Goal: Task Accomplishment & Management: Complete application form

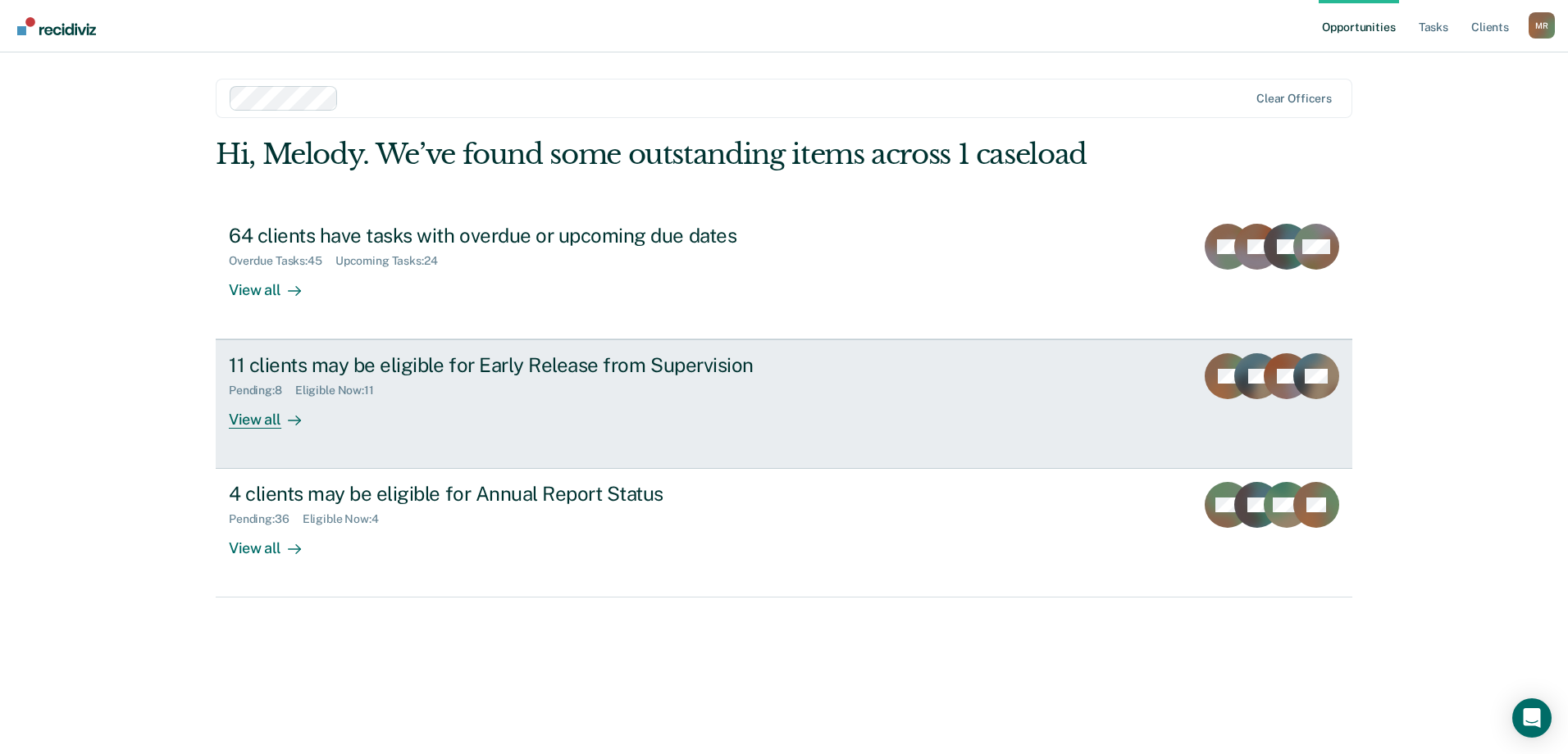
click at [282, 422] on div at bounding box center [291, 420] width 19 height 18
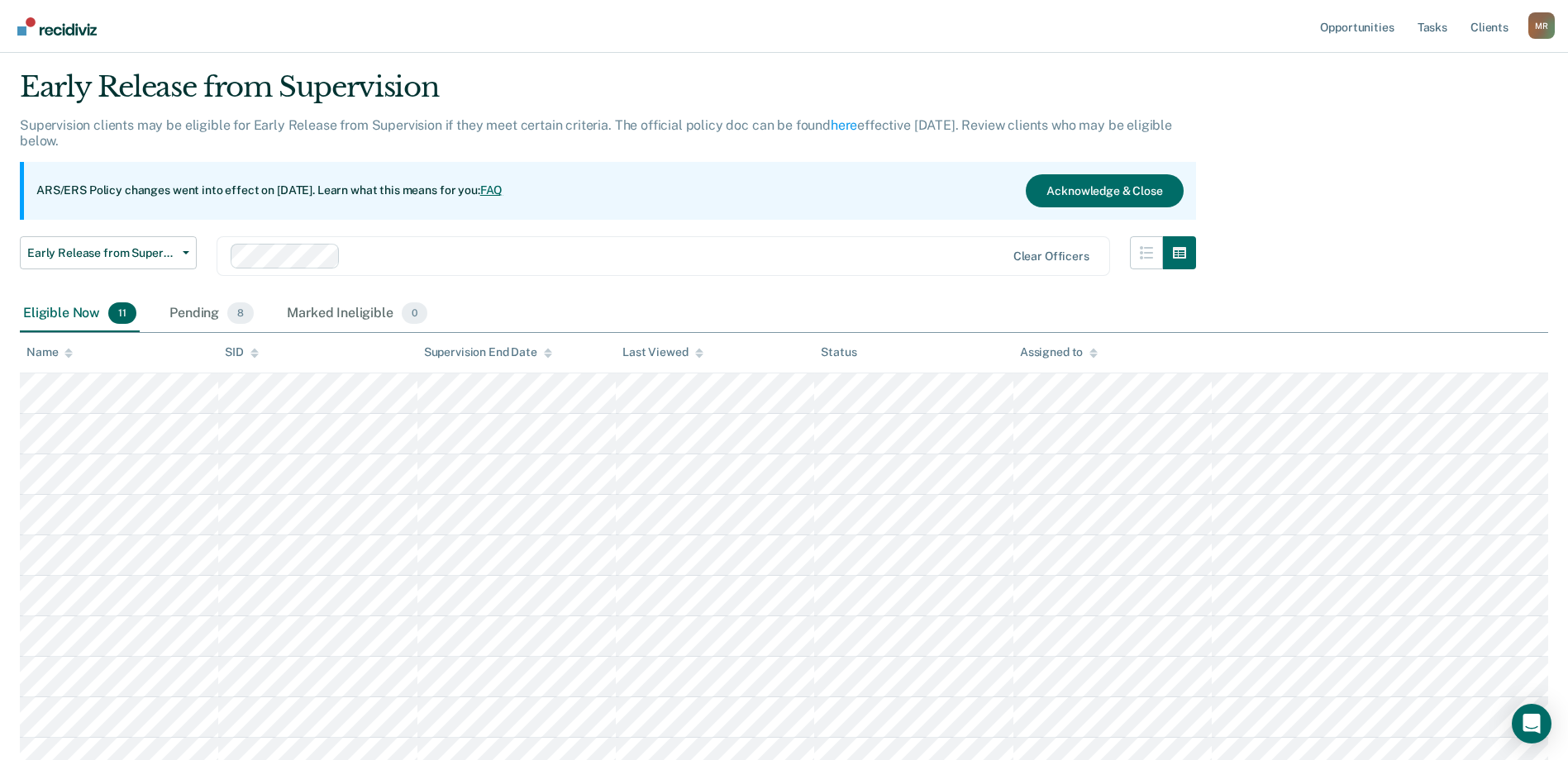
scroll to position [82, 0]
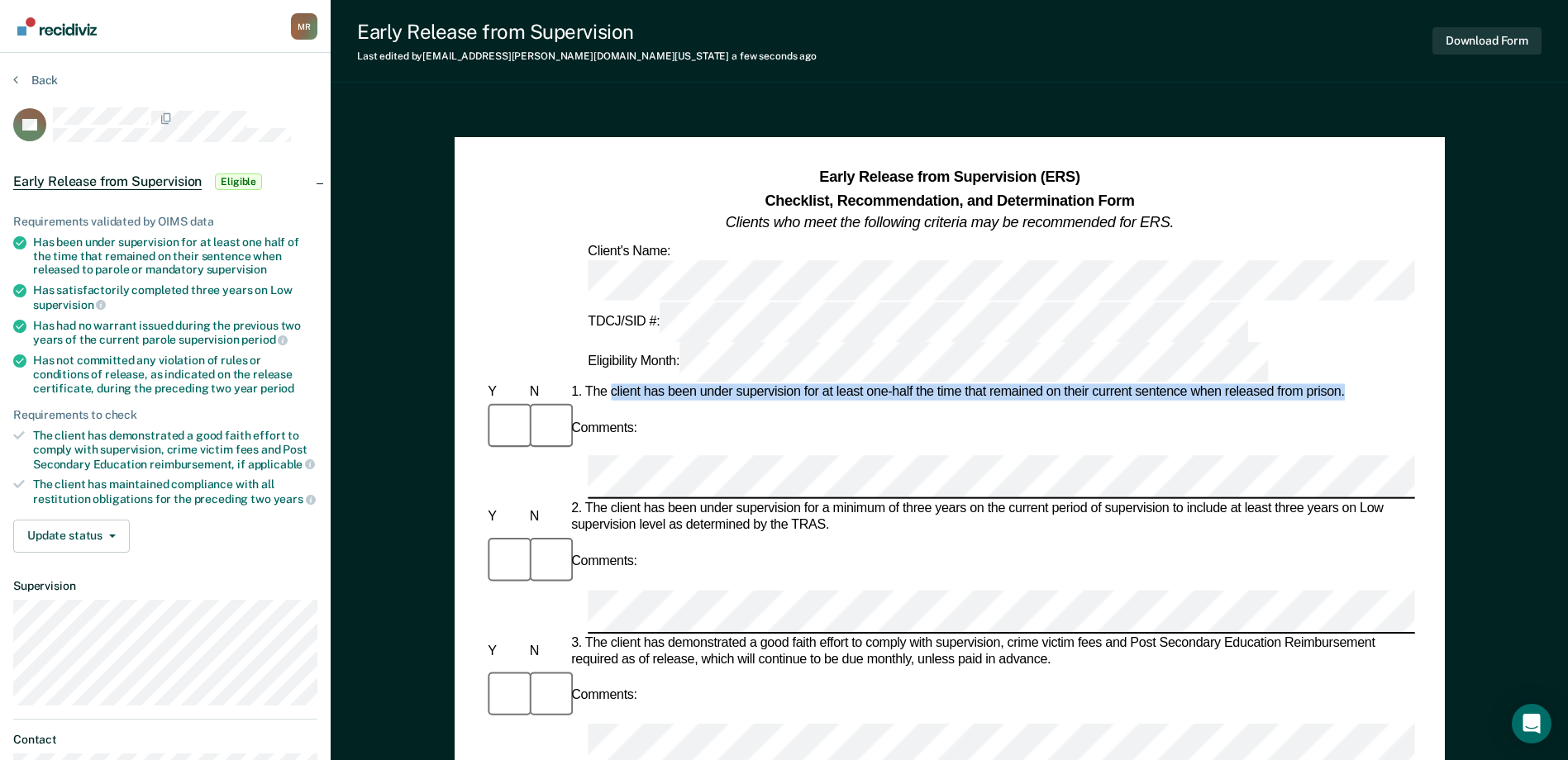
drag, startPoint x: 1361, startPoint y: 296, endPoint x: 612, endPoint y: 296, distance: 749.0
click at [612, 384] on div "1. The client has been under supervision for at least one-half the time that re…" at bounding box center [991, 392] width 847 height 17
copy div "client has been under supervision for at least one-half the time that remained …"
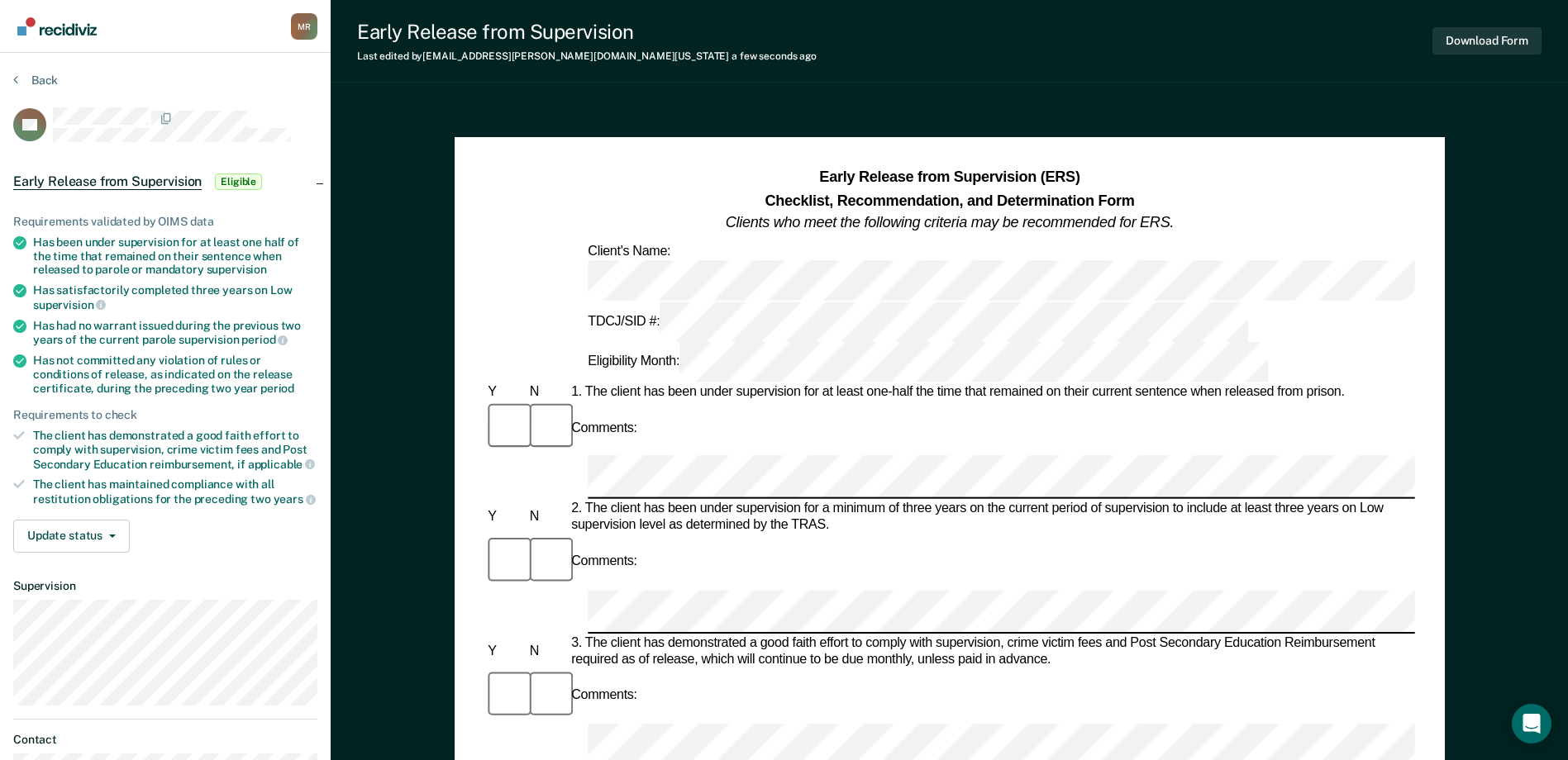
click at [857, 534] on div "Comments:" at bounding box center [949, 562] width 930 height 56
click at [1515, 29] on button "Download Form" at bounding box center [1486, 41] width 109 height 27
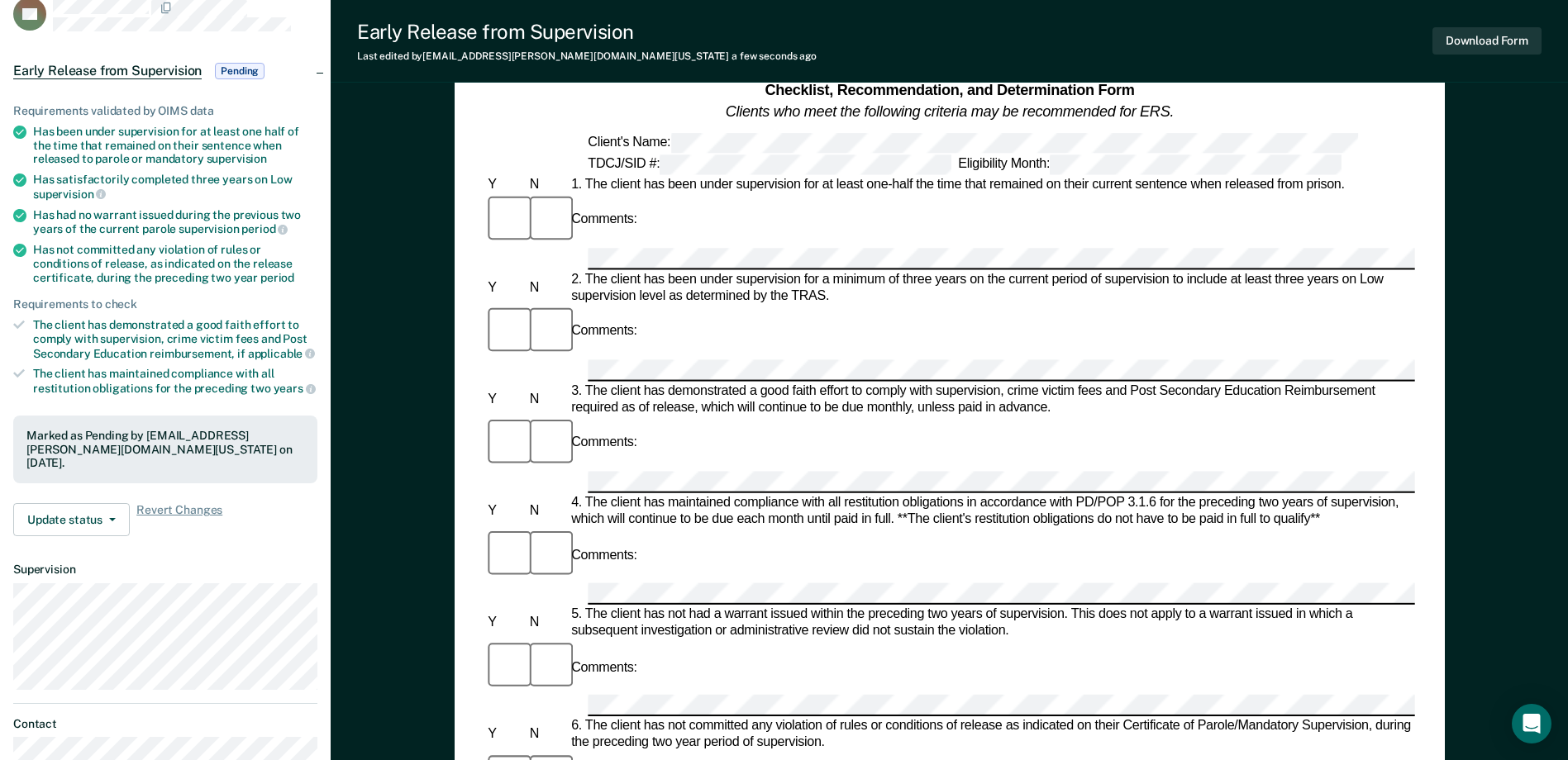
scroll to position [52, 0]
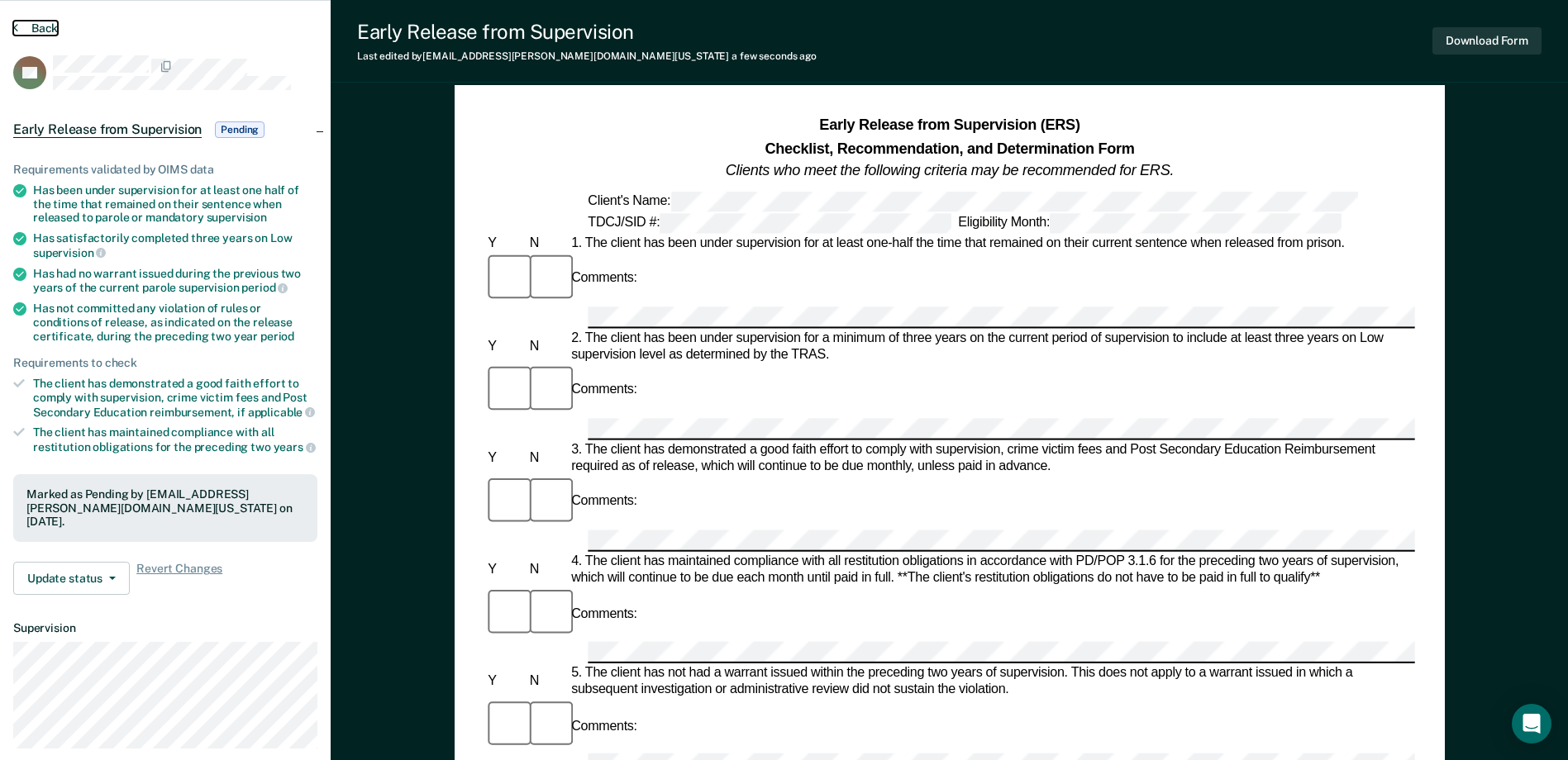
click at [19, 23] on button "Back" at bounding box center [35, 27] width 44 height 15
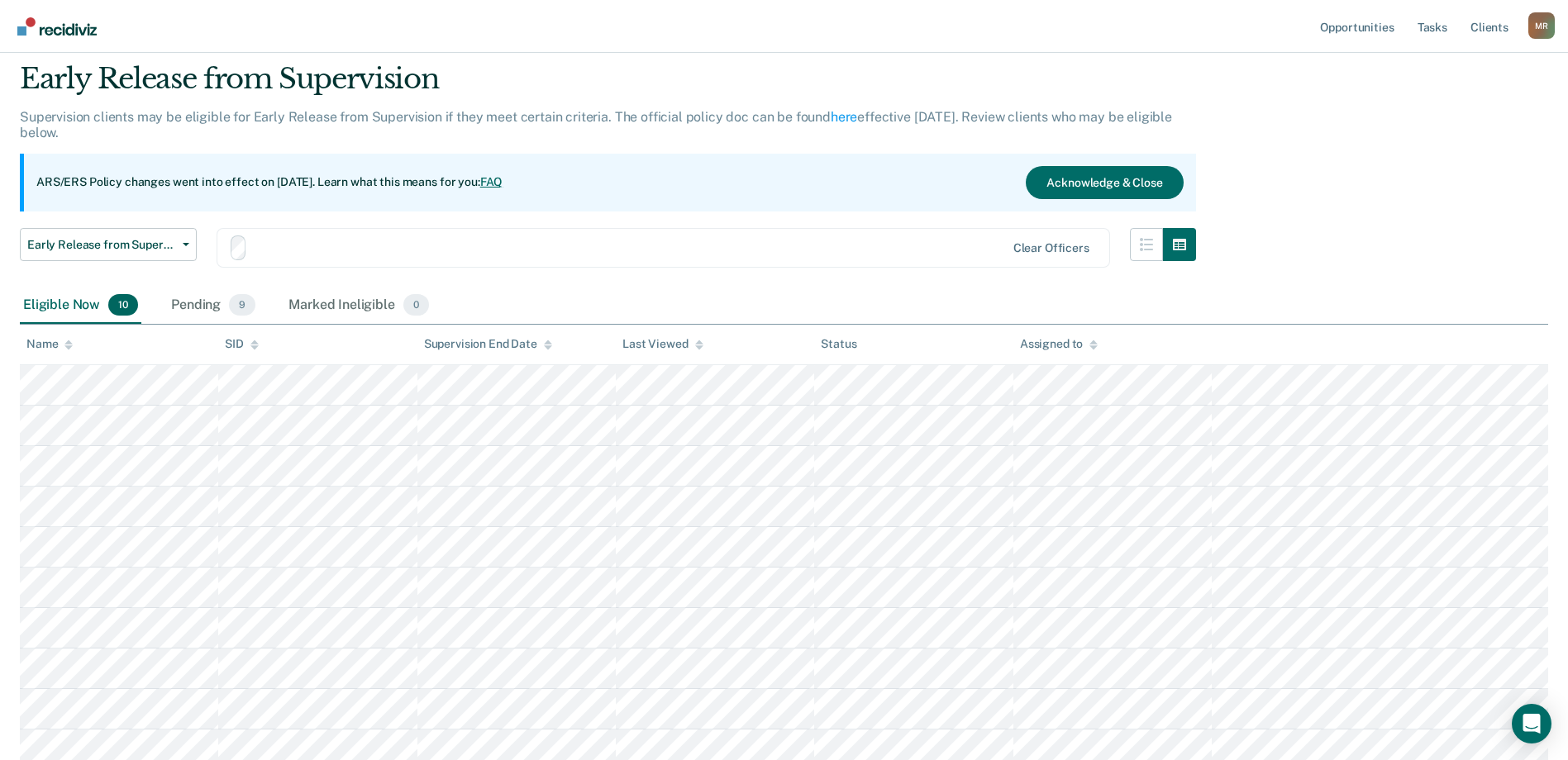
scroll to position [82, 0]
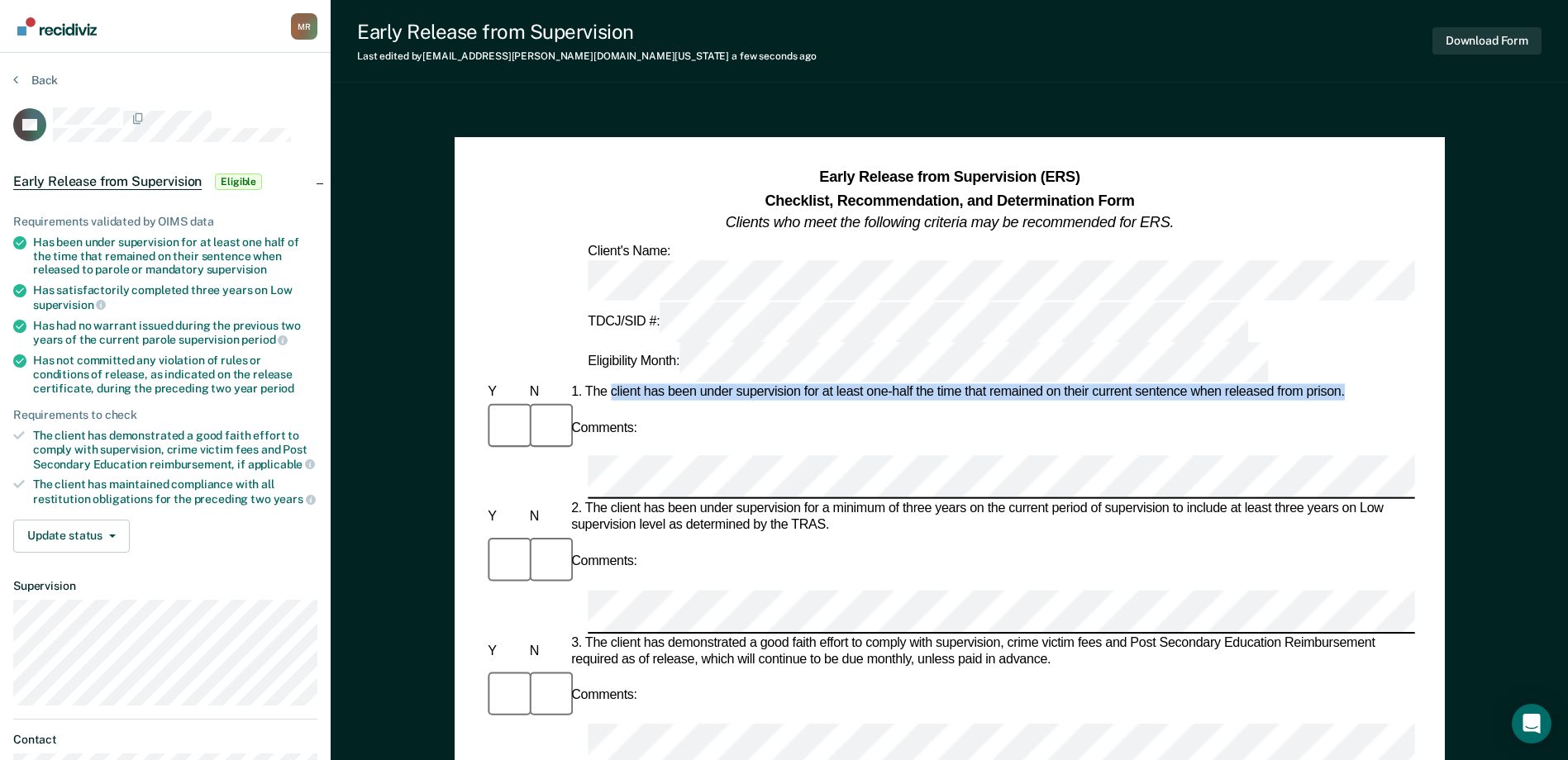
drag, startPoint x: 613, startPoint y: 294, endPoint x: 1344, endPoint y: 289, distance: 731.0
click at [1344, 384] on div "1. The client has been under supervision for at least one-half the time that re…" at bounding box center [991, 392] width 847 height 17
drag, startPoint x: 1344, startPoint y: 289, endPoint x: 1268, endPoint y: 293, distance: 76.1
copy div "client has been under supervision for at least one-half the time that remained …"
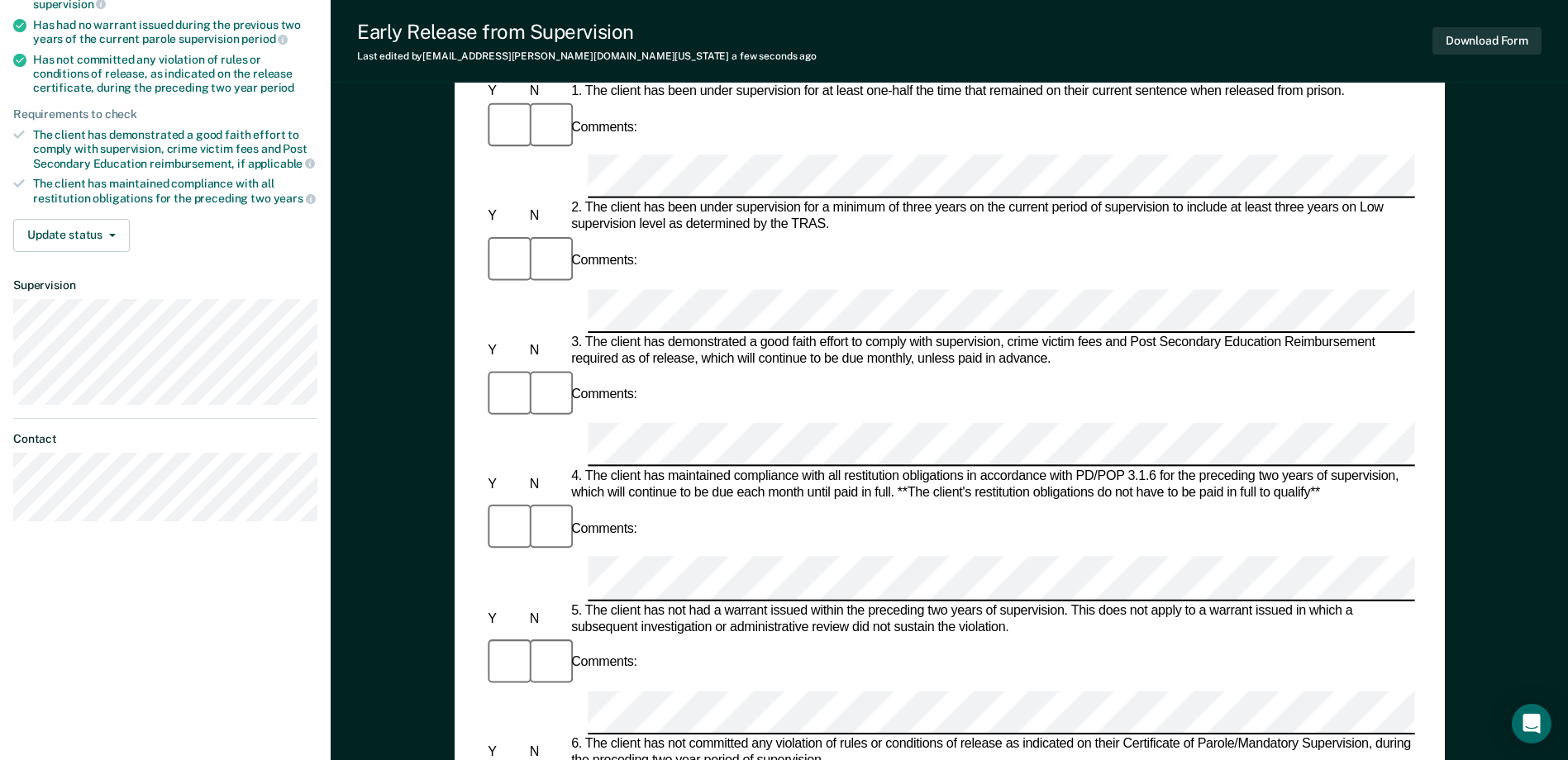
scroll to position [331, 0]
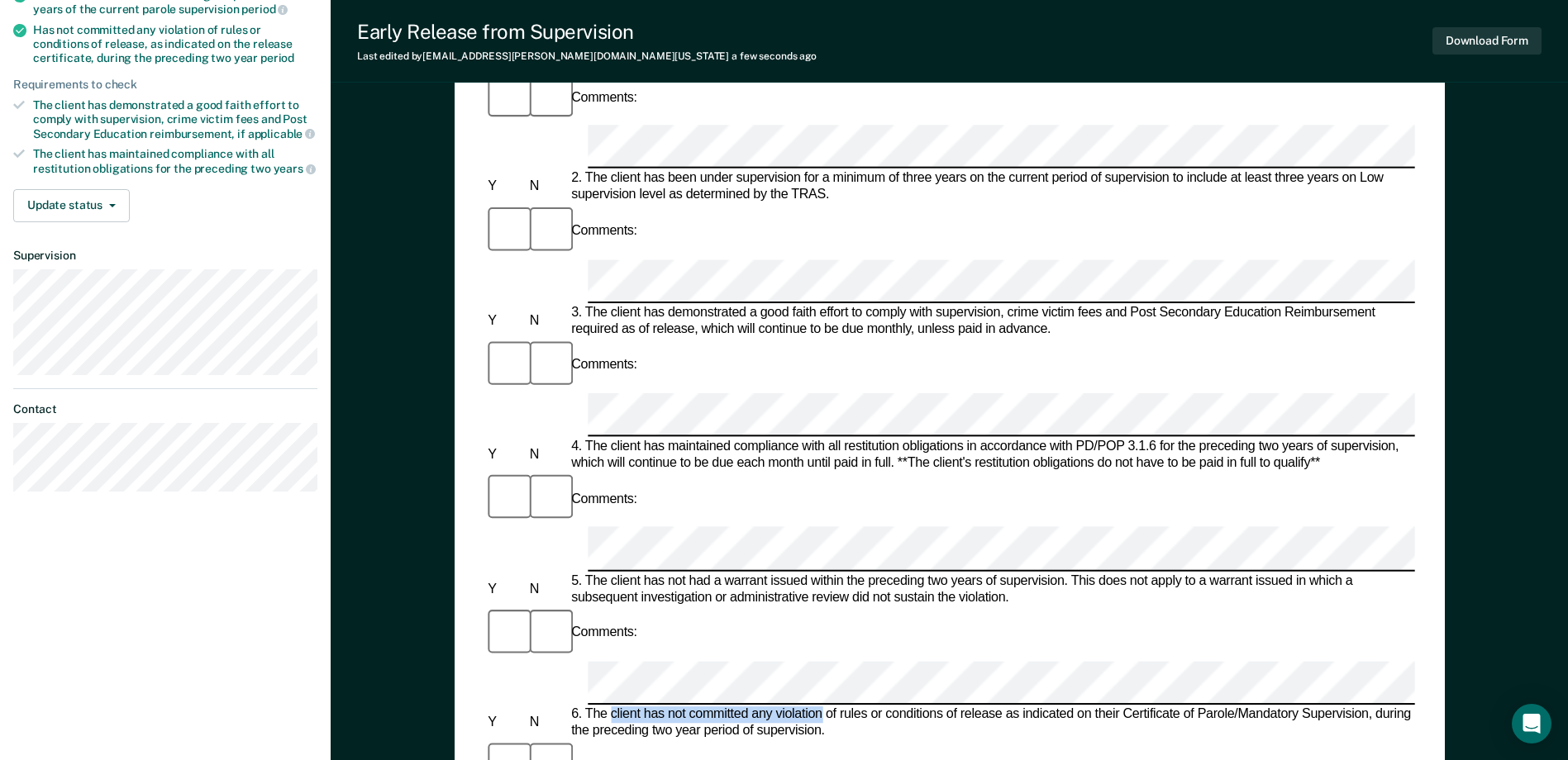
drag, startPoint x: 610, startPoint y: 378, endPoint x: 819, endPoint y: 380, distance: 209.0
click at [819, 706] on div "6. The client has not committed any violation of rules or conditions of release…" at bounding box center [991, 722] width 847 height 33
copy div "client has not committed any violation"
drag, startPoint x: 840, startPoint y: 403, endPoint x: 1378, endPoint y: 383, distance: 538.4
click at [1378, 706] on div "6. The client has not committed any violation of rules or conditions of release…" at bounding box center [991, 722] width 847 height 33
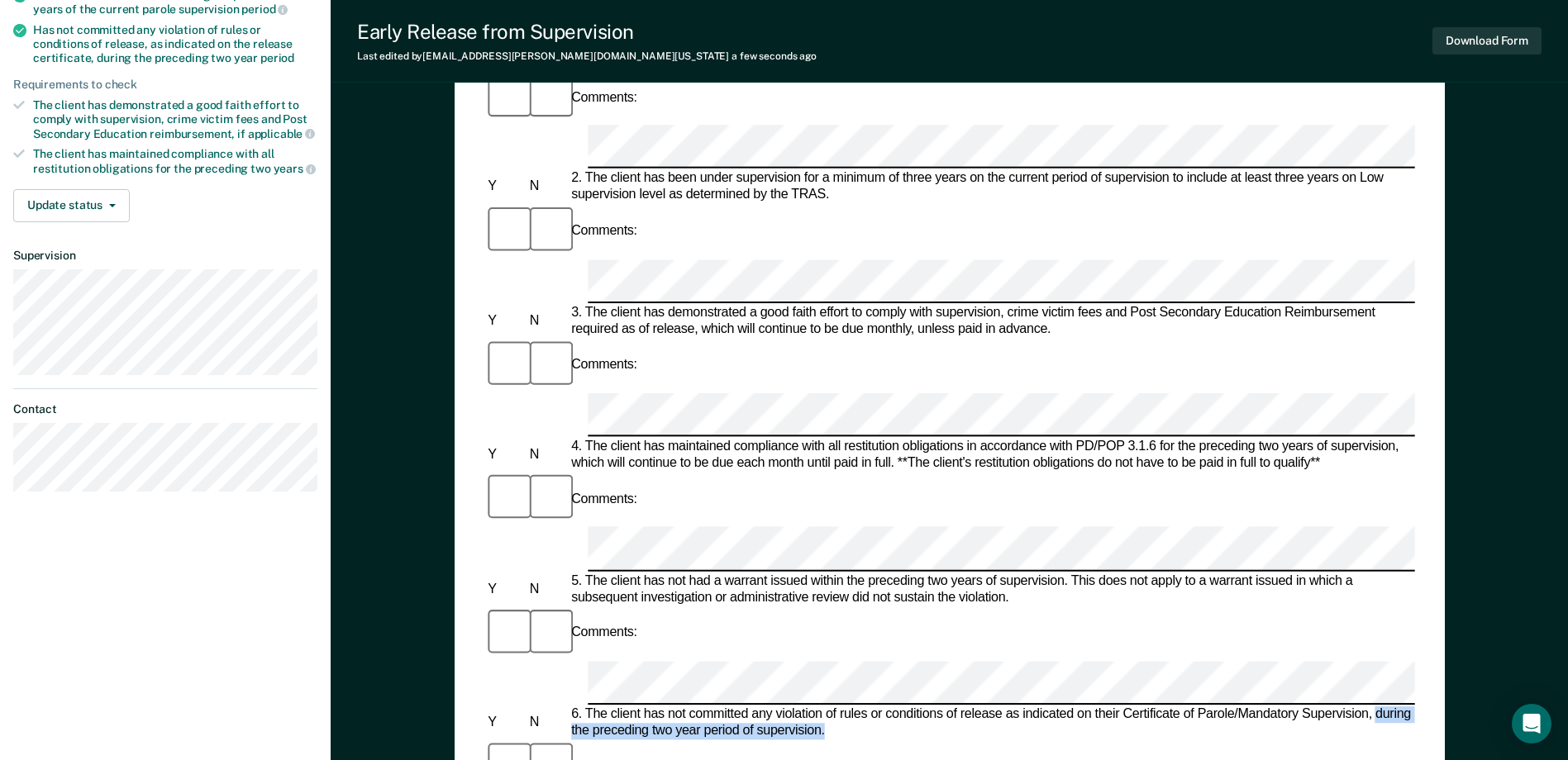
copy div "during the preceding two year period of supervision."
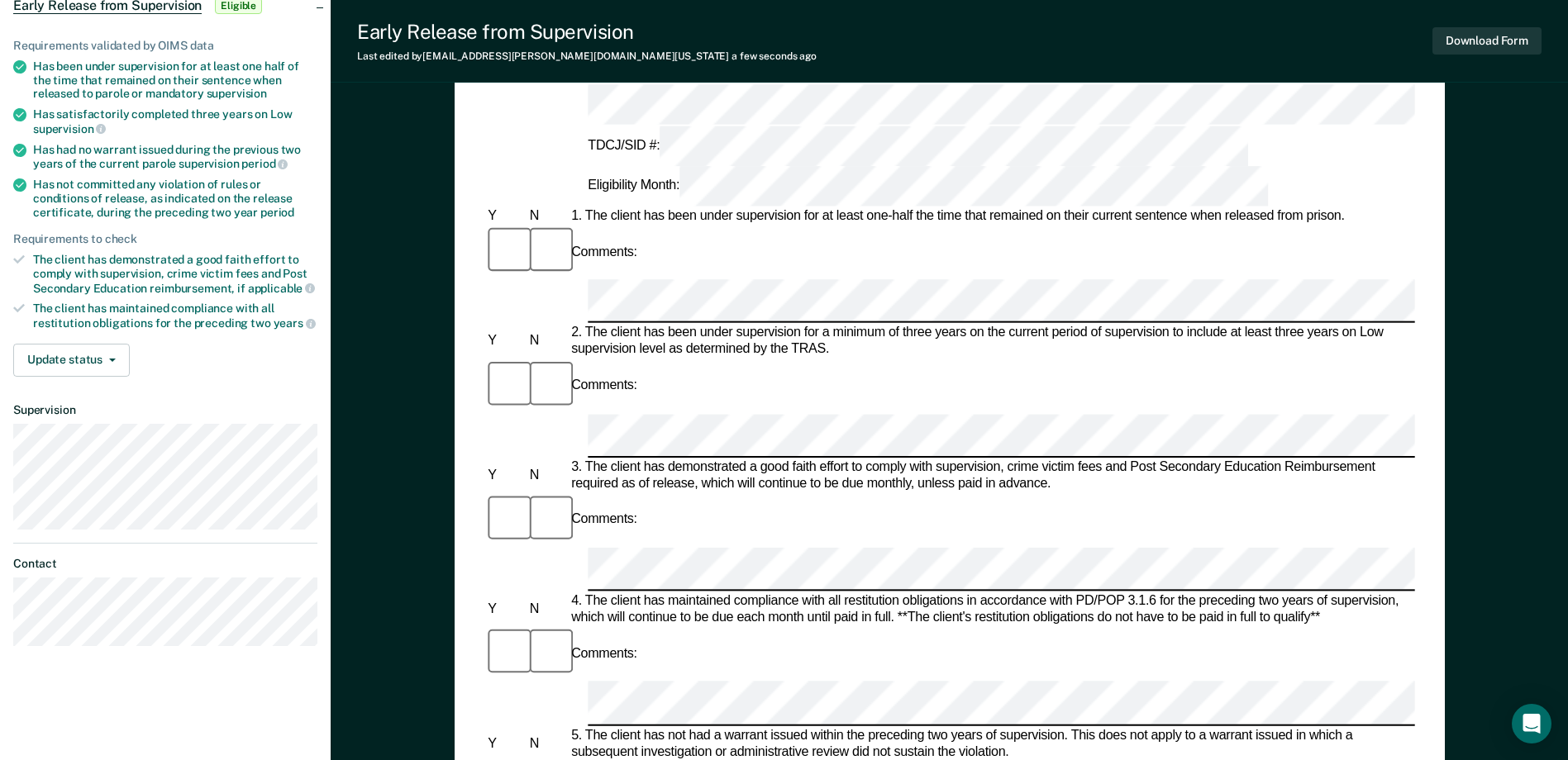
scroll to position [413, 0]
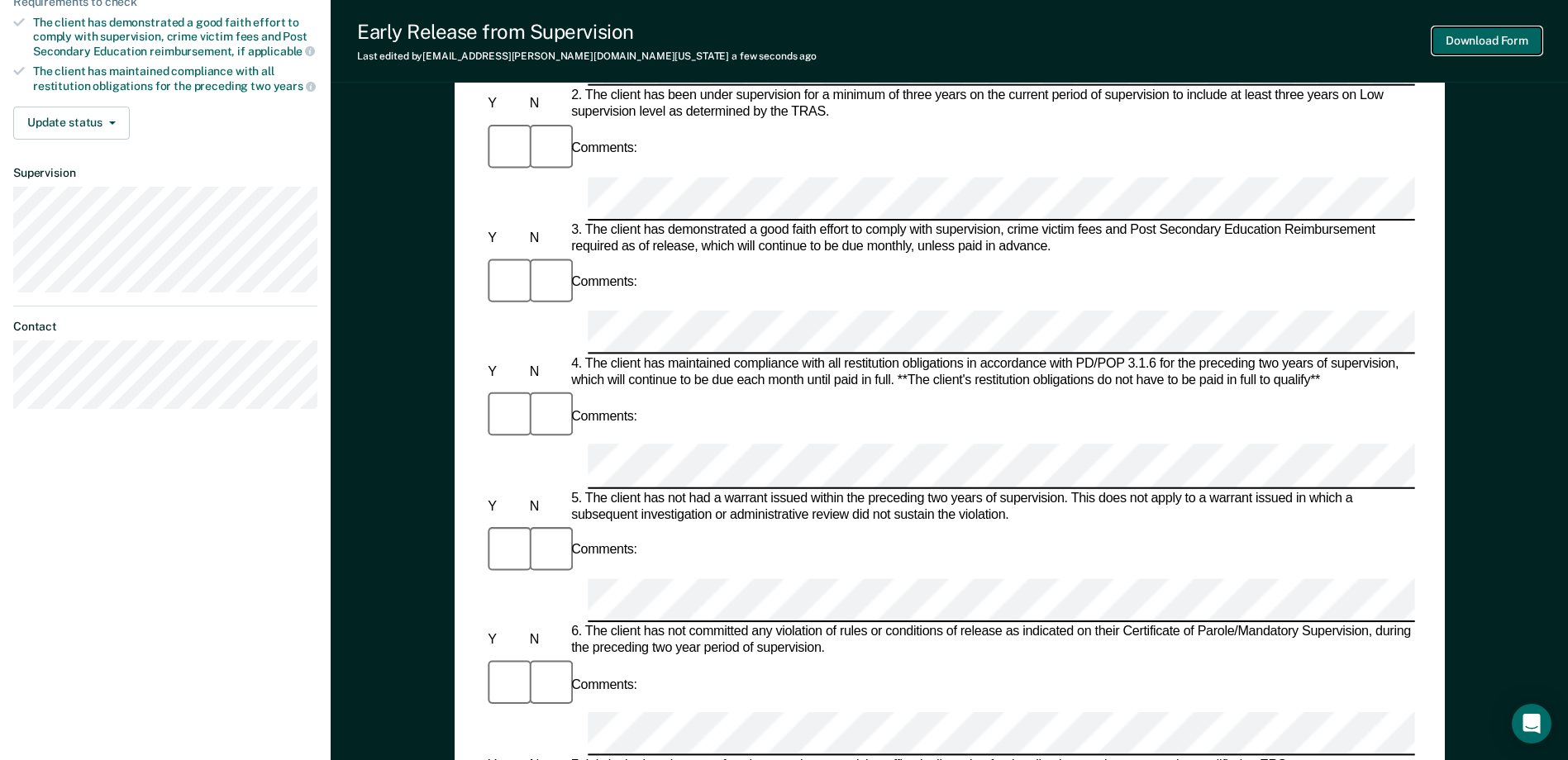
click at [1460, 39] on button "Download Form" at bounding box center [1486, 41] width 109 height 27
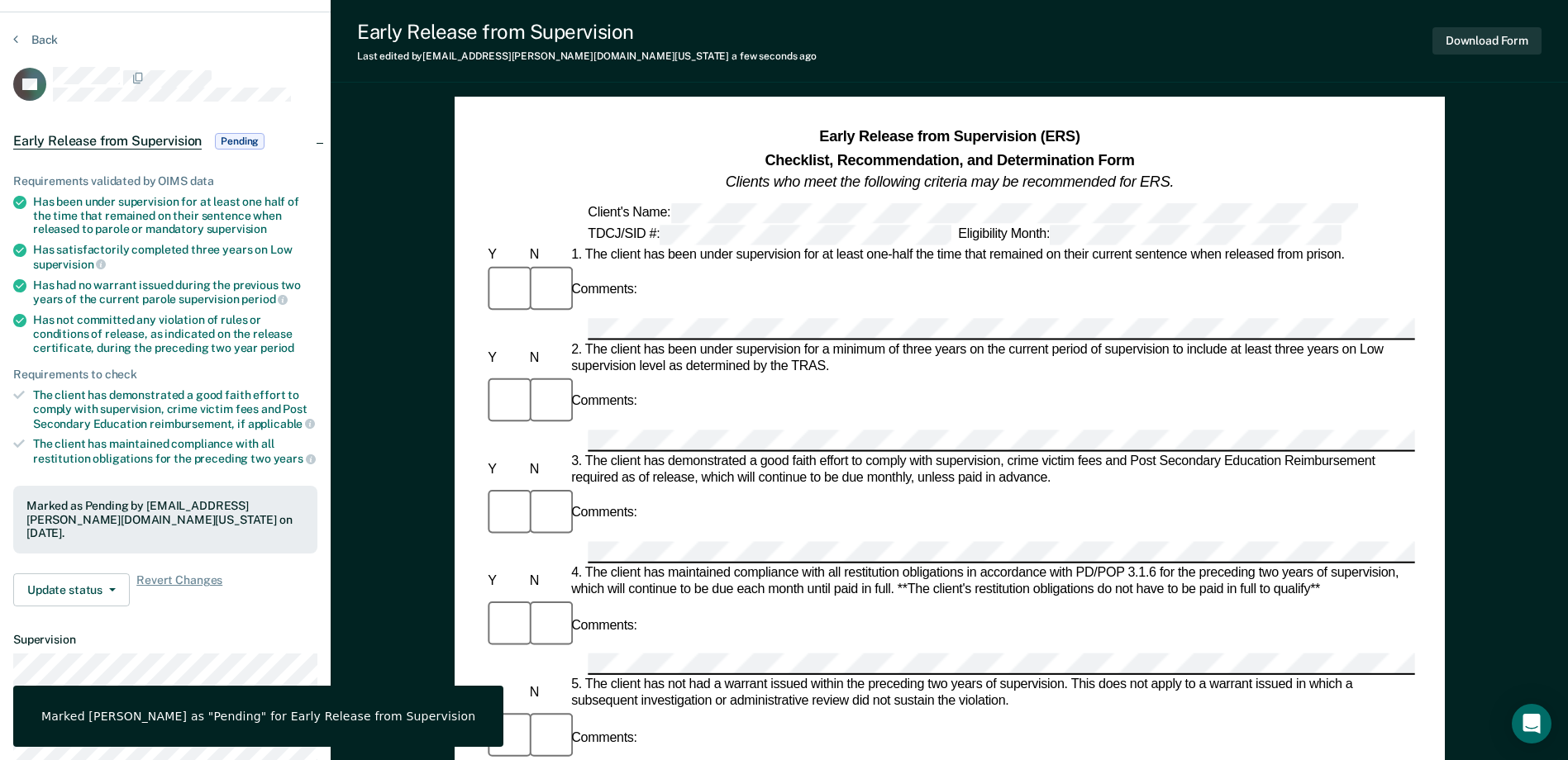
scroll to position [0, 0]
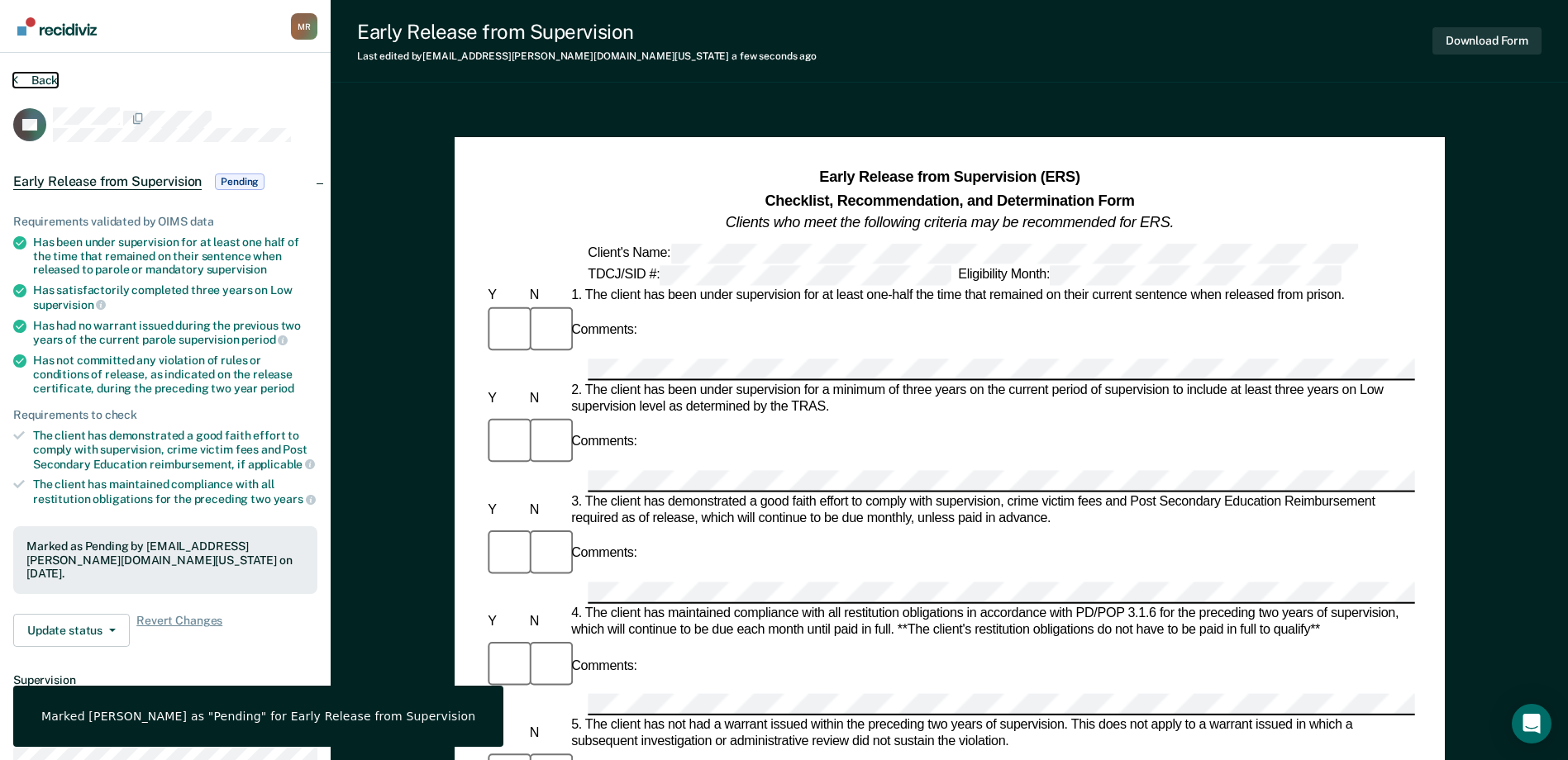
click at [27, 76] on button "Back" at bounding box center [35, 80] width 44 height 15
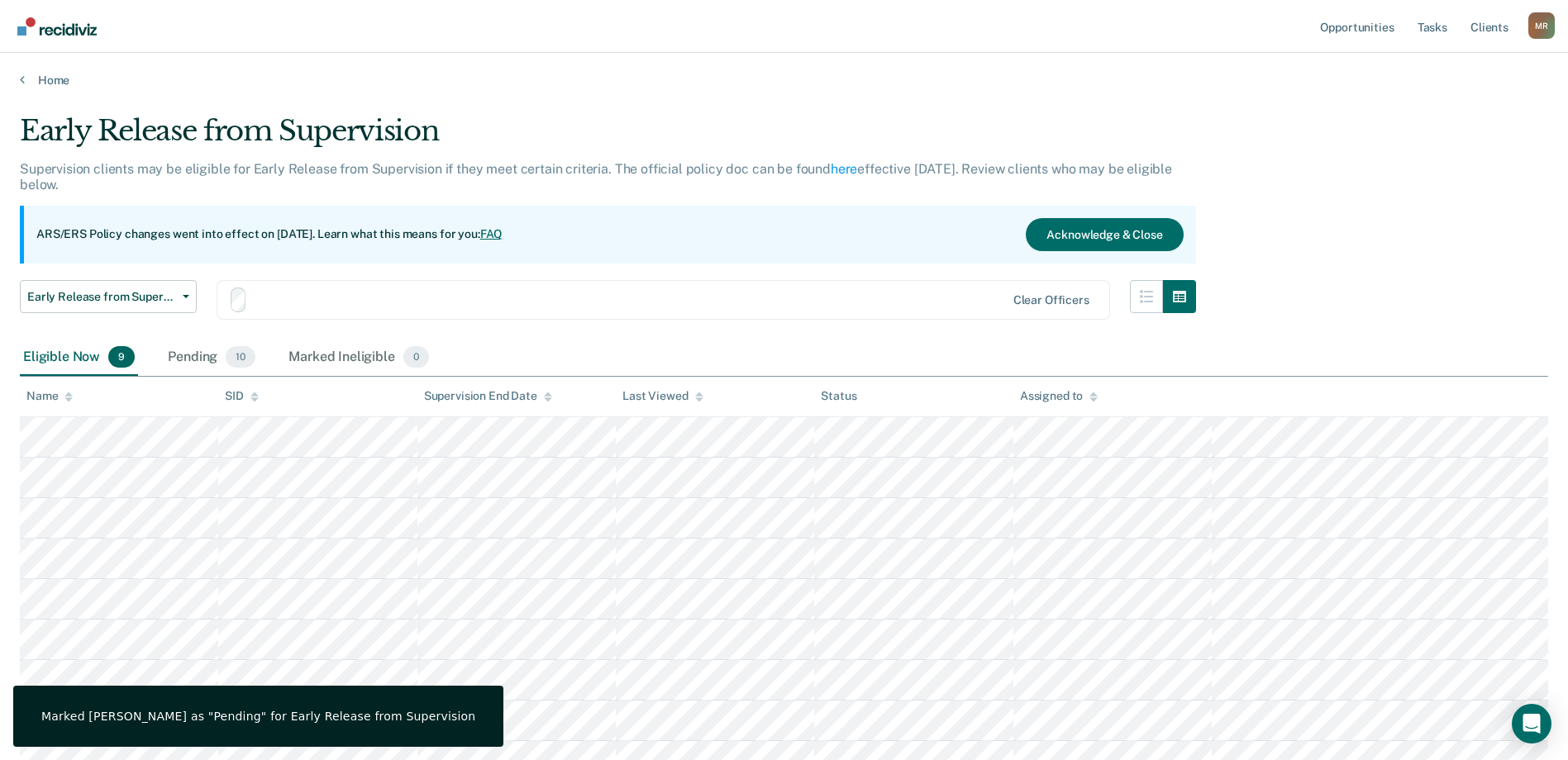
scroll to position [82, 0]
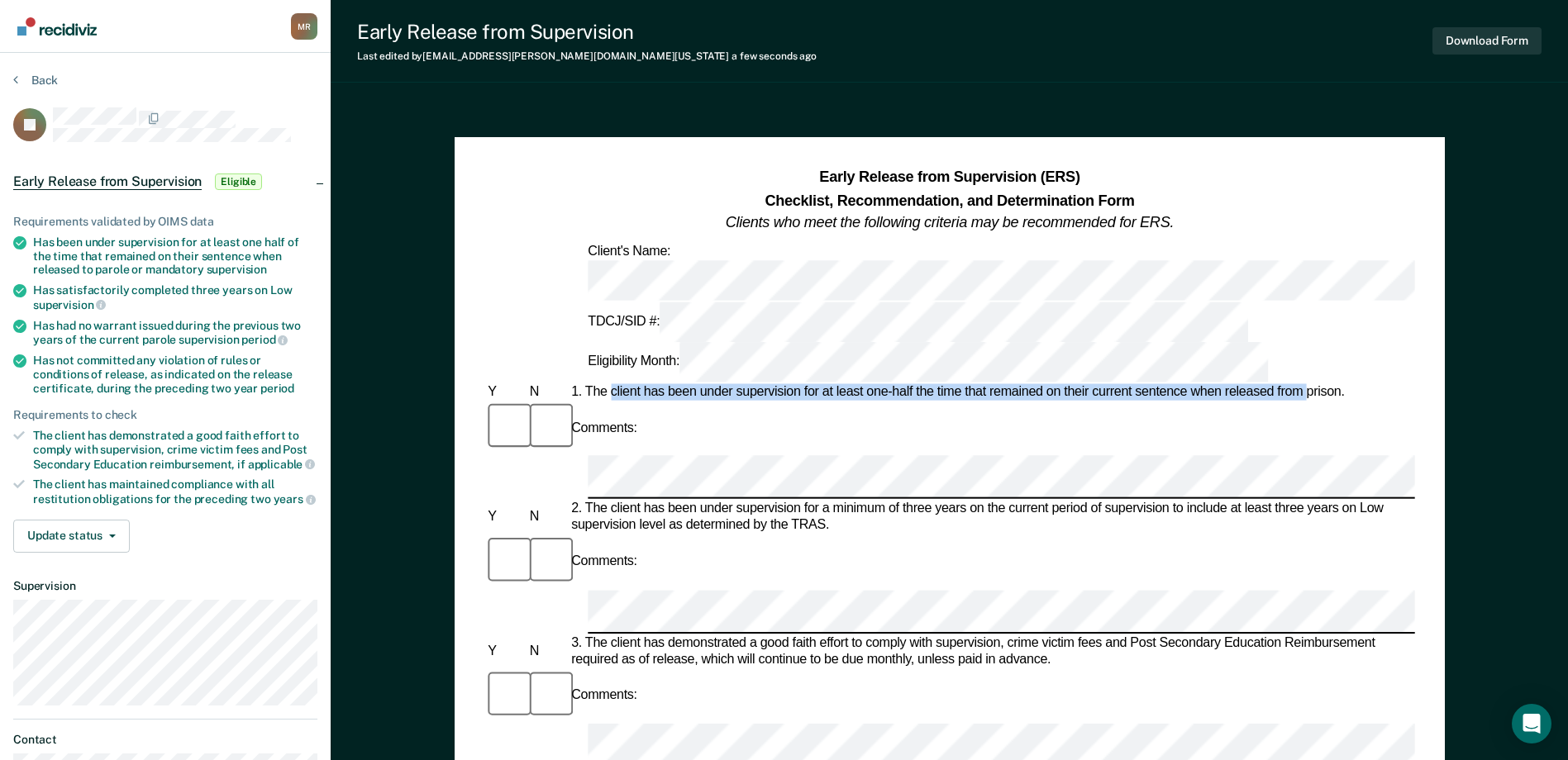
drag, startPoint x: 609, startPoint y: 294, endPoint x: 1307, endPoint y: 303, distance: 698.1
click at [1307, 384] on div "1. The client has been under supervision for at least one-half the time that re…" at bounding box center [991, 392] width 847 height 17
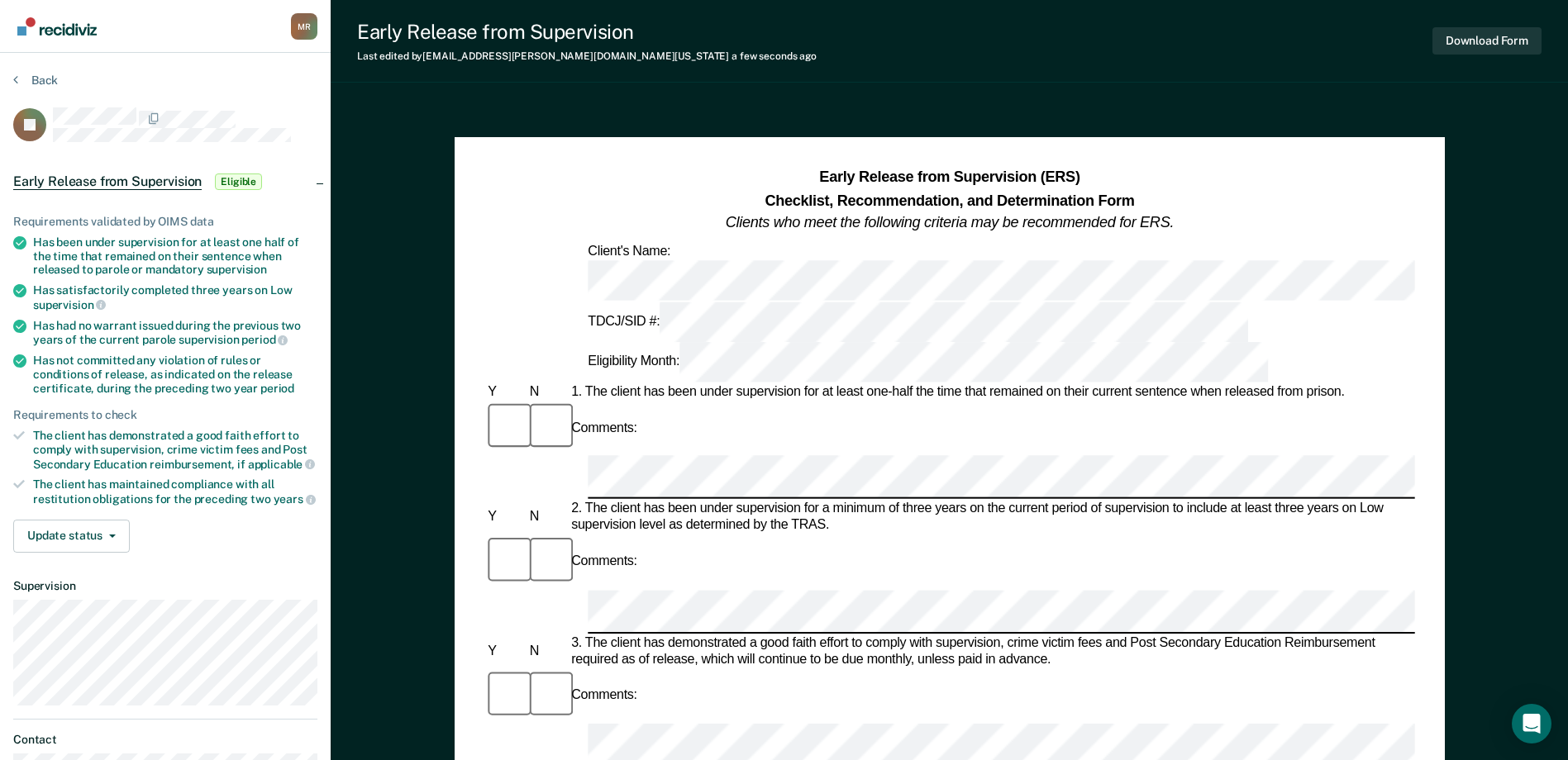
drag, startPoint x: 1307, startPoint y: 303, endPoint x: 1344, endPoint y: 300, distance: 37.1
click at [1339, 384] on div "1. The client has been under supervision for at least one-half the time that re…" at bounding box center [991, 392] width 847 height 17
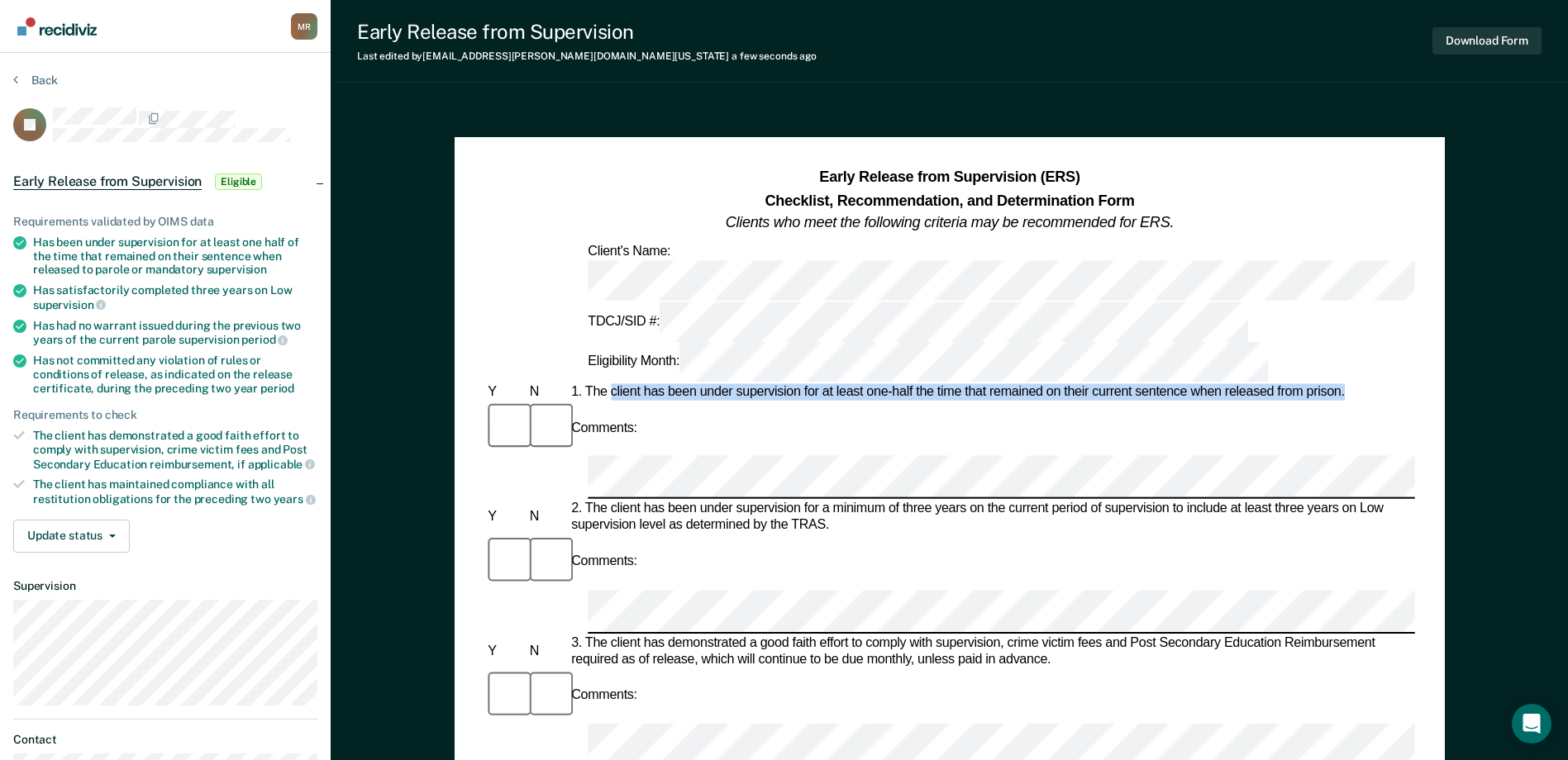
drag, startPoint x: 1361, startPoint y: 297, endPoint x: 610, endPoint y: 294, distance: 751.0
click at [610, 384] on div "1. The client has been under supervision for at least one-half the time that re…" at bounding box center [991, 392] width 847 height 17
drag, startPoint x: 610, startPoint y: 294, endPoint x: 619, endPoint y: 295, distance: 9.1
copy div "client has been under supervision for at least one-half the time that remained …"
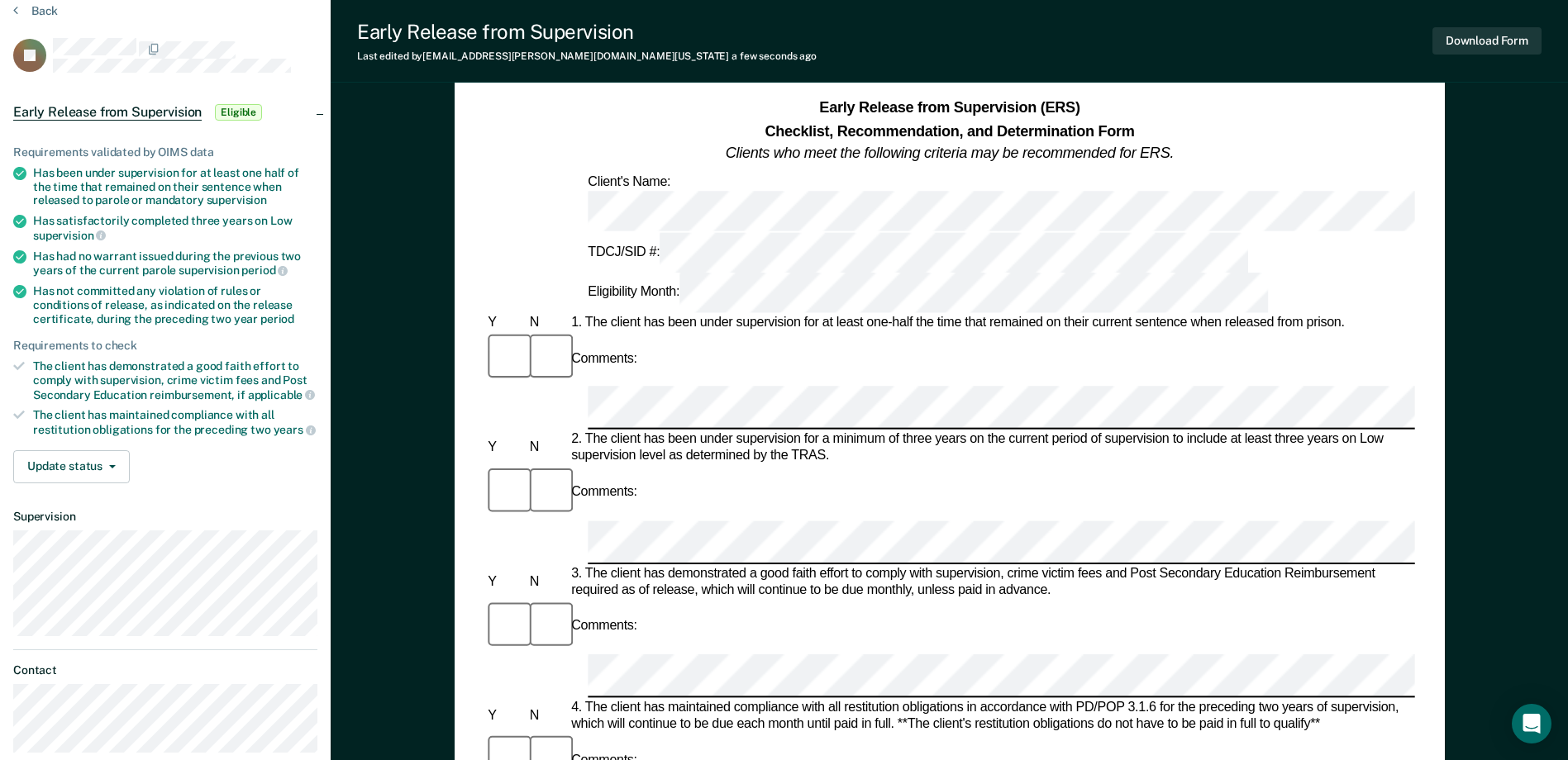
scroll to position [165, 0]
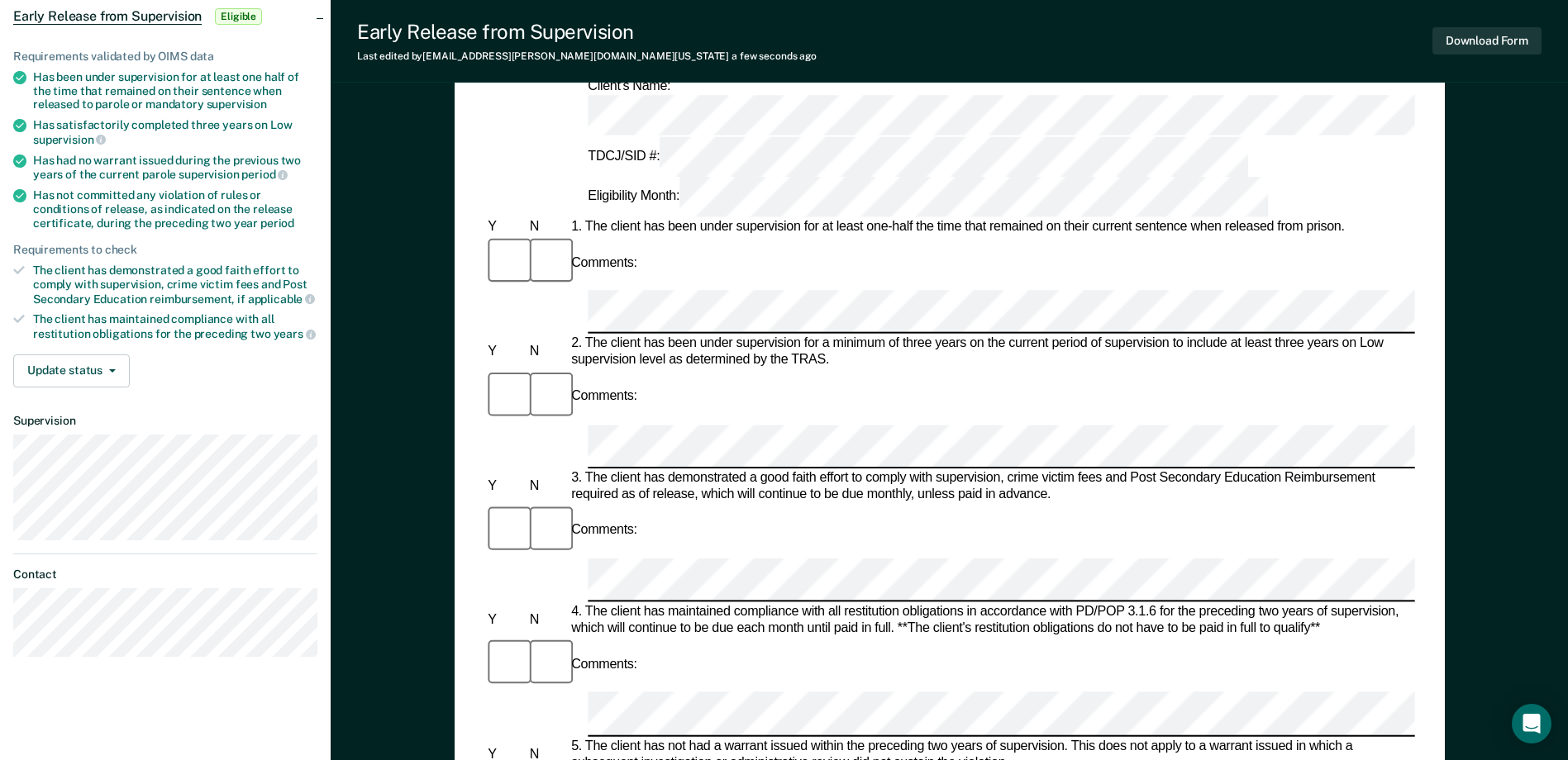
drag, startPoint x: 823, startPoint y: 548, endPoint x: 613, endPoint y: 550, distance: 210.0
drag, startPoint x: 613, startPoint y: 550, endPoint x: 627, endPoint y: 545, distance: 14.9
copy div "client has not committed any violation"
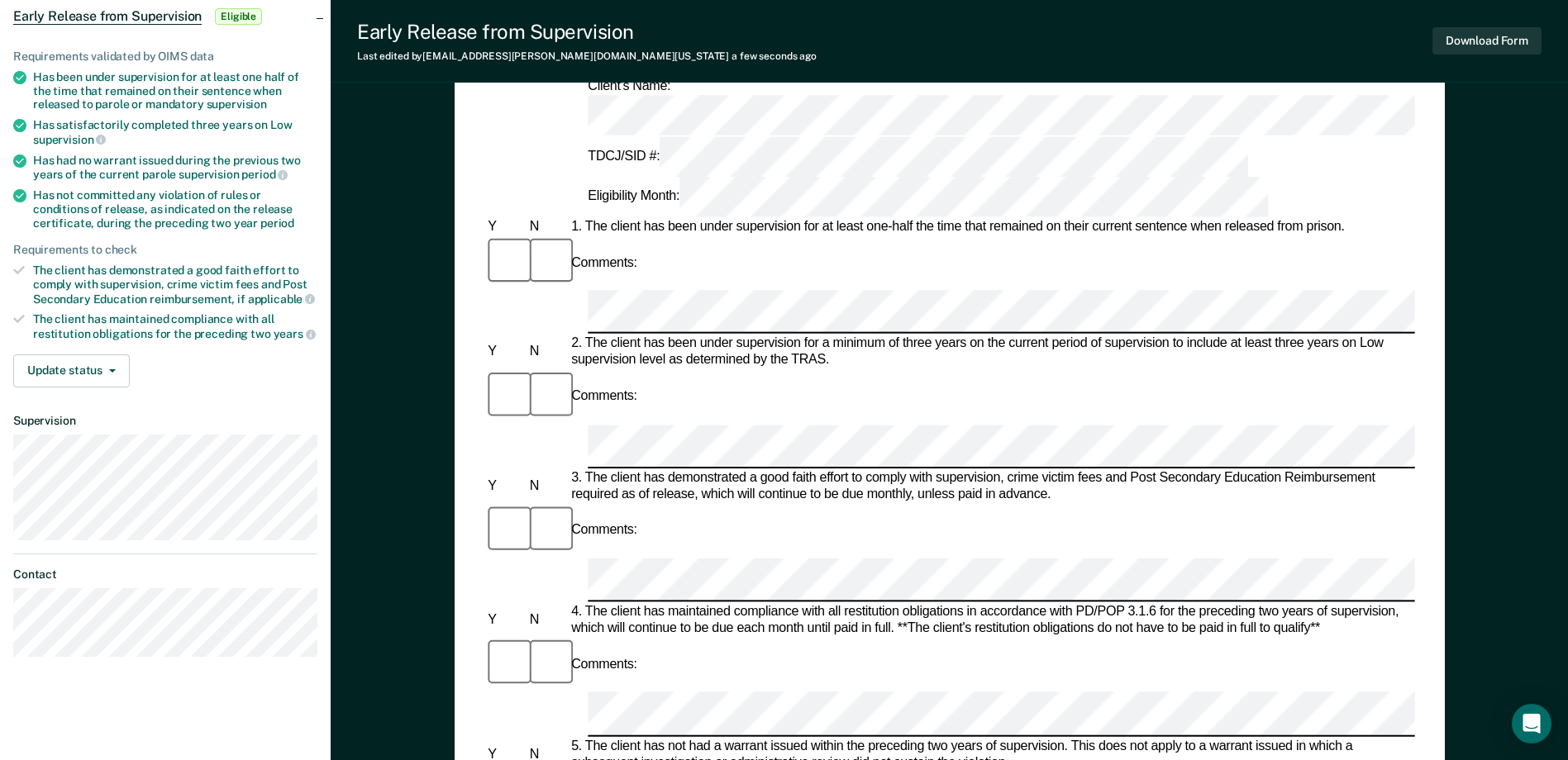
drag, startPoint x: 840, startPoint y: 564, endPoint x: 1374, endPoint y: 548, distance: 534.2
copy div "during the preceding two year period of supervision."
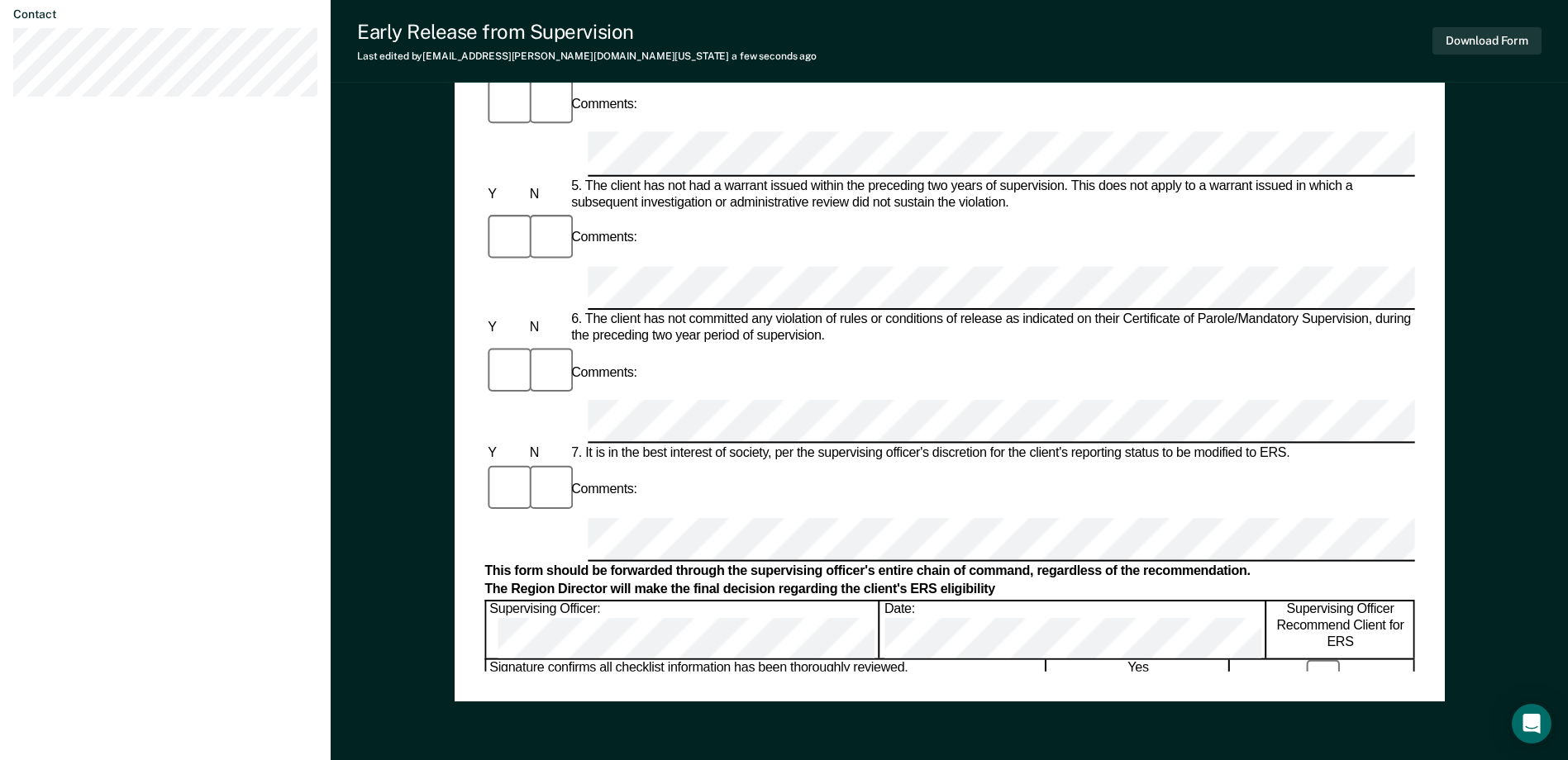
scroll to position [495, 0]
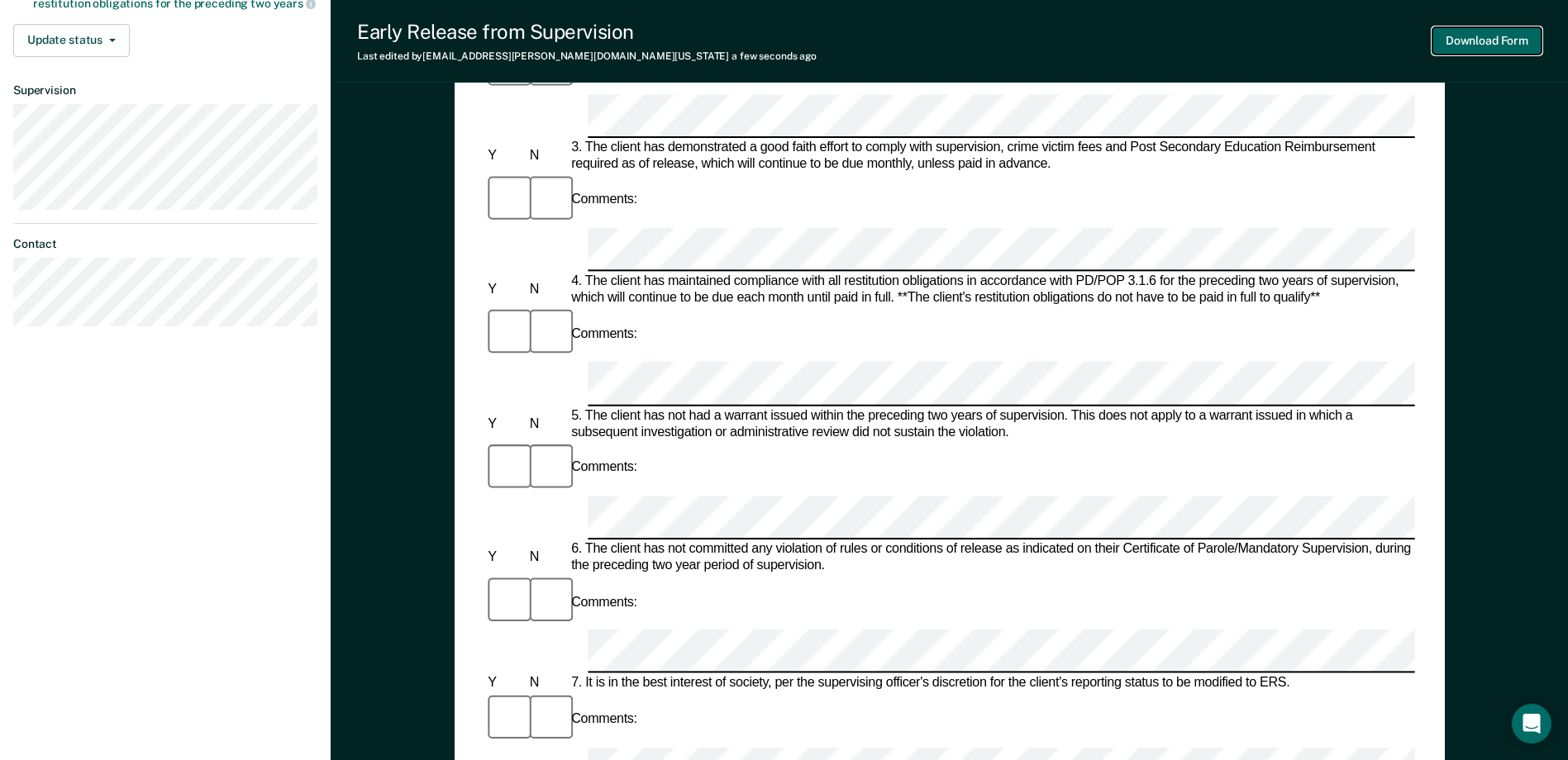
click at [1490, 32] on button "Download Form" at bounding box center [1486, 41] width 109 height 27
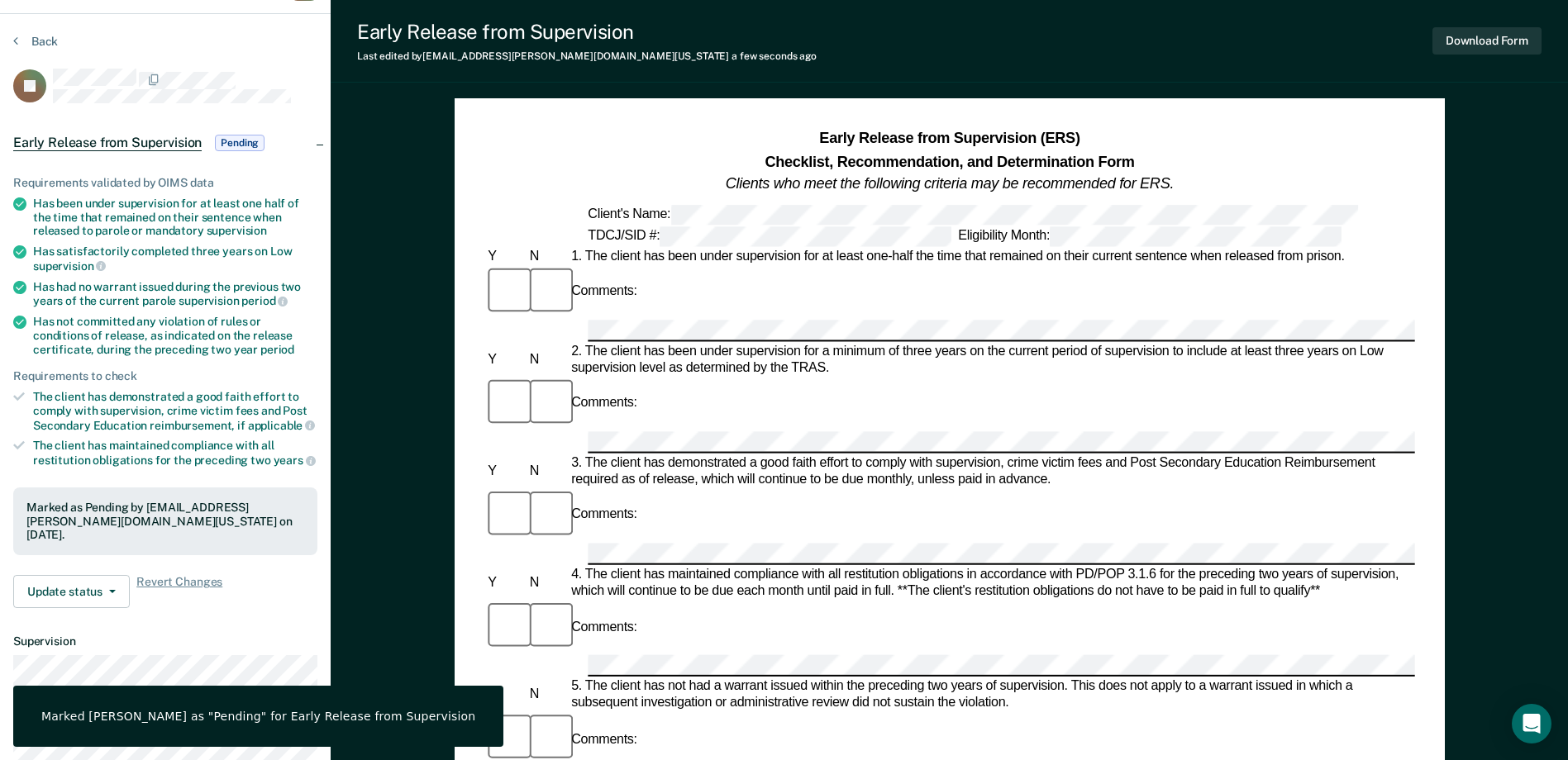
scroll to position [0, 0]
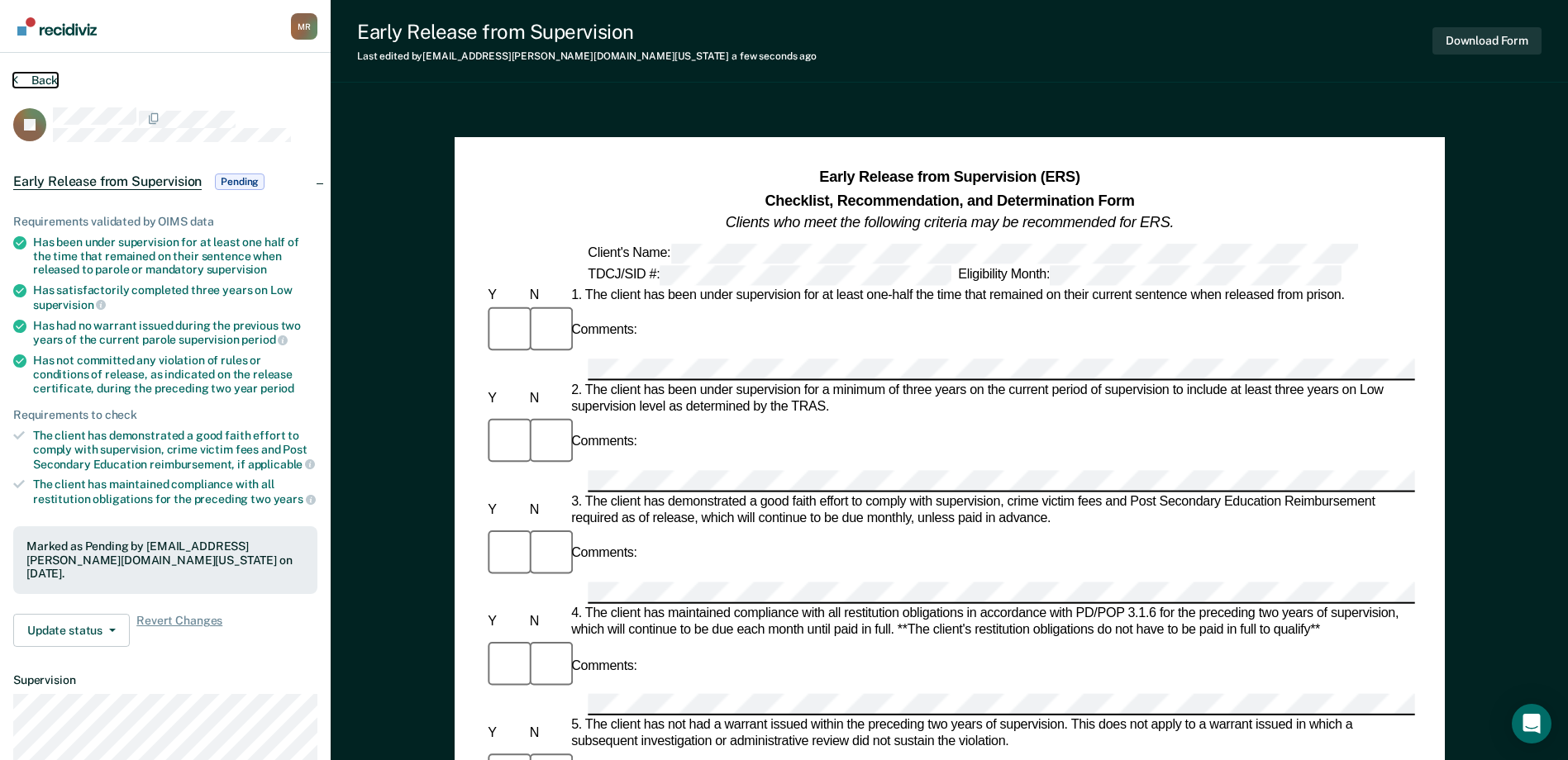
click at [24, 78] on button "Back" at bounding box center [35, 80] width 44 height 15
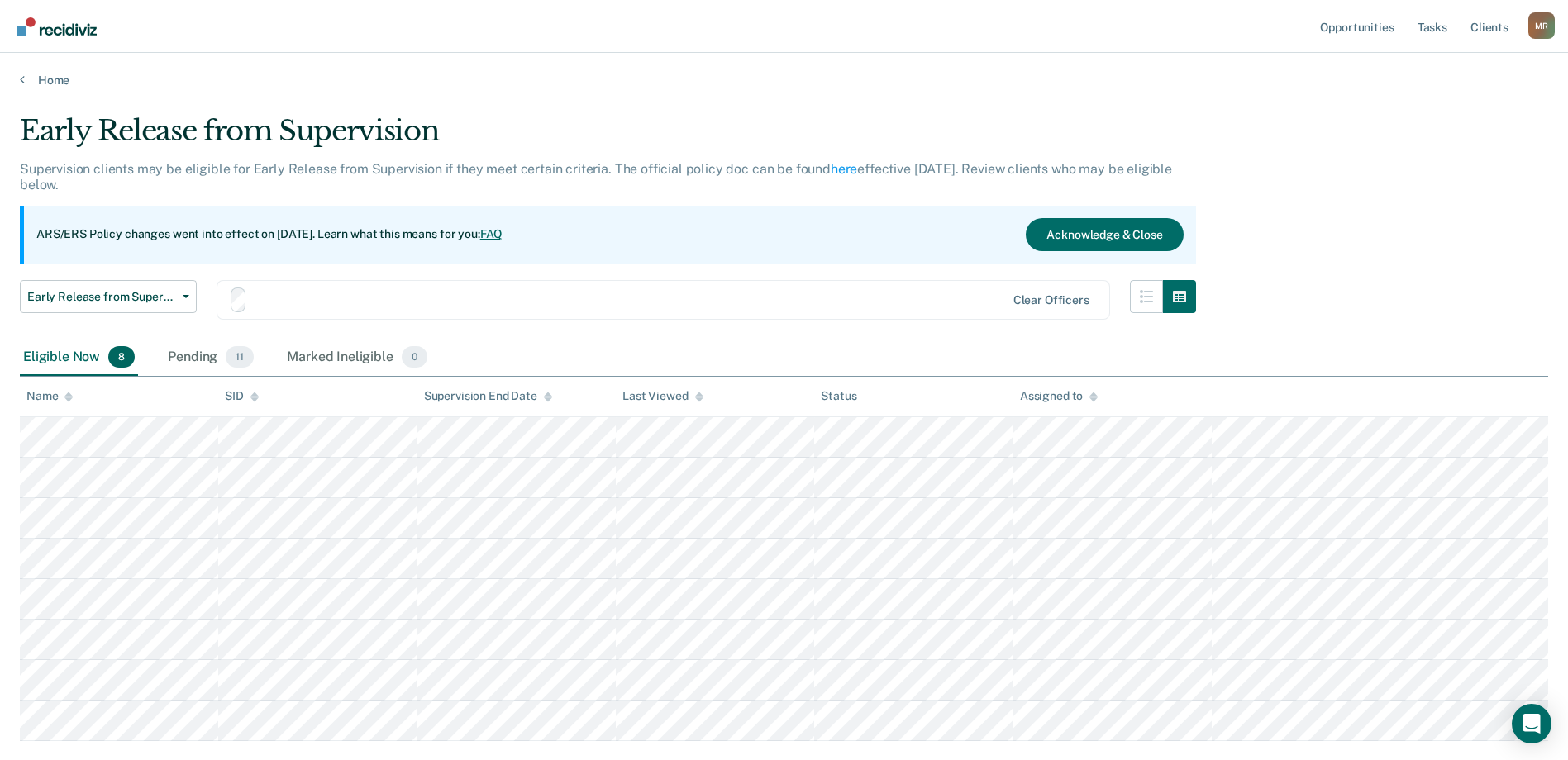
scroll to position [82, 0]
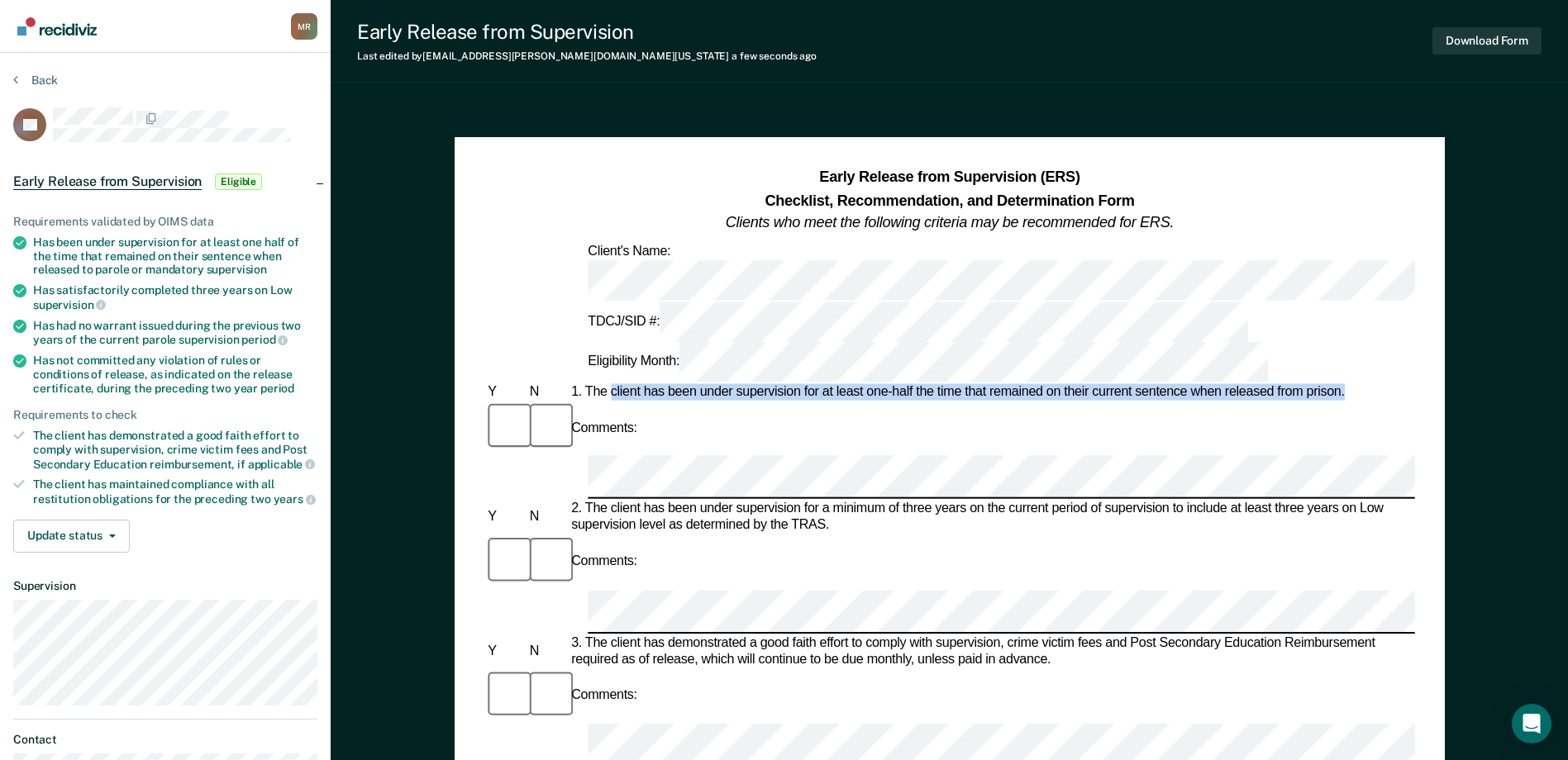
drag, startPoint x: 611, startPoint y: 299, endPoint x: 1353, endPoint y: 295, distance: 742.0
click at [1353, 384] on div "1. The client has been under supervision for at least one-half the time that re…" at bounding box center [991, 392] width 847 height 17
drag, startPoint x: 1353, startPoint y: 295, endPoint x: 1304, endPoint y: 288, distance: 49.5
copy div "client has been under supervision for at least one-half the time that remained …"
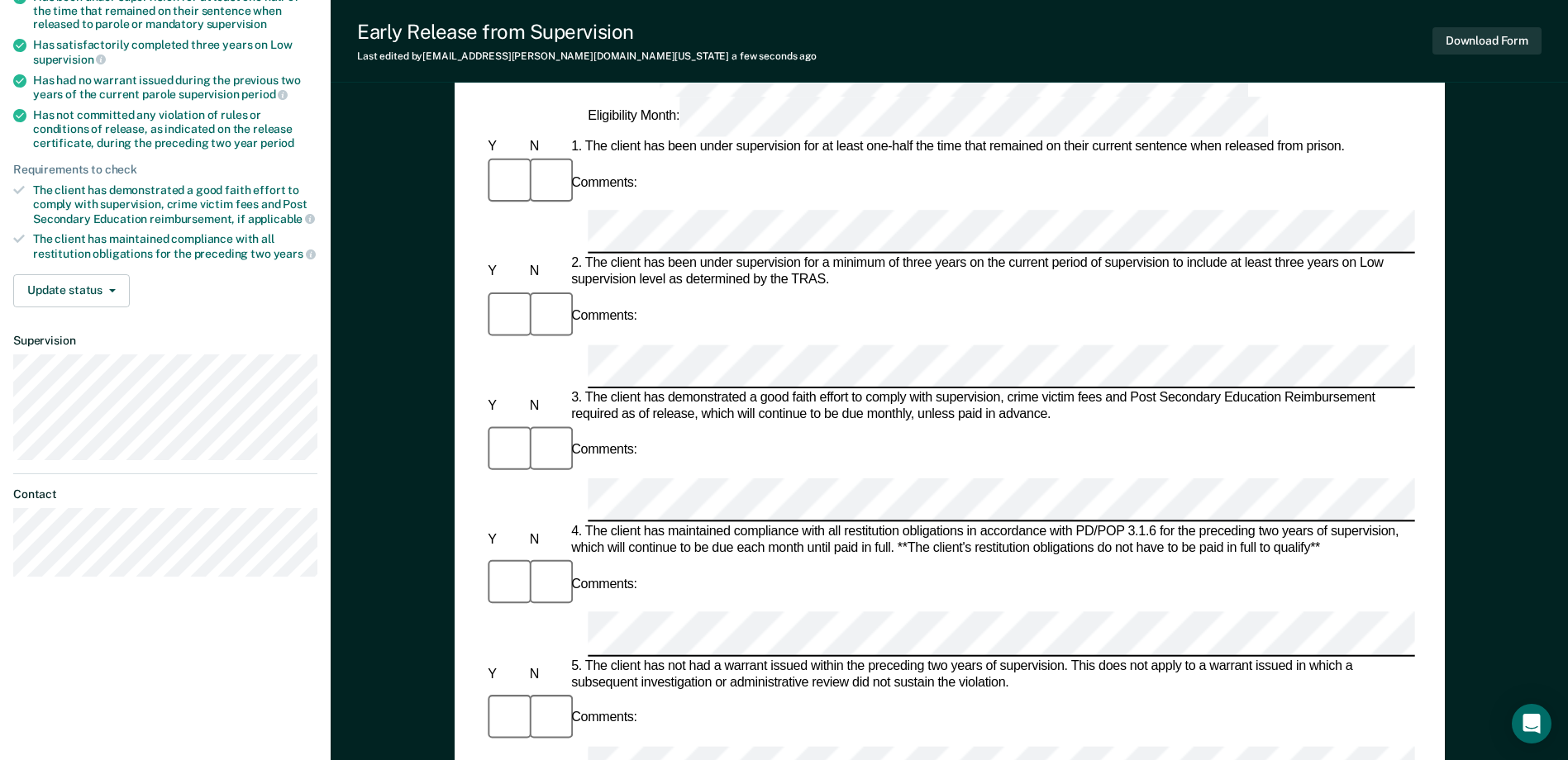
scroll to position [248, 0]
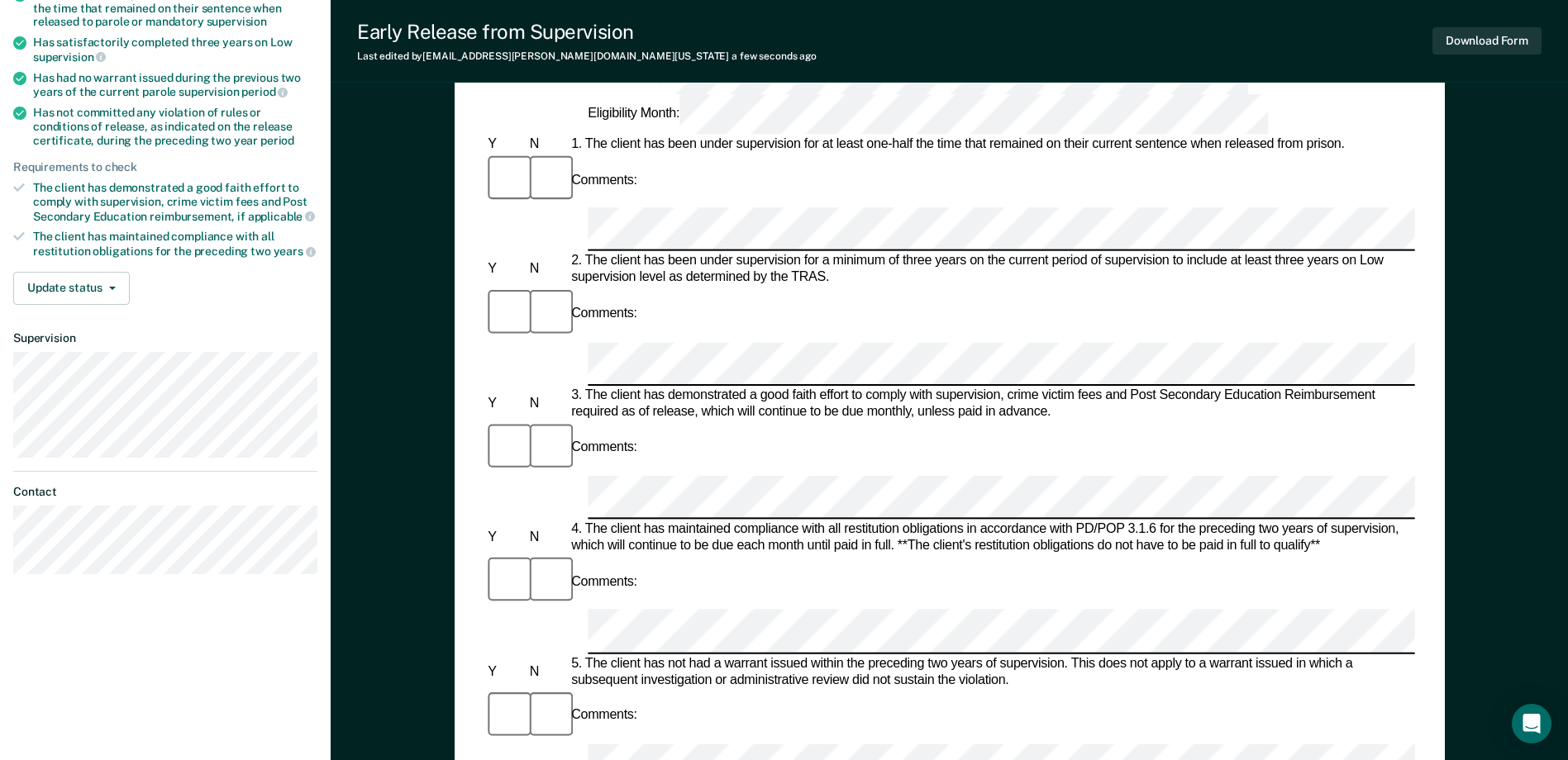
click at [574, 476] on div at bounding box center [949, 497] width 930 height 43
drag, startPoint x: 824, startPoint y: 464, endPoint x: 612, endPoint y: 469, distance: 212.1
drag, startPoint x: 612, startPoint y: 469, endPoint x: 631, endPoint y: 467, distance: 19.1
copy div "client has not committed any violation"
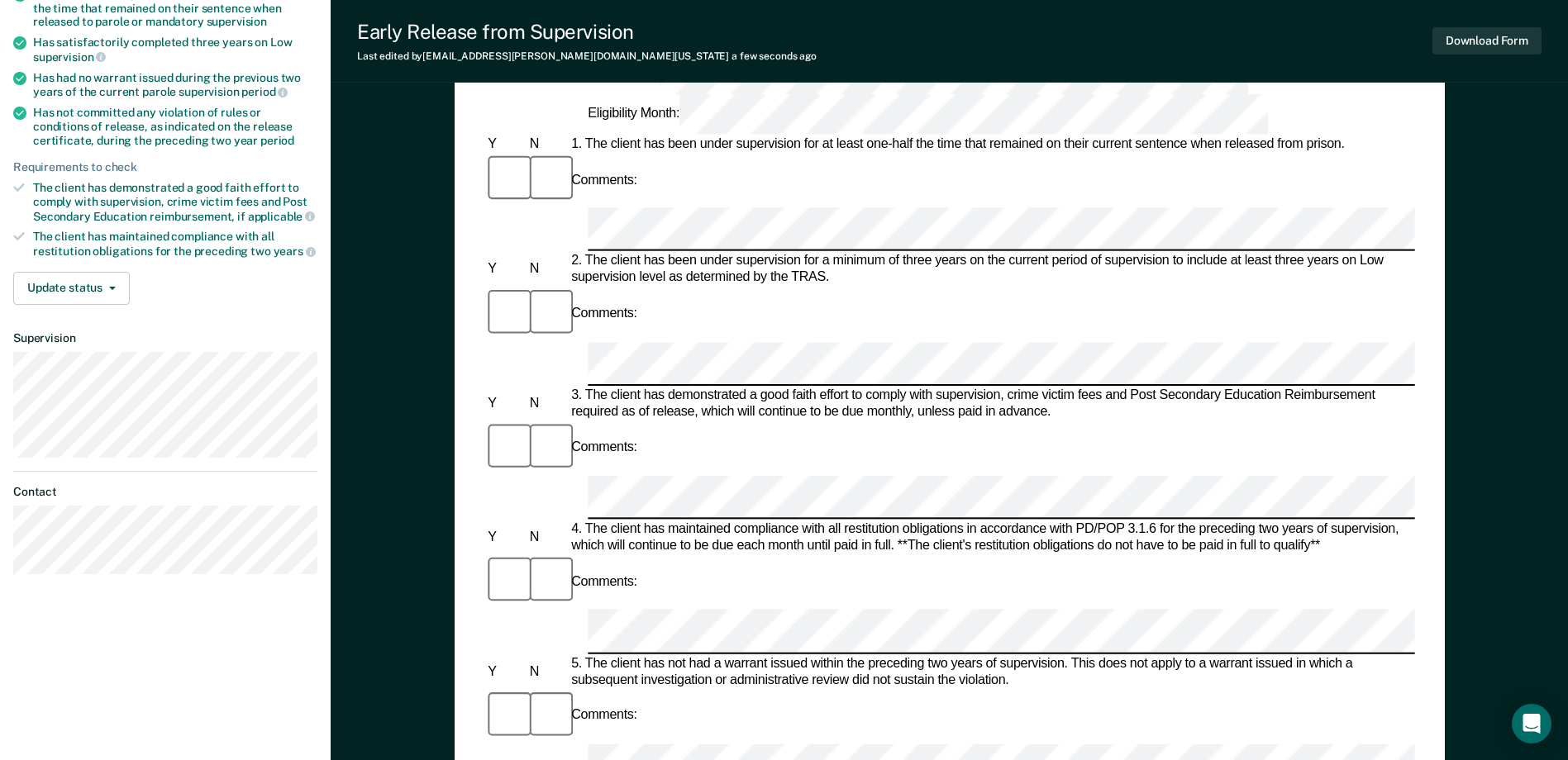
drag, startPoint x: 842, startPoint y: 486, endPoint x: 1372, endPoint y: 462, distance: 530.5
copy div "during the preceding two year period of supervision."
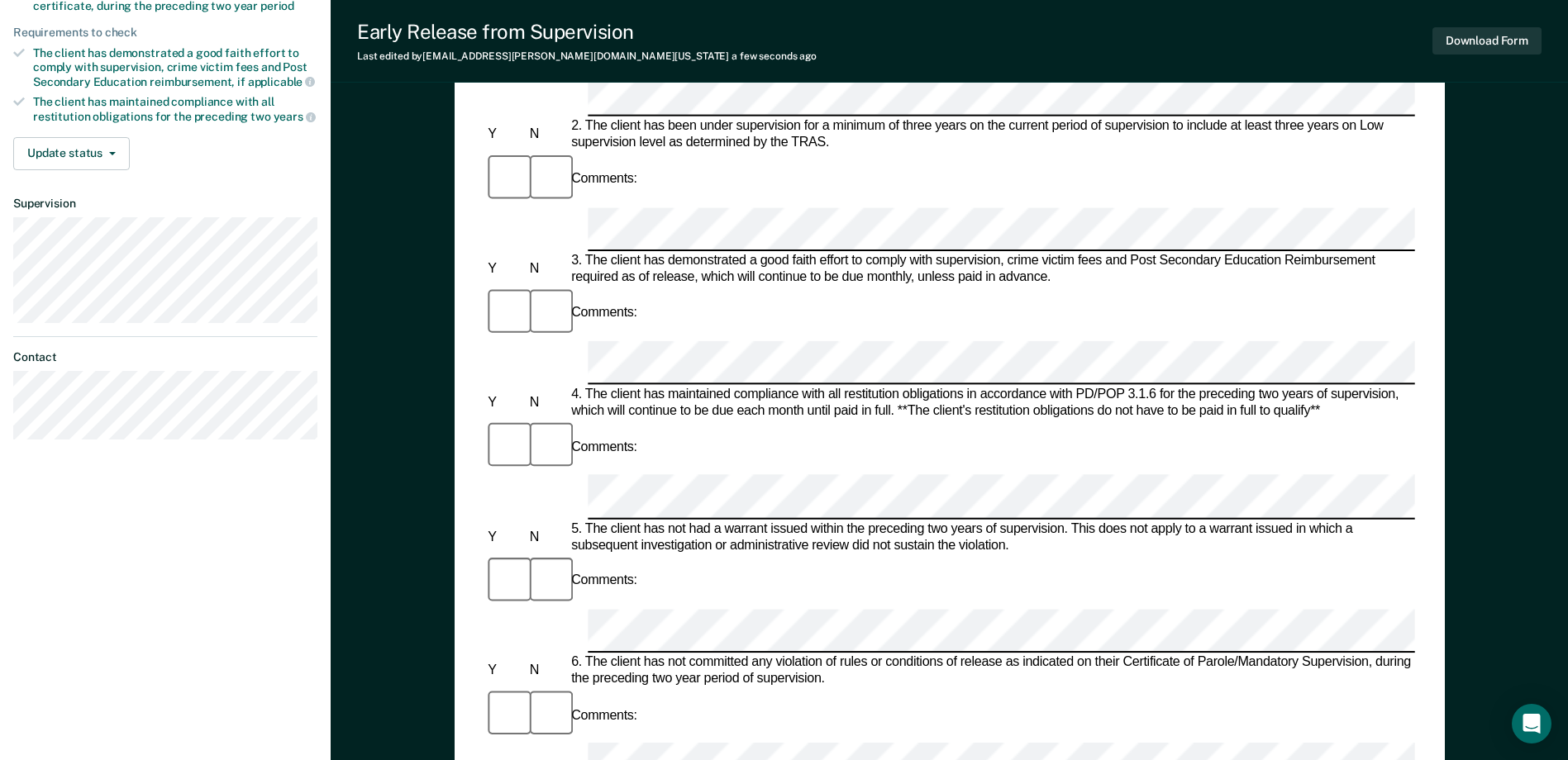
scroll to position [0, 0]
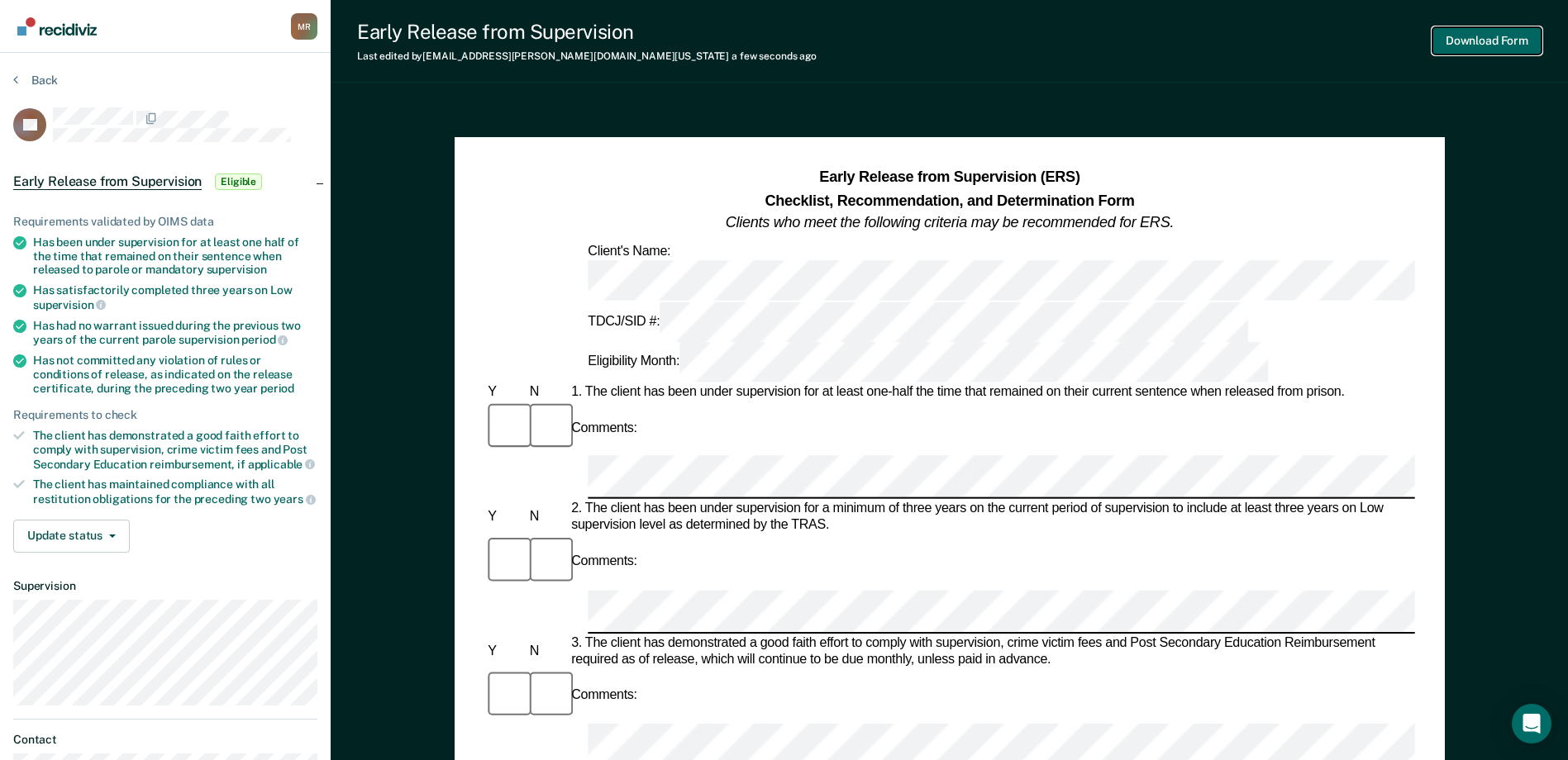
click at [1486, 42] on button "Download Form" at bounding box center [1486, 41] width 109 height 27
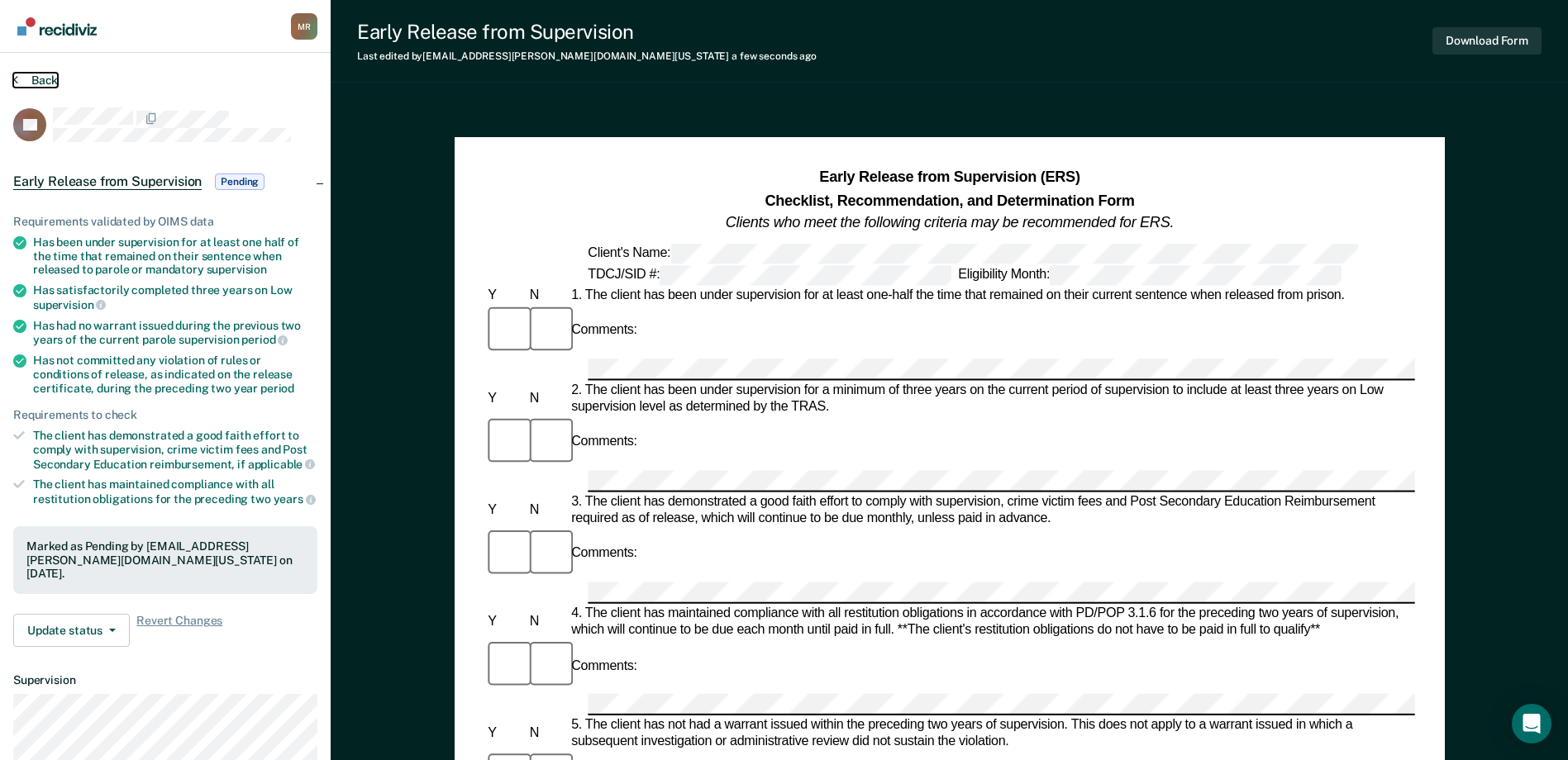
click at [18, 78] on button "Back" at bounding box center [35, 80] width 44 height 15
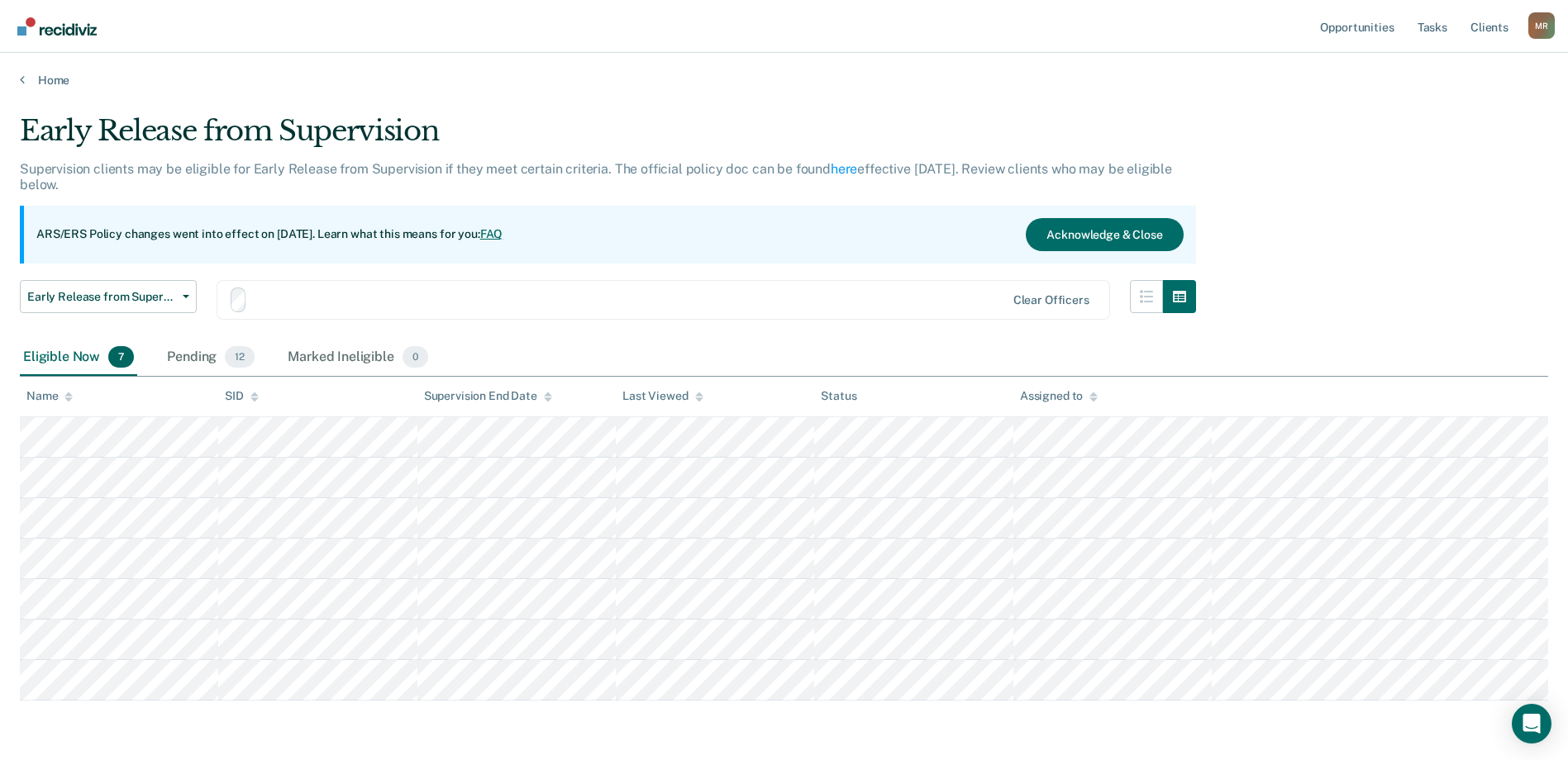
scroll to position [59, 0]
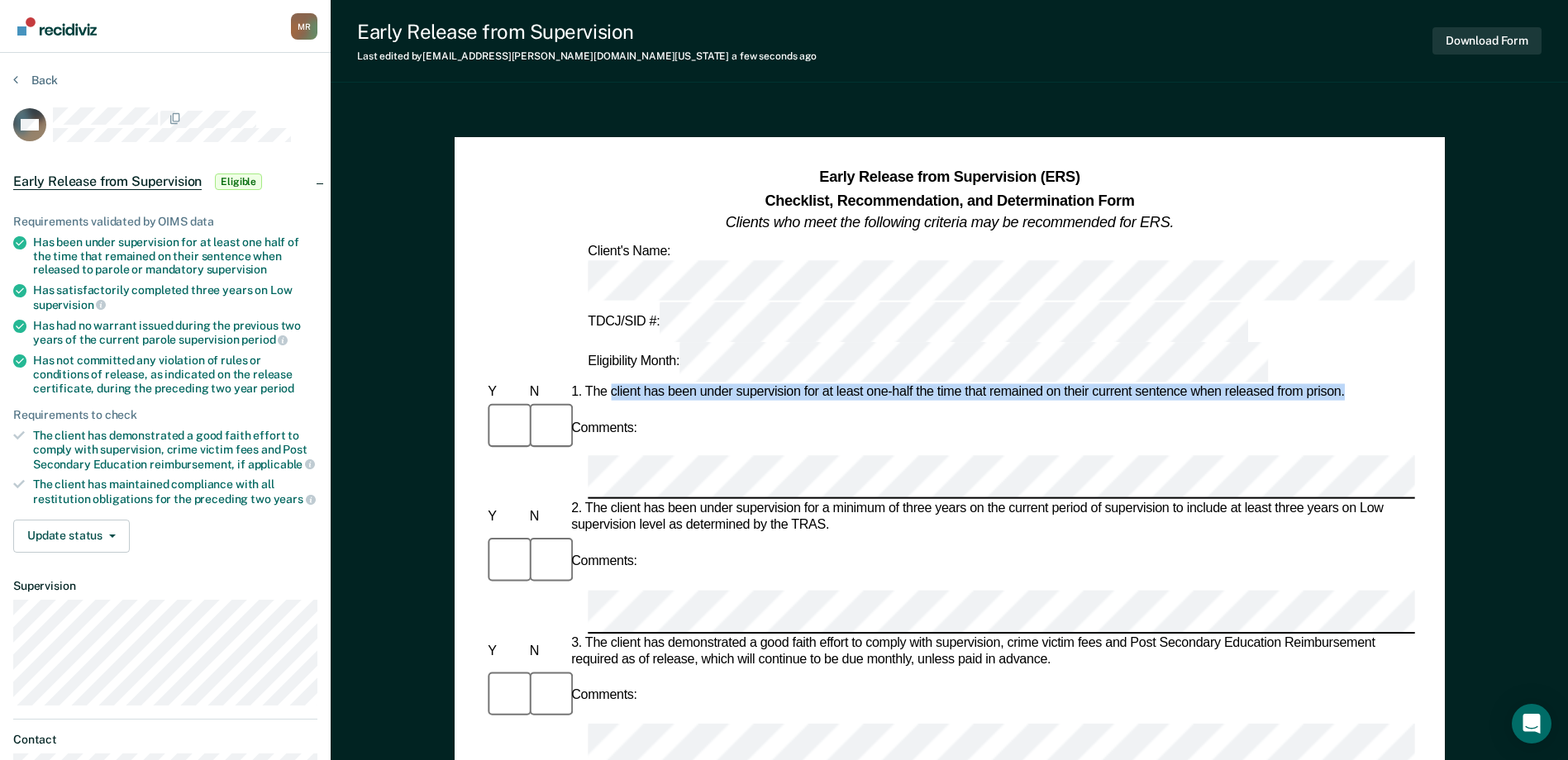
drag, startPoint x: 611, startPoint y: 294, endPoint x: 1355, endPoint y: 294, distance: 744.0
click at [1355, 384] on div "1. The client has been under supervision for at least one-half the time that re…" at bounding box center [991, 392] width 847 height 17
drag, startPoint x: 1355, startPoint y: 294, endPoint x: 1306, endPoint y: 295, distance: 49.0
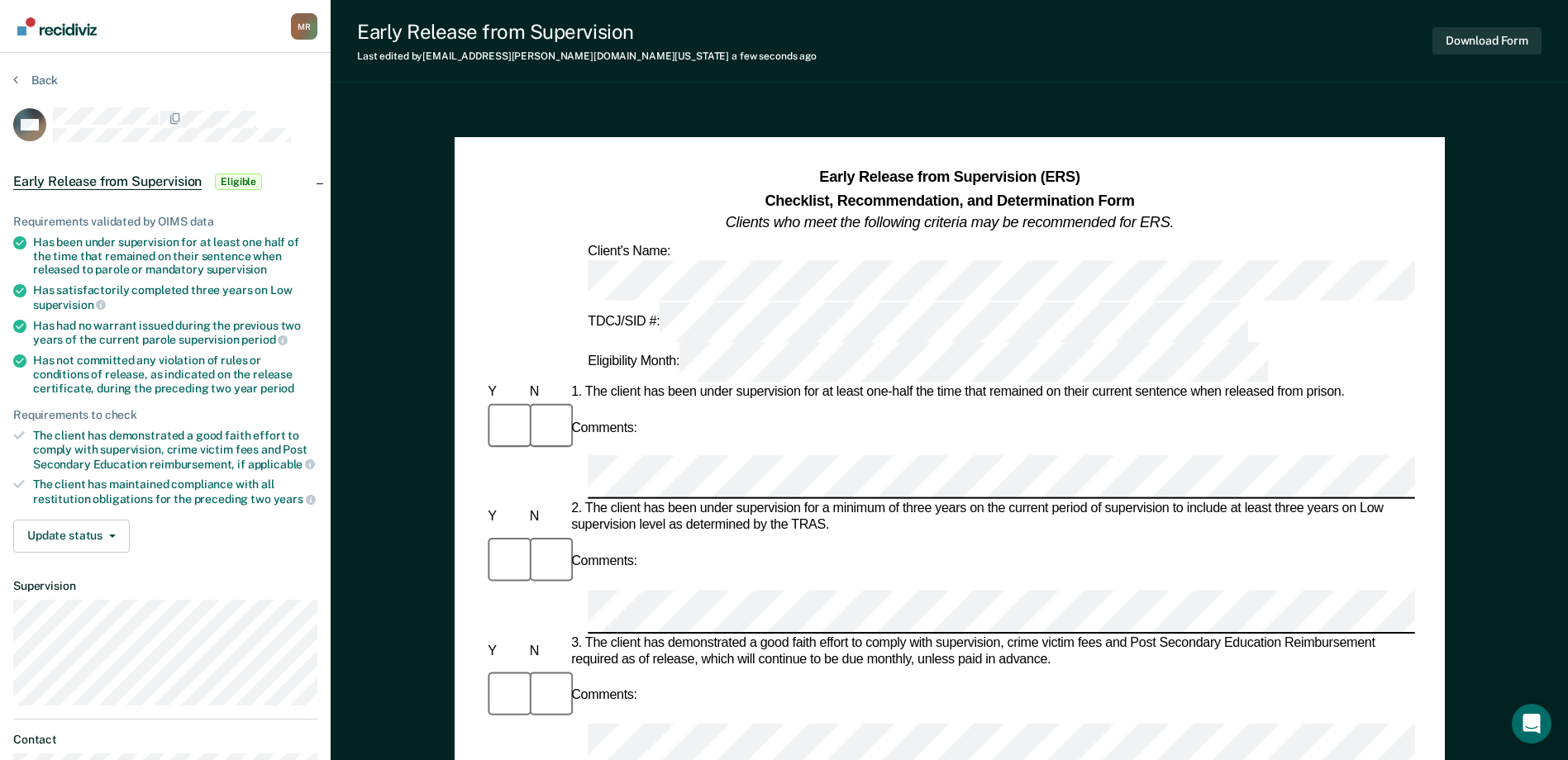
click at [780, 669] on div "Comments:" at bounding box center [949, 719] width 930 height 101
click at [1497, 35] on button "Download Form" at bounding box center [1486, 41] width 109 height 27
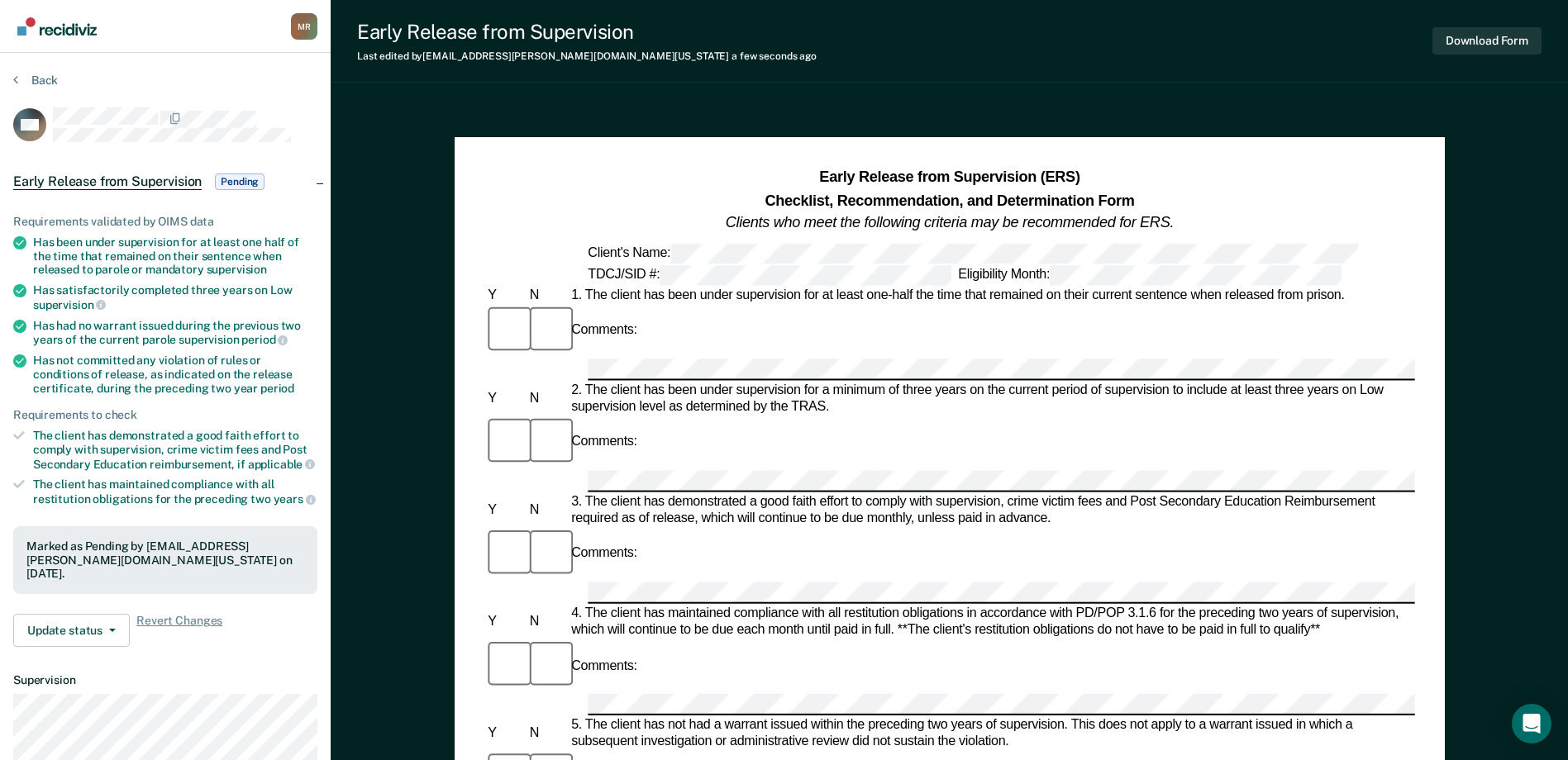
click at [11, 81] on section "Back MH Early Release from Supervision Pending Requirements validated by OIMS d…" at bounding box center [165, 482] width 331 height 859
click at [12, 81] on section "Back MH Early Release from Supervision Pending Requirements validated by OIMS d…" at bounding box center [165, 482] width 331 height 859
click at [19, 79] on button "Back" at bounding box center [35, 80] width 44 height 15
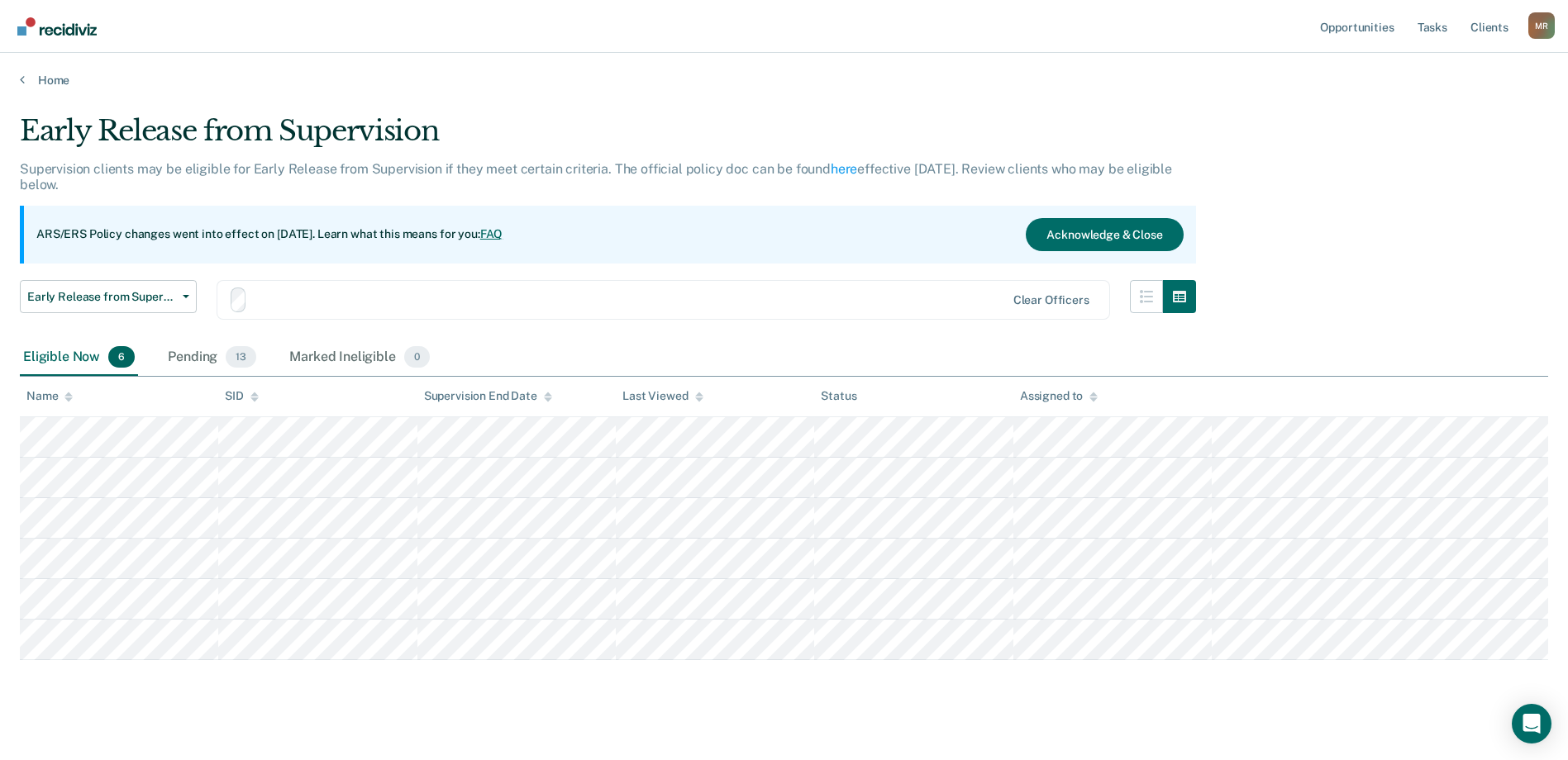
scroll to position [19, 0]
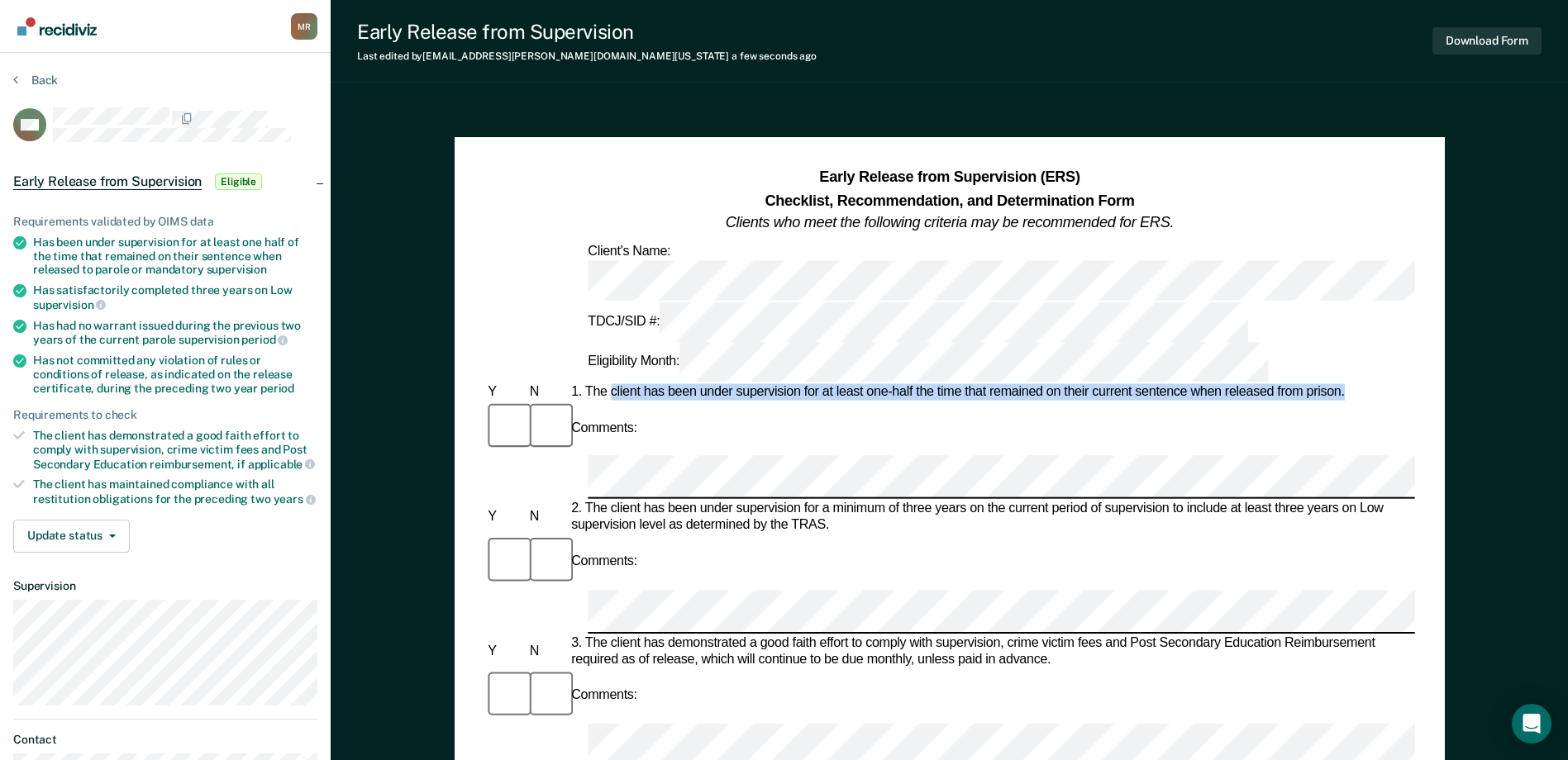
drag, startPoint x: 611, startPoint y: 296, endPoint x: 1345, endPoint y: 300, distance: 734.0
click at [1345, 384] on div "1. The client has been under supervision for at least one-half the time that re…" at bounding box center [991, 392] width 847 height 17
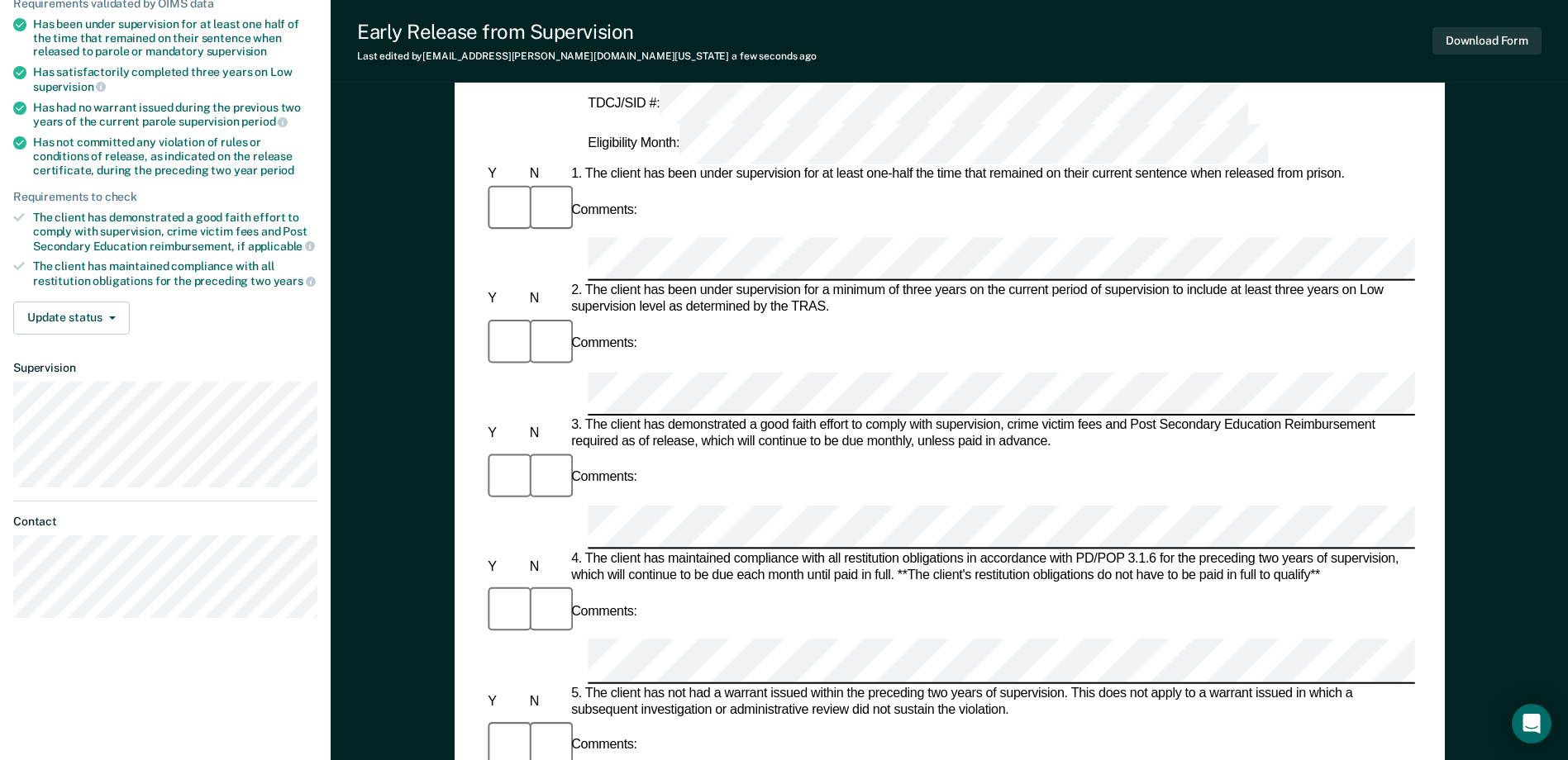
scroll to position [248, 0]
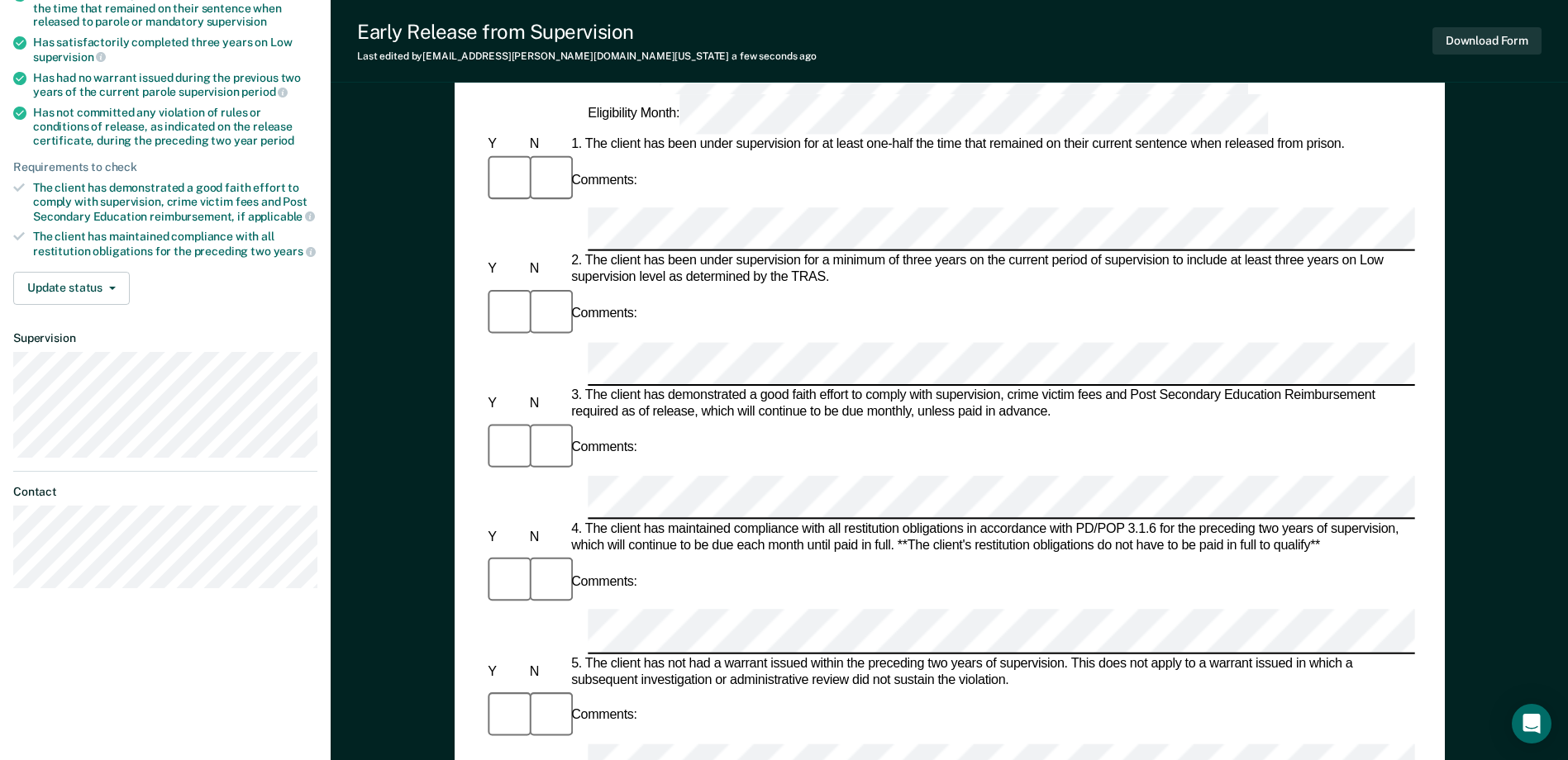
drag, startPoint x: 826, startPoint y: 463, endPoint x: 612, endPoint y: 462, distance: 214.0
drag, startPoint x: 612, startPoint y: 462, endPoint x: 627, endPoint y: 462, distance: 15.0
drag, startPoint x: 841, startPoint y: 493, endPoint x: 842, endPoint y: 481, distance: 12.0
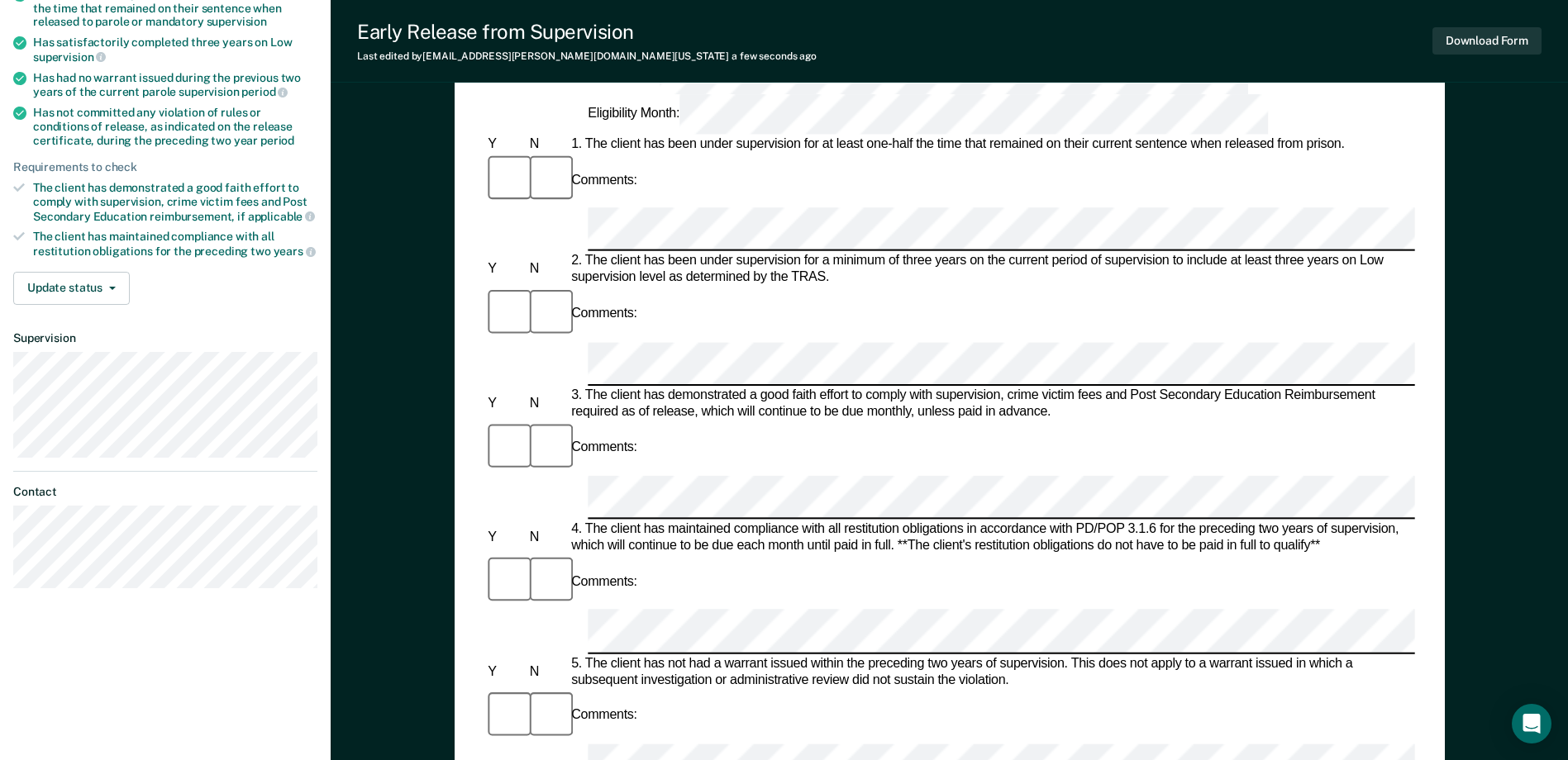
drag, startPoint x: 842, startPoint y: 481, endPoint x: 800, endPoint y: 486, distance: 42.3
drag, startPoint x: 800, startPoint y: 486, endPoint x: 858, endPoint y: 484, distance: 58.0
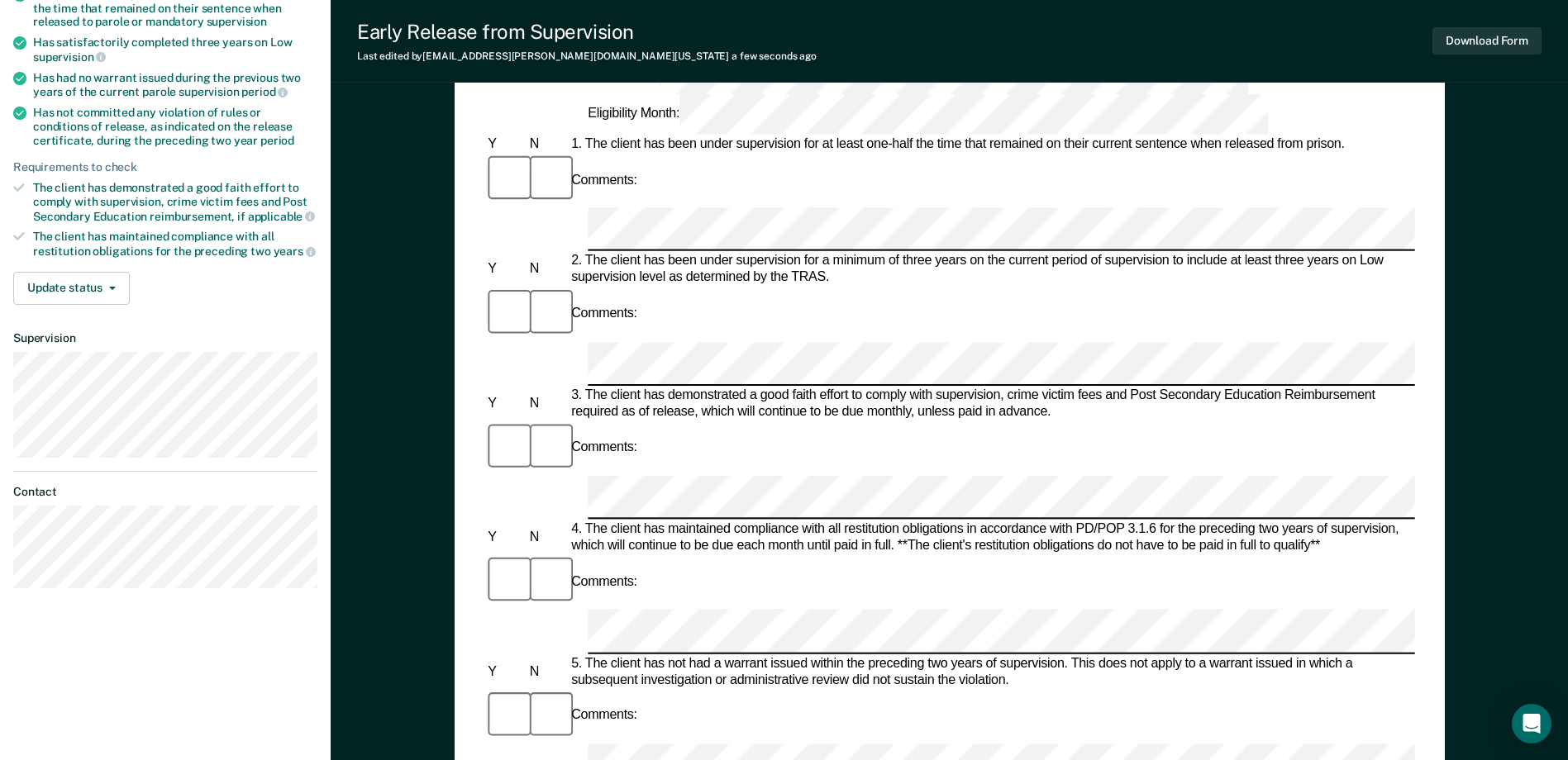
drag, startPoint x: 853, startPoint y: 481, endPoint x: 1375, endPoint y: 464, distance: 522.3
drag, startPoint x: 1375, startPoint y: 464, endPoint x: 1389, endPoint y: 462, distance: 14.1
drag, startPoint x: 919, startPoint y: 587, endPoint x: 1040, endPoint y: 515, distance: 140.8
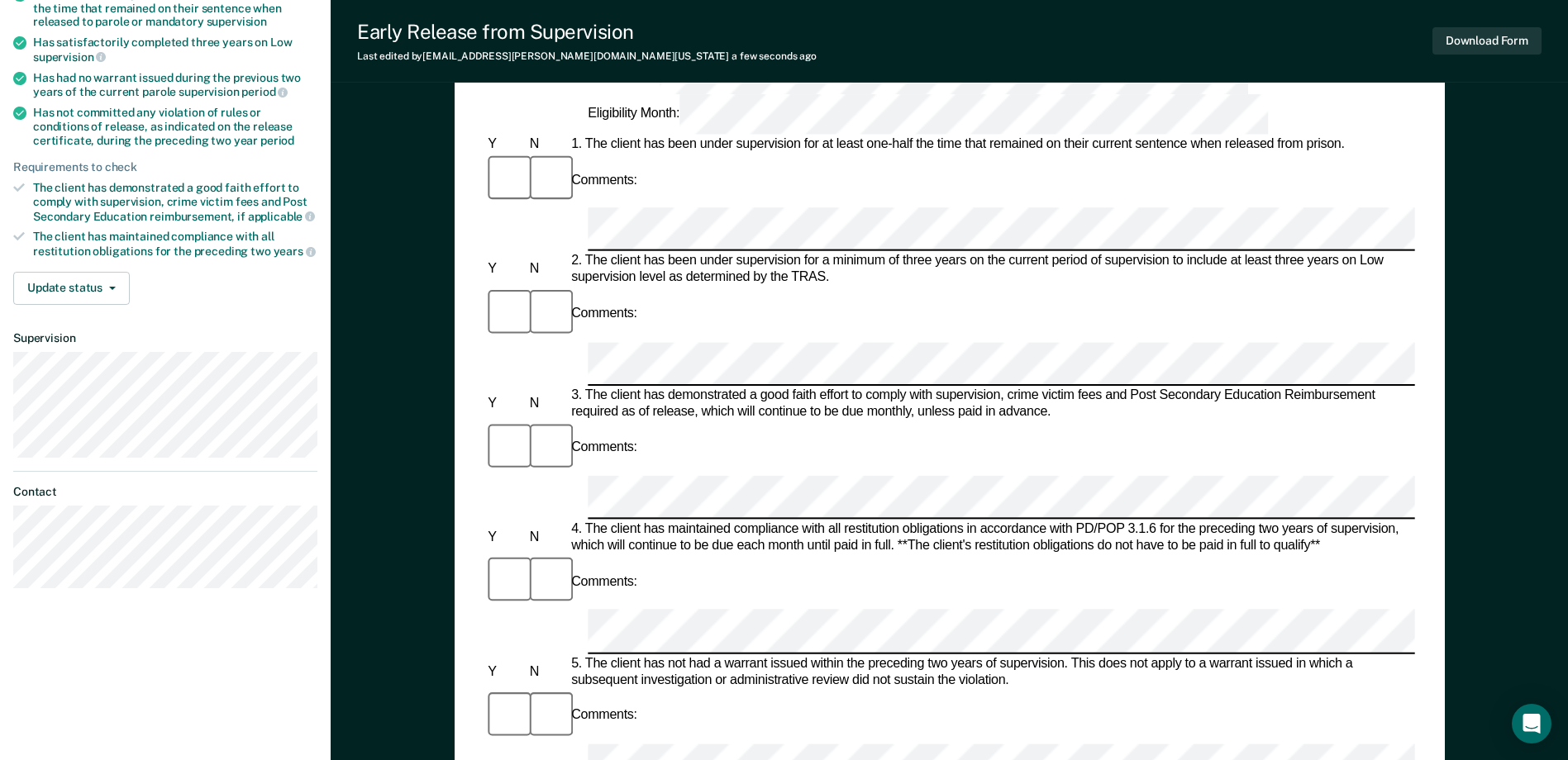
drag, startPoint x: 842, startPoint y: 480, endPoint x: 1376, endPoint y: 458, distance: 534.5
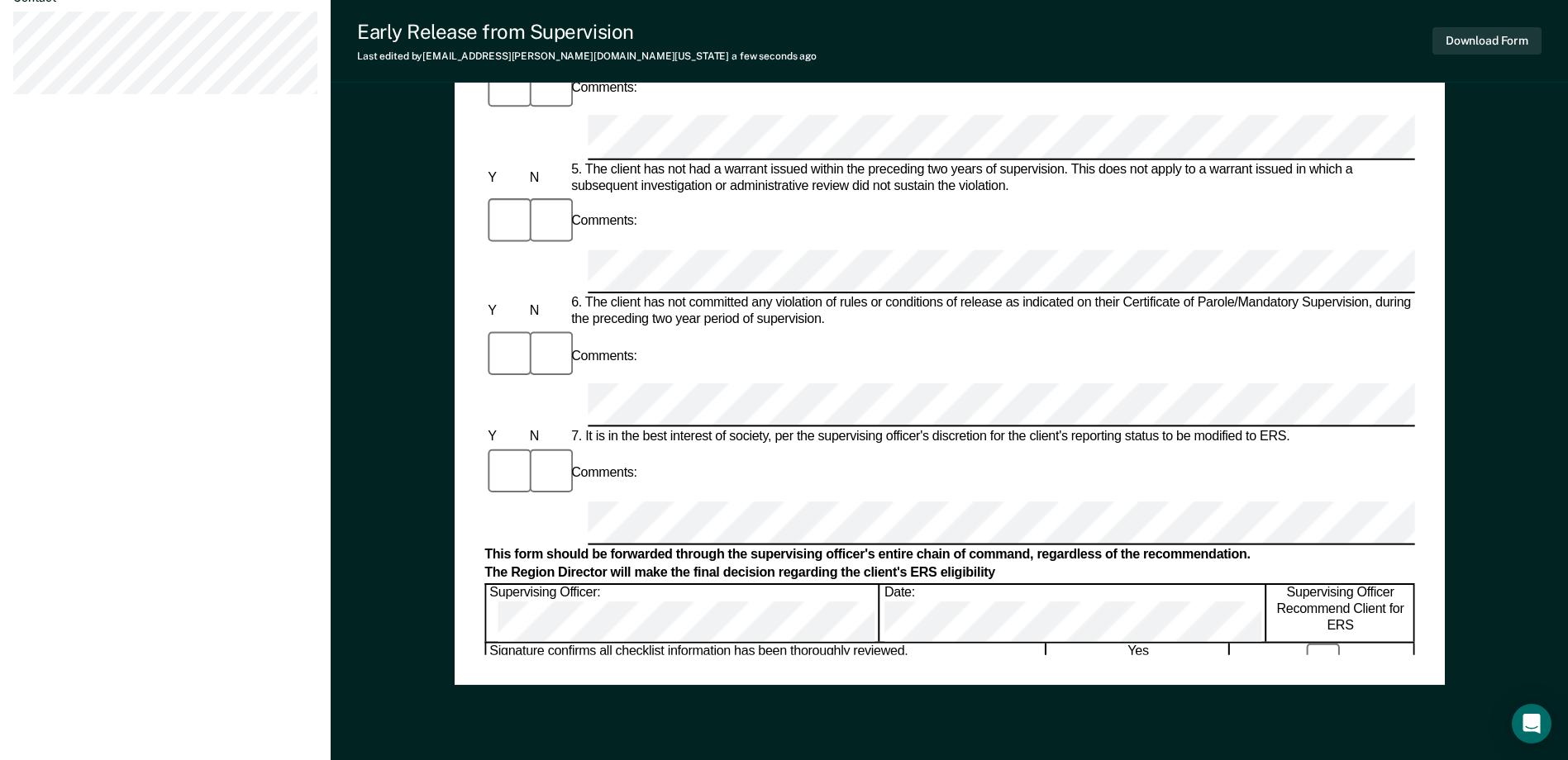
scroll to position [331, 0]
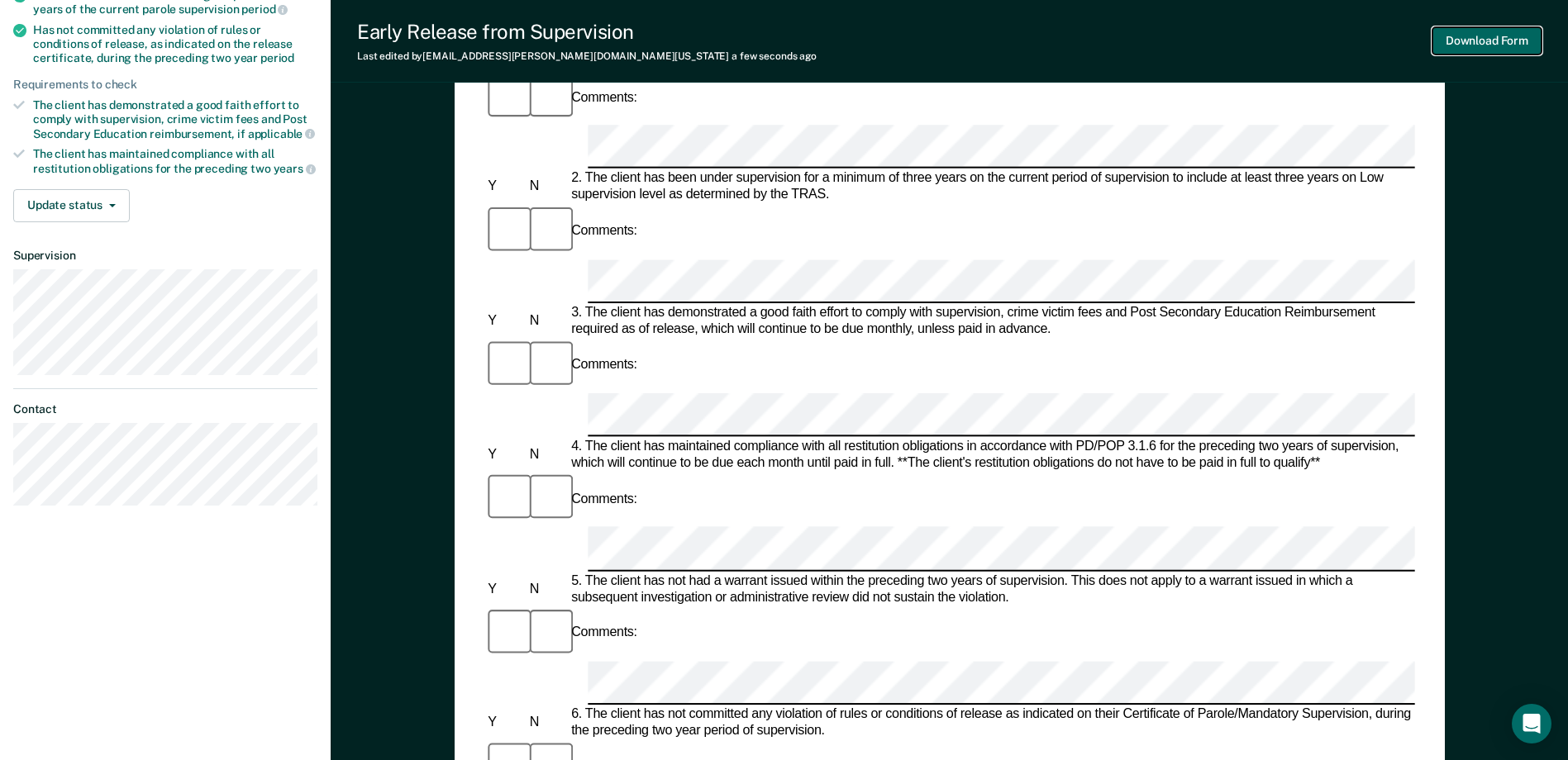
click at [1511, 32] on button "Download Form" at bounding box center [1486, 41] width 109 height 27
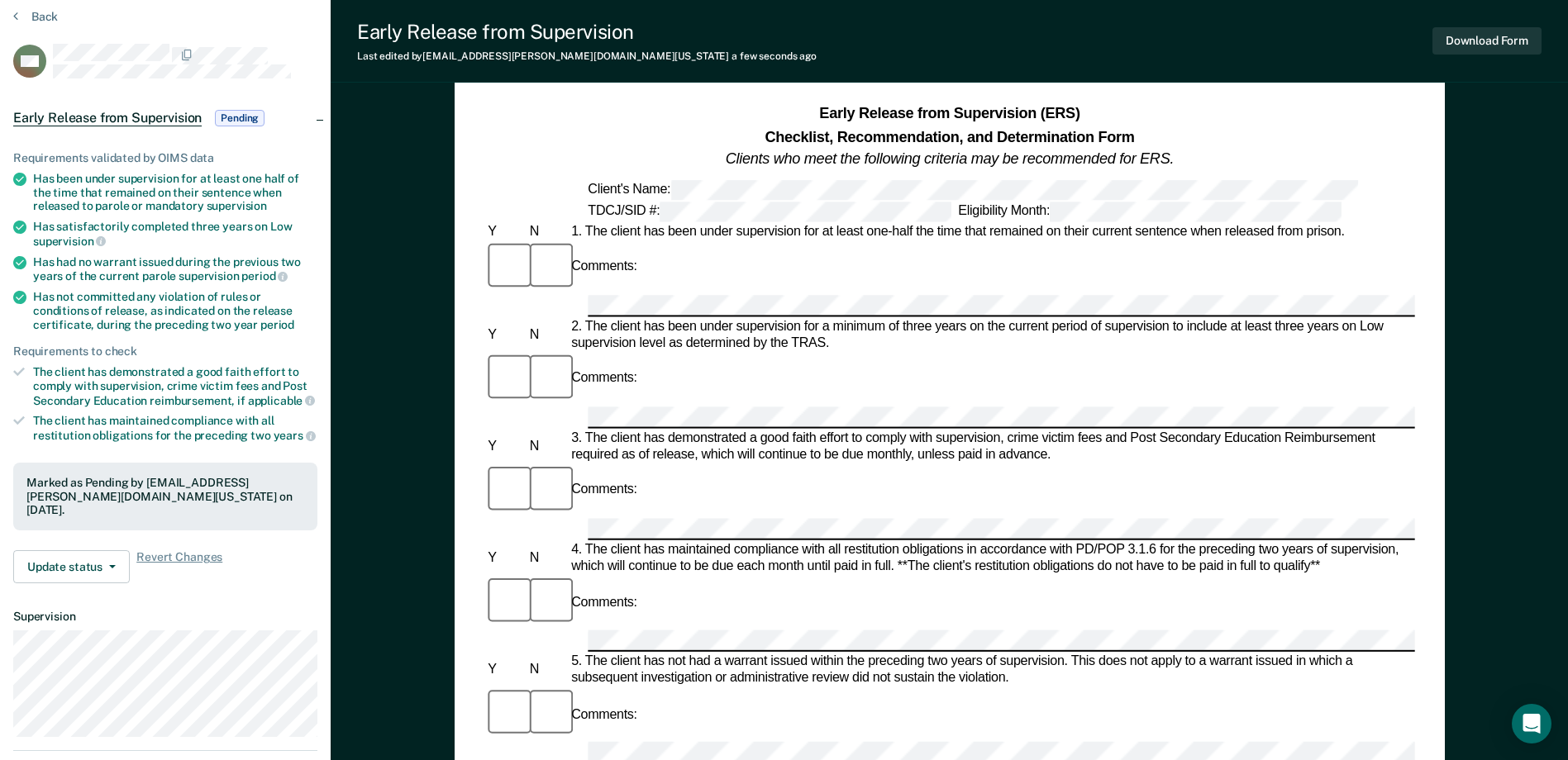
scroll to position [0, 0]
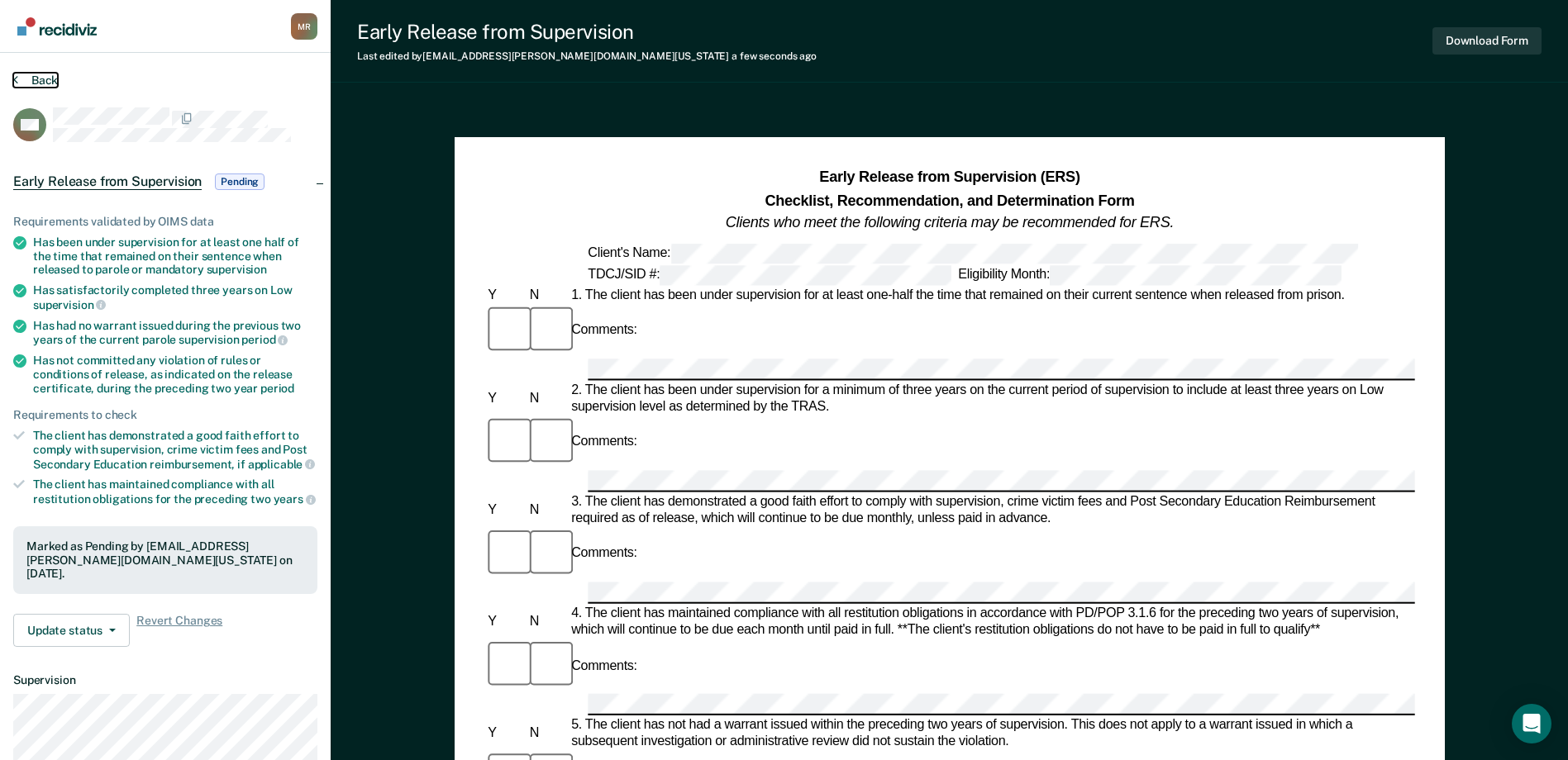
click at [15, 81] on icon at bounding box center [16, 79] width 5 height 13
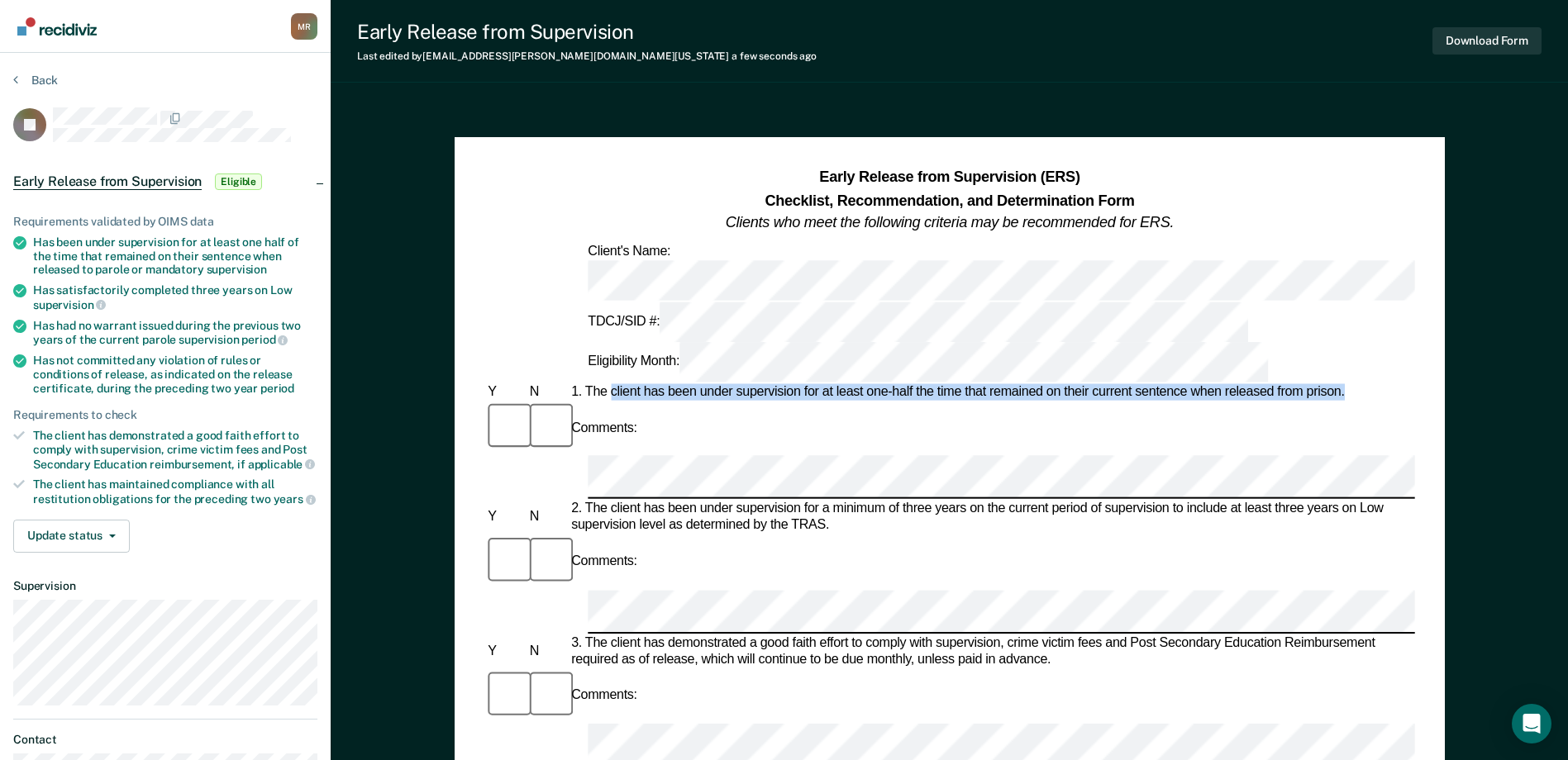
drag, startPoint x: 612, startPoint y: 292, endPoint x: 1366, endPoint y: 290, distance: 754.0
click at [1366, 384] on div "1. The client has been under supervision for at least one-half the time that re…" at bounding box center [991, 392] width 847 height 17
drag, startPoint x: 1366, startPoint y: 290, endPoint x: 1241, endPoint y: 294, distance: 125.1
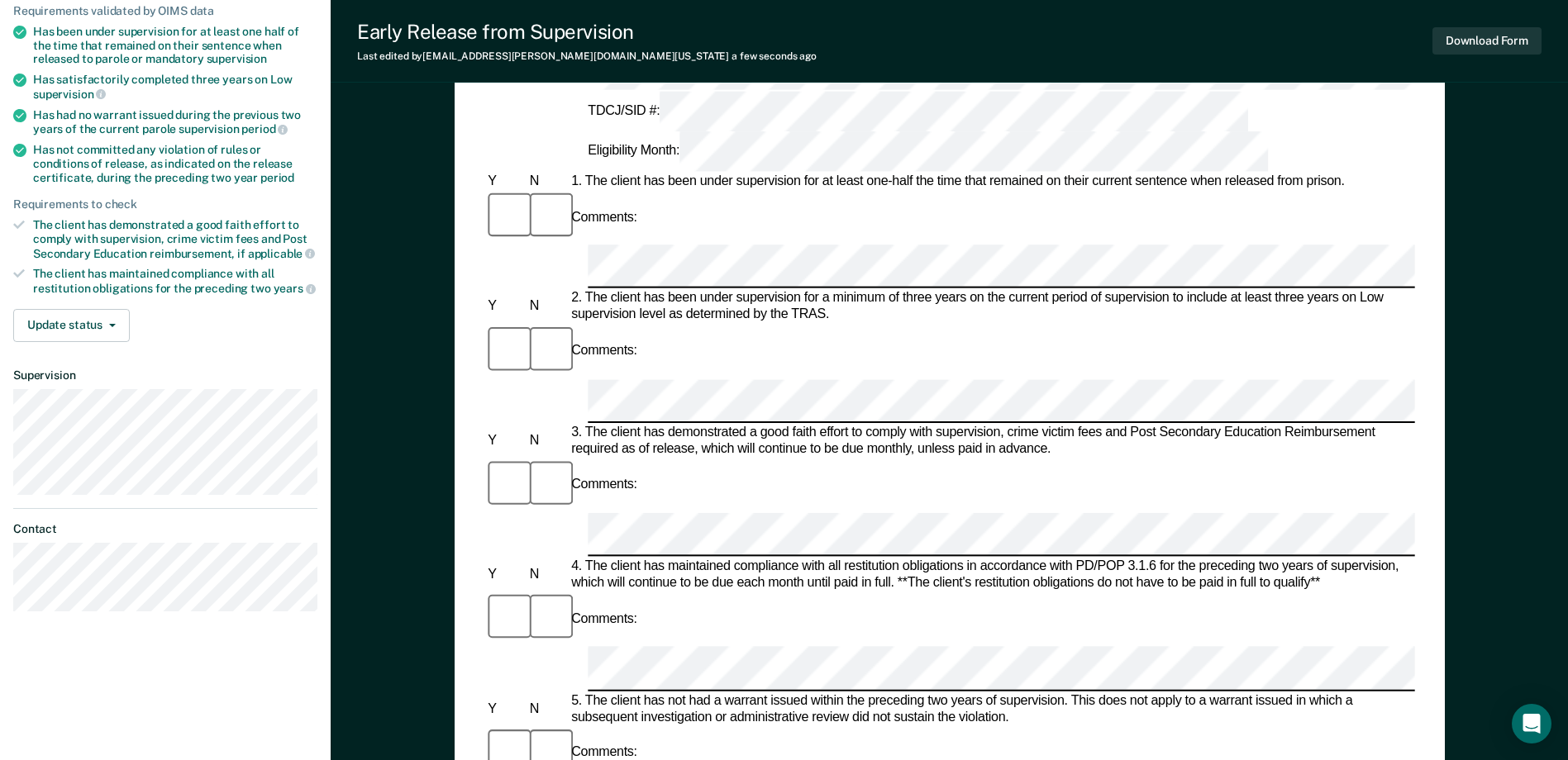
scroll to position [82, 0]
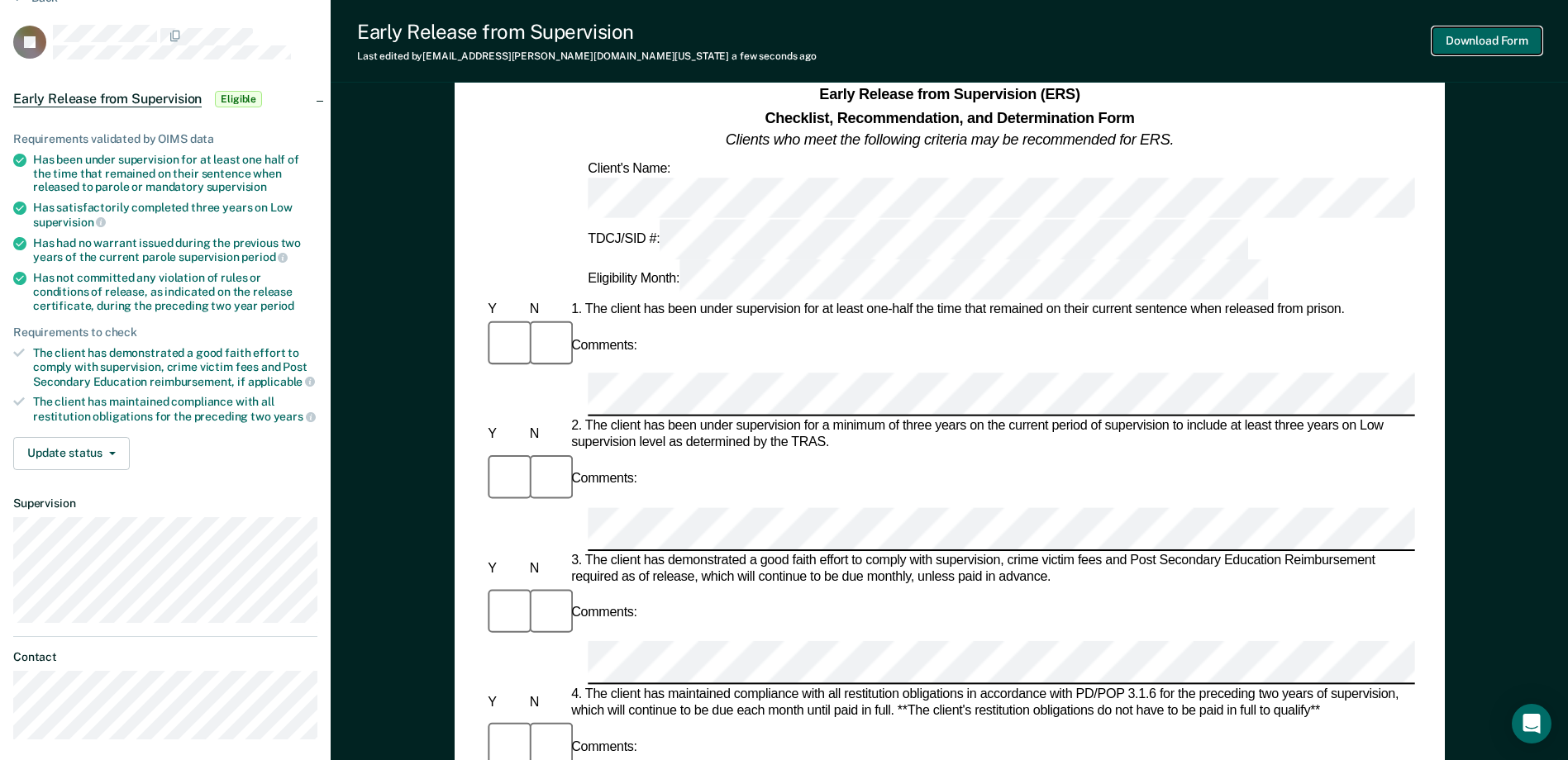
click at [1498, 44] on button "Download Form" at bounding box center [1486, 41] width 109 height 27
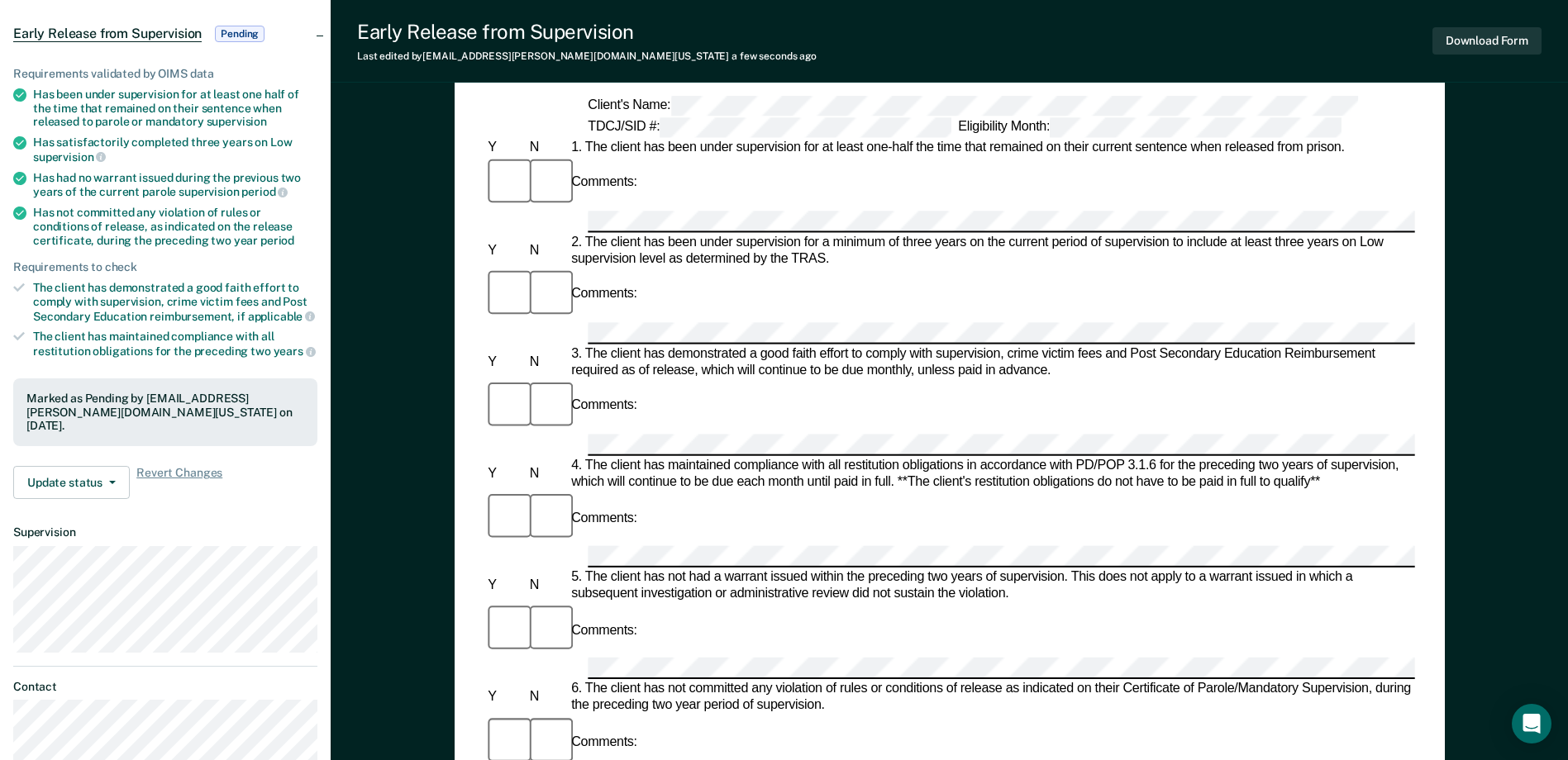
scroll to position [248, 0]
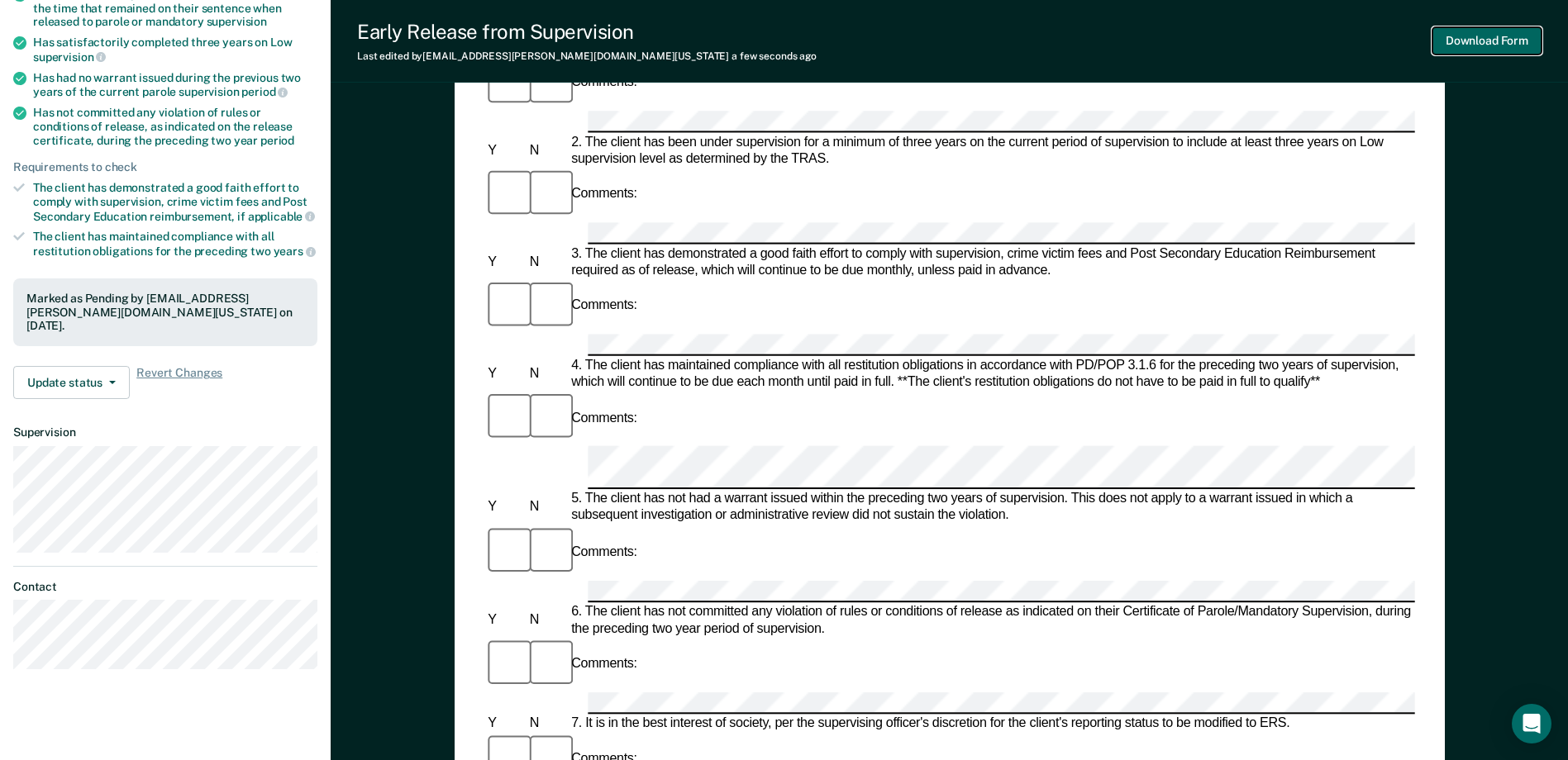
click at [1505, 44] on button "Download Form" at bounding box center [1486, 41] width 109 height 27
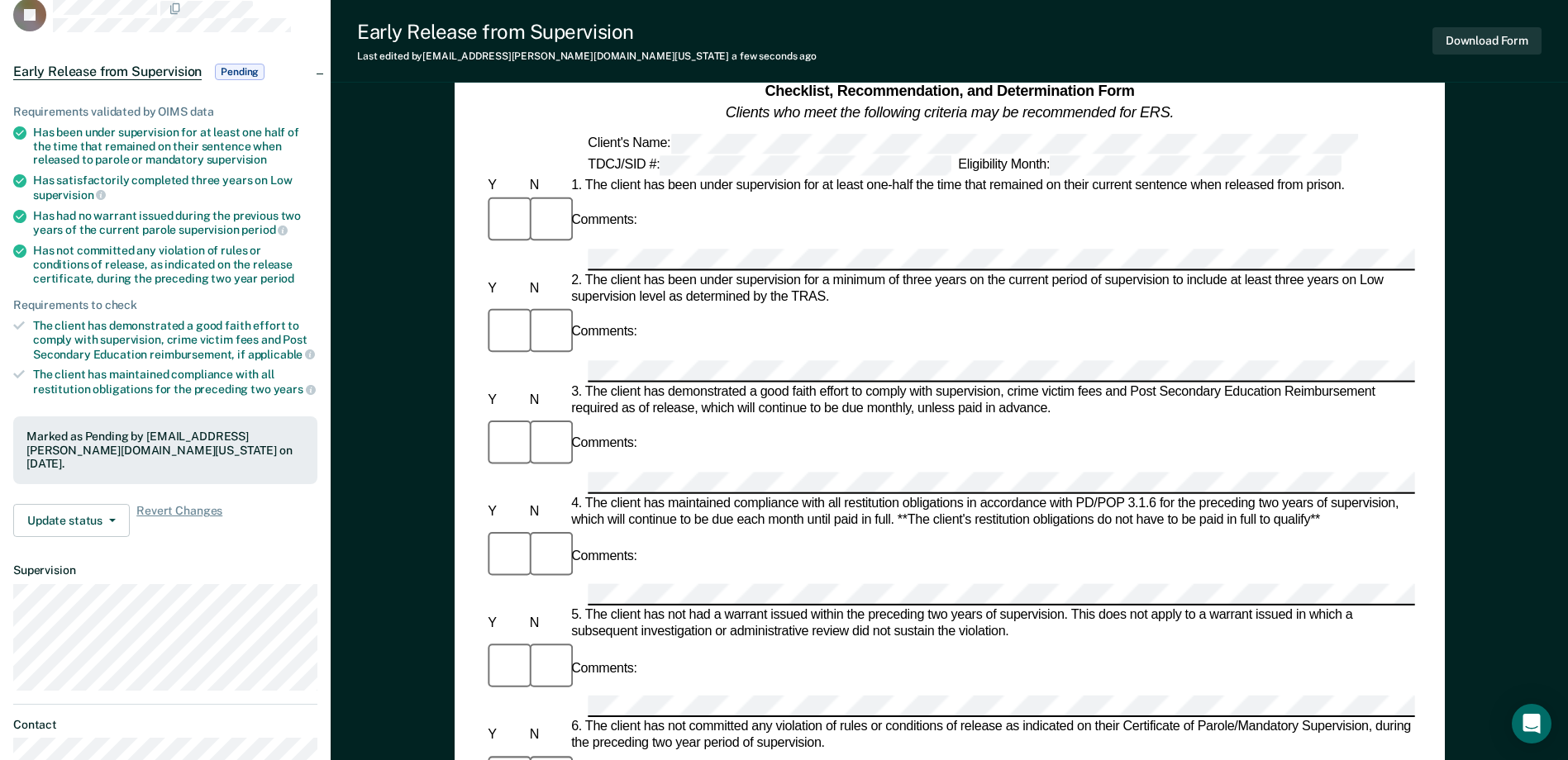
scroll to position [0, 0]
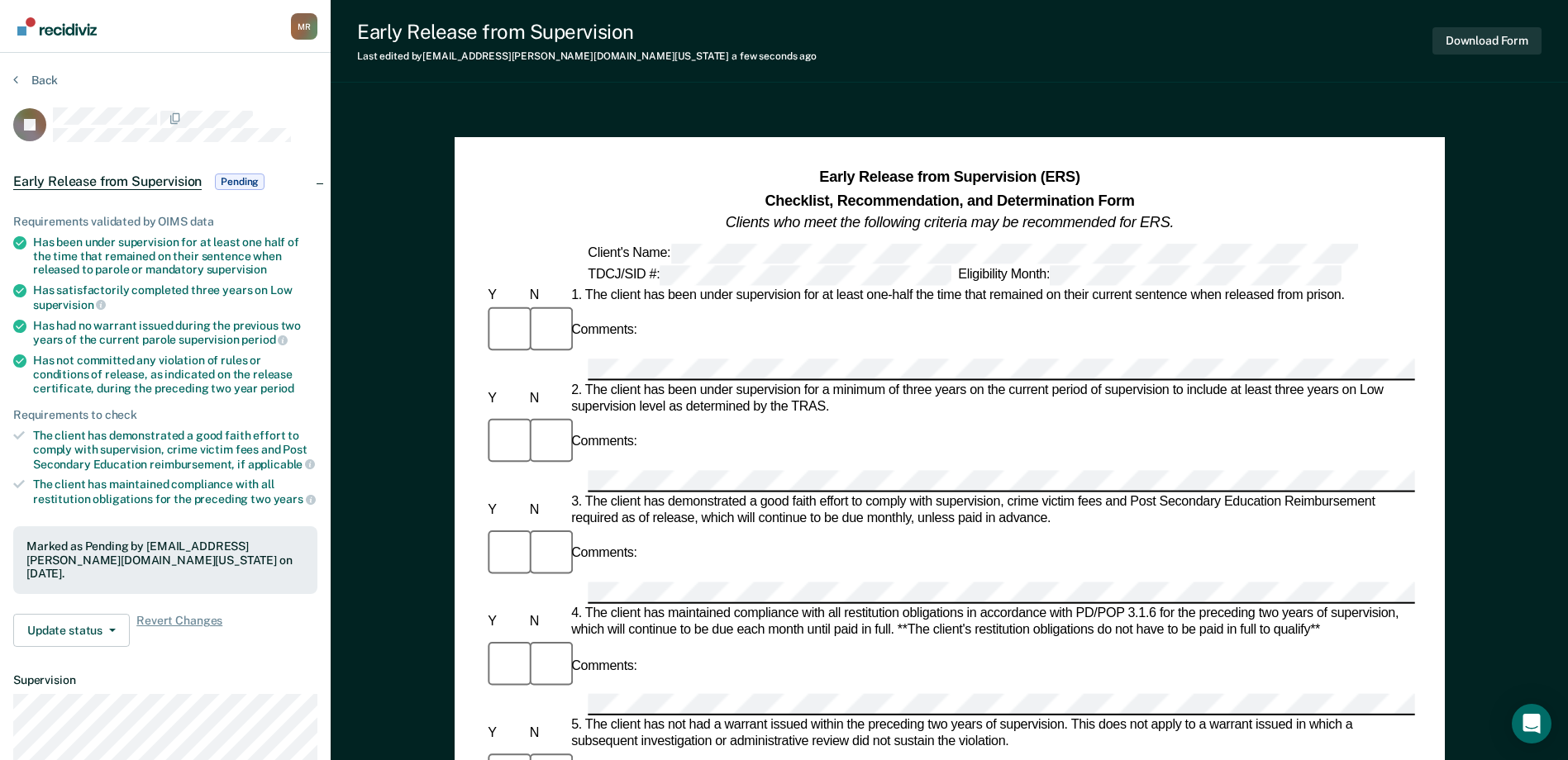
click at [10, 76] on section "Back JB Early Release from Supervision Pending Requirements validated by OIMS d…" at bounding box center [165, 502] width 331 height 897
click at [22, 81] on button "Back" at bounding box center [35, 80] width 44 height 15
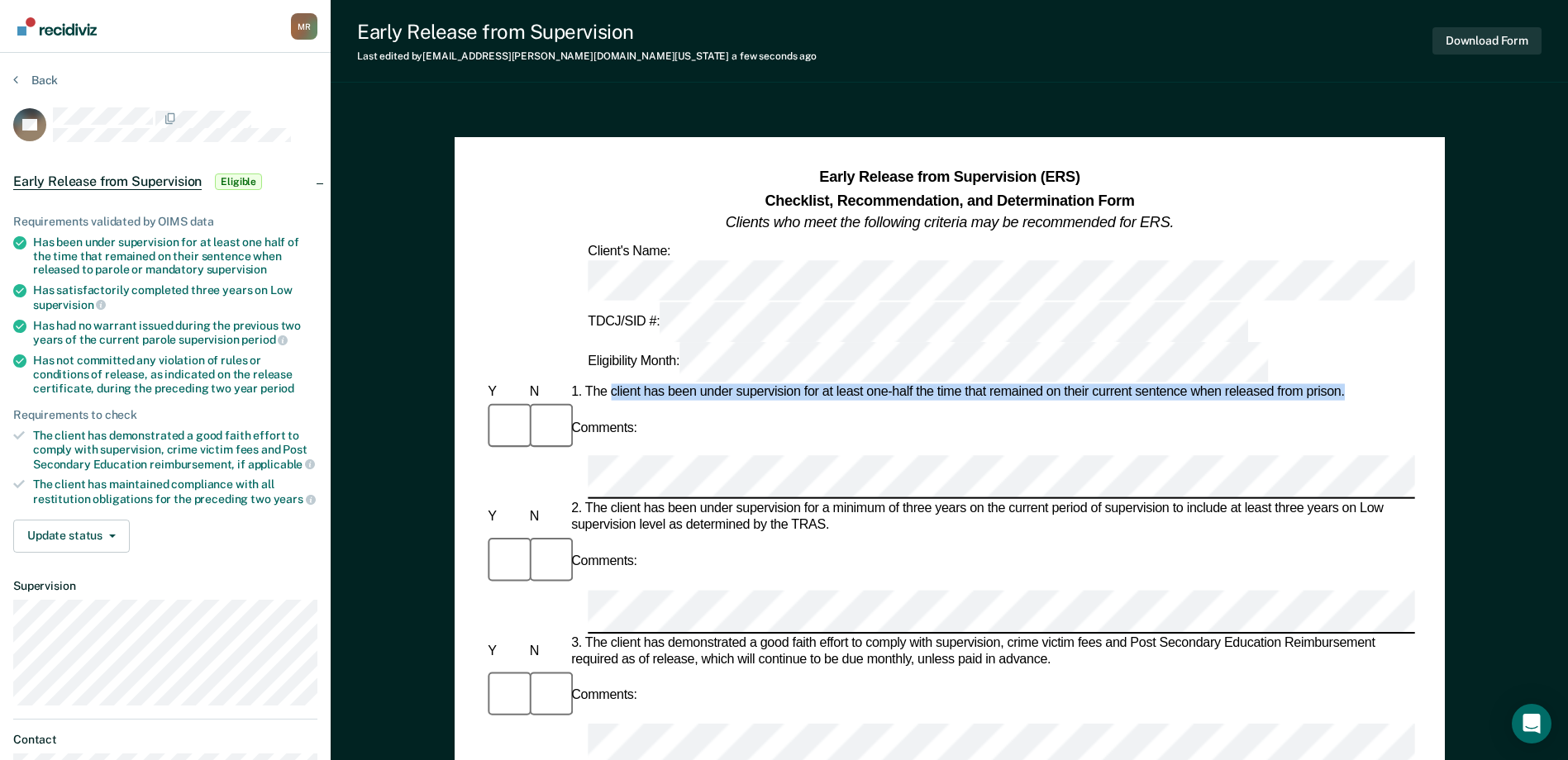
drag, startPoint x: 611, startPoint y: 295, endPoint x: 1349, endPoint y: 296, distance: 738.0
click at [1349, 384] on div "1. The client has been under supervision for at least one-half the time that re…" at bounding box center [991, 392] width 847 height 17
drag, startPoint x: 1349, startPoint y: 296, endPoint x: 1318, endPoint y: 293, distance: 31.1
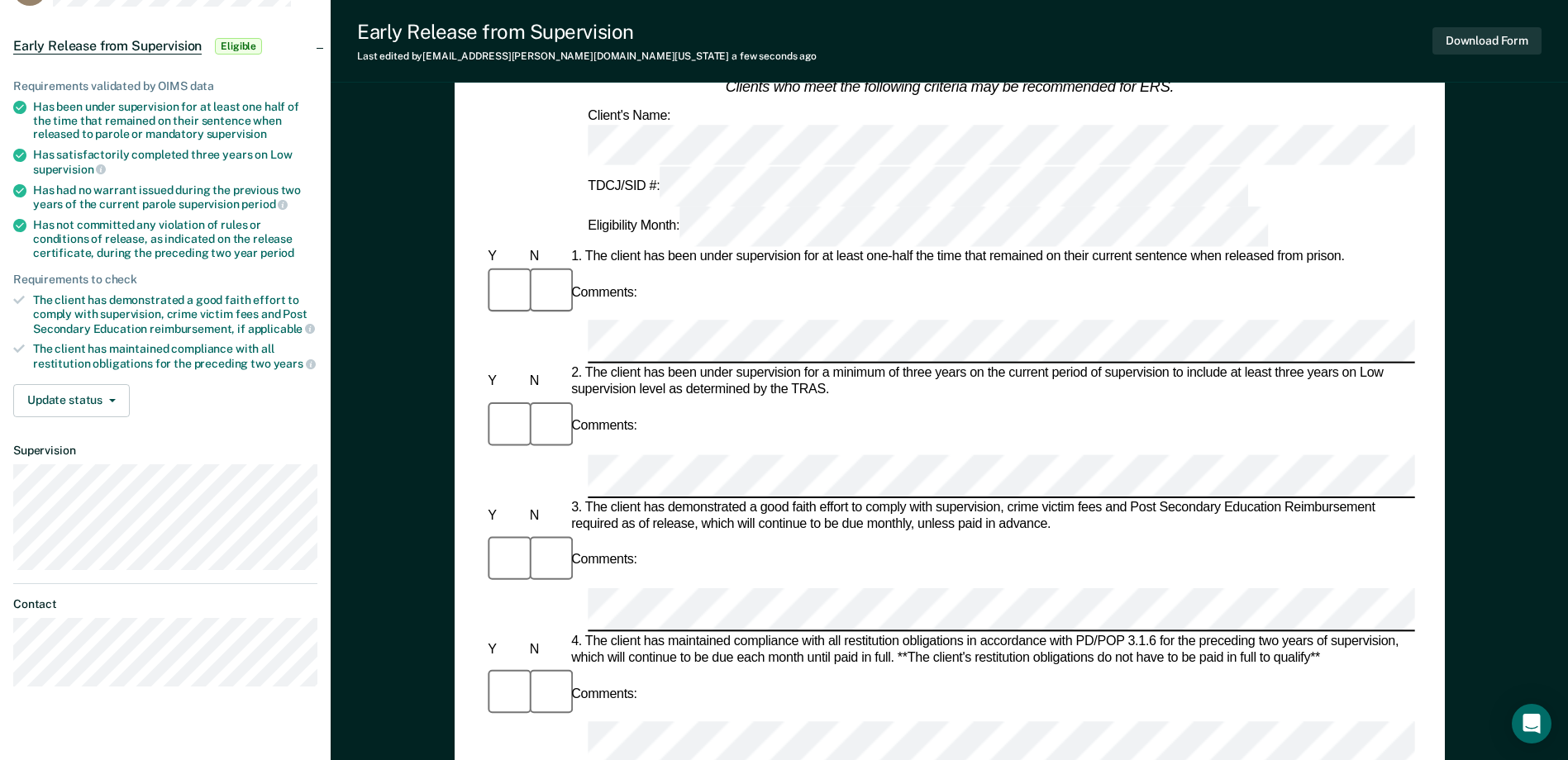
scroll to position [165, 0]
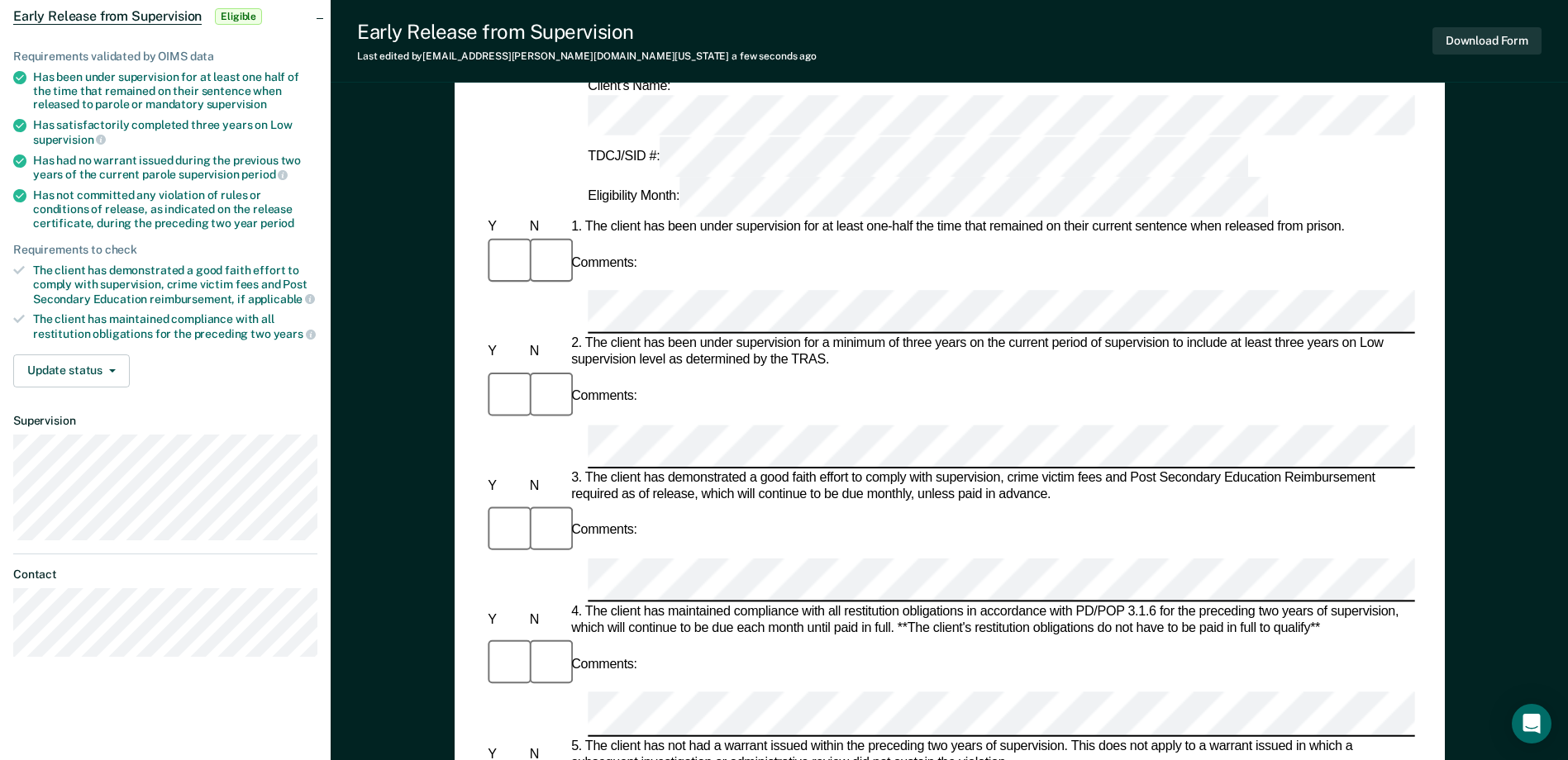
drag, startPoint x: 825, startPoint y: 549, endPoint x: 613, endPoint y: 553, distance: 212.0
drag, startPoint x: 613, startPoint y: 553, endPoint x: 627, endPoint y: 545, distance: 16.1
drag, startPoint x: 843, startPoint y: 558, endPoint x: 1377, endPoint y: 545, distance: 534.2
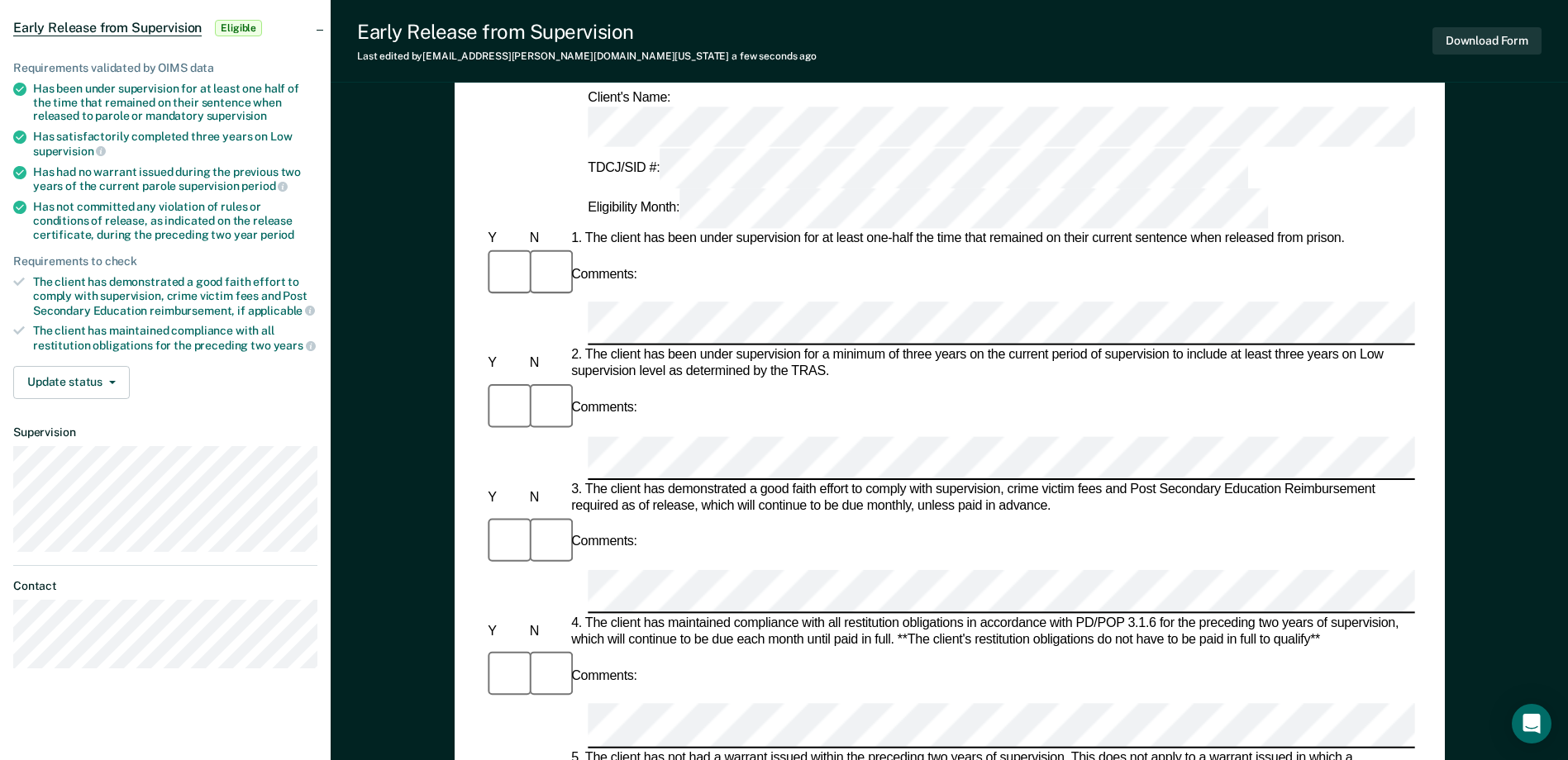
scroll to position [0, 0]
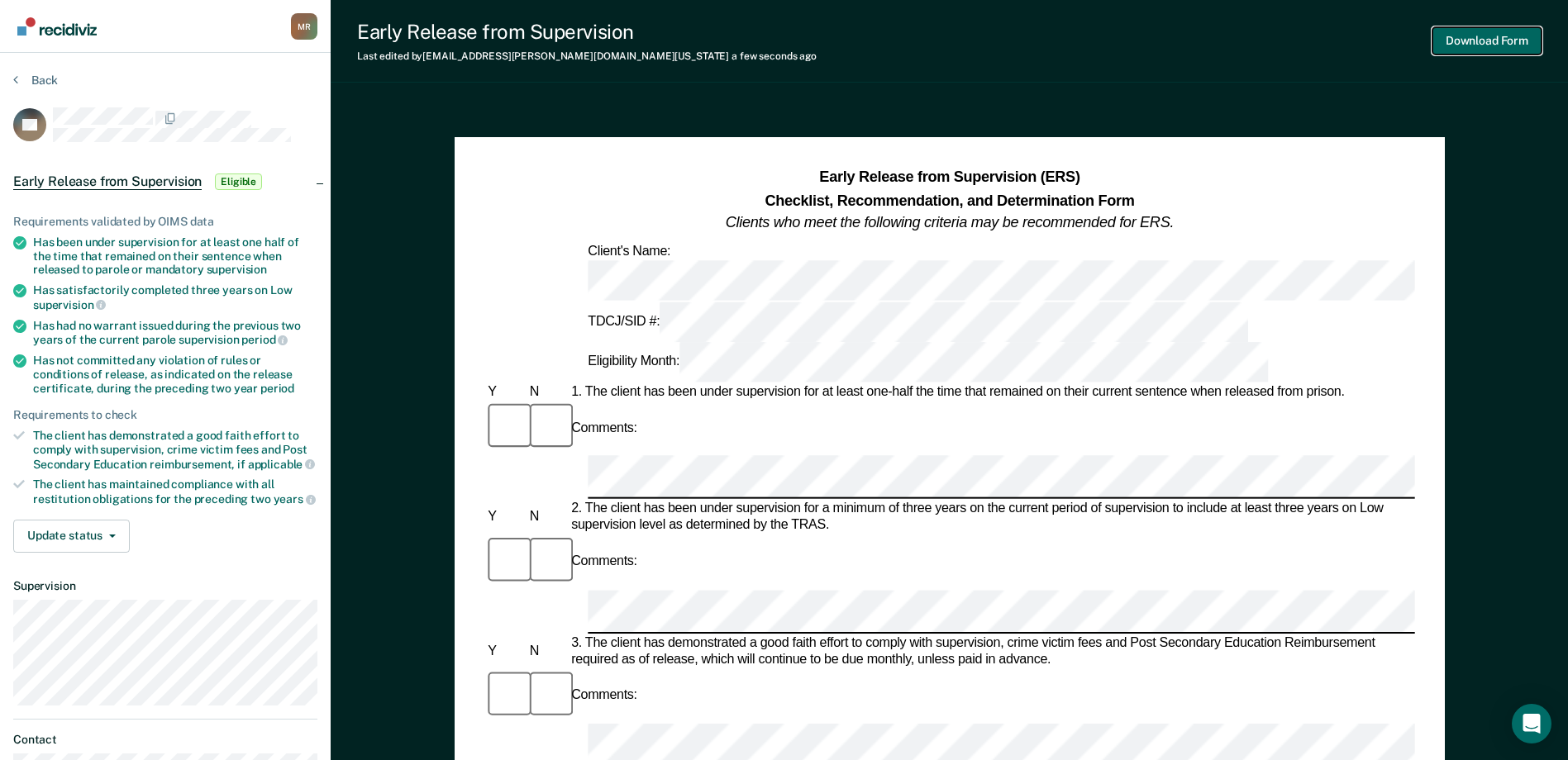
click at [1459, 47] on button "Download Form" at bounding box center [1486, 41] width 109 height 27
